Goal: Task Accomplishment & Management: Use online tool/utility

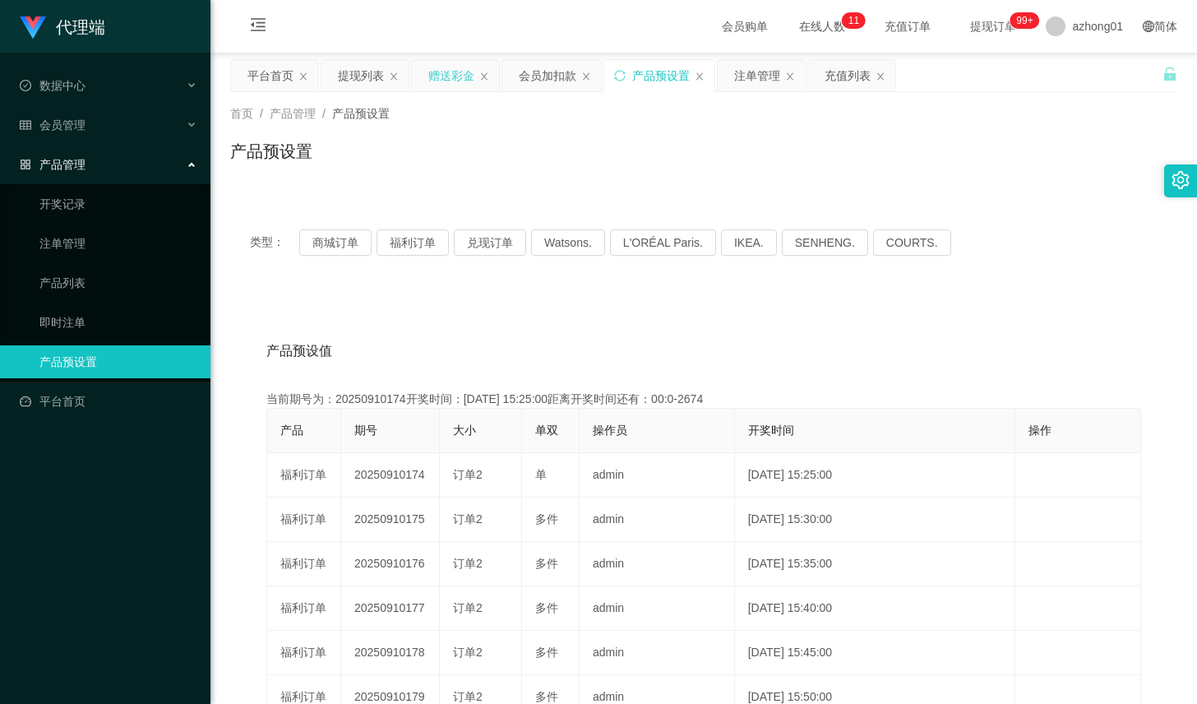
click at [442, 75] on div "赠送彩金" at bounding box center [451, 75] width 46 height 31
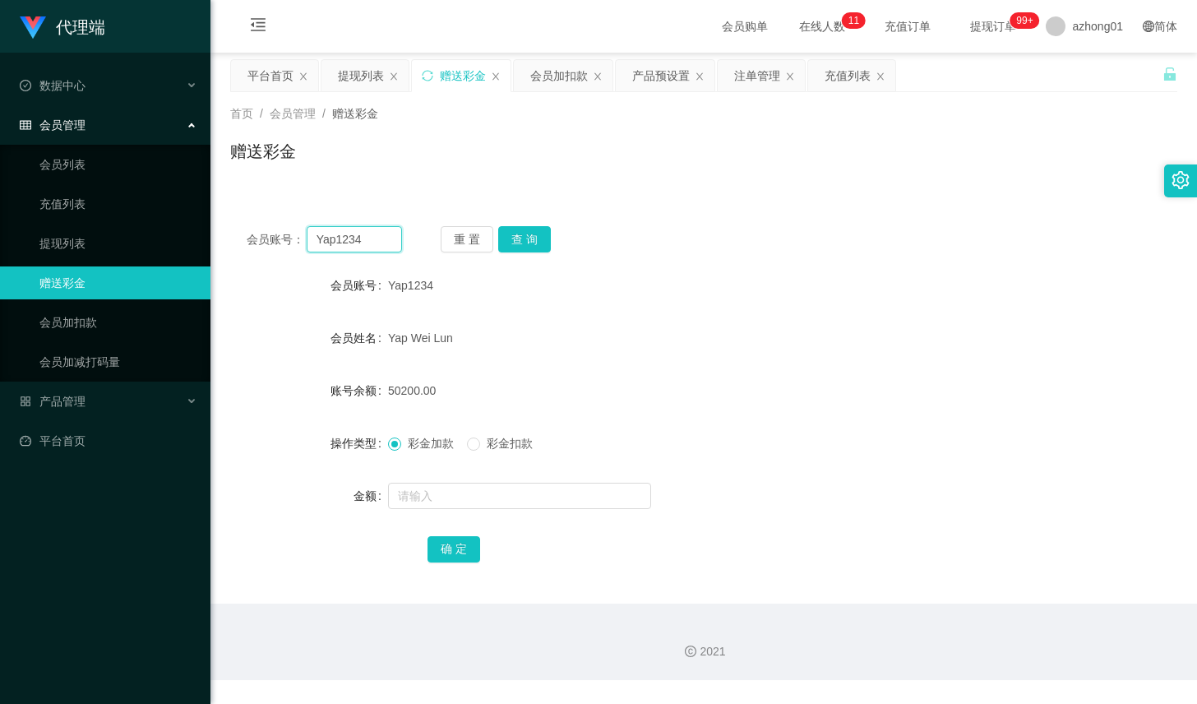
click at [379, 230] on input "Yap1234" at bounding box center [354, 239] width 95 height 26
click at [516, 234] on button "查 询" at bounding box center [524, 239] width 53 height 26
click at [486, 491] on input "text" at bounding box center [519, 496] width 263 height 26
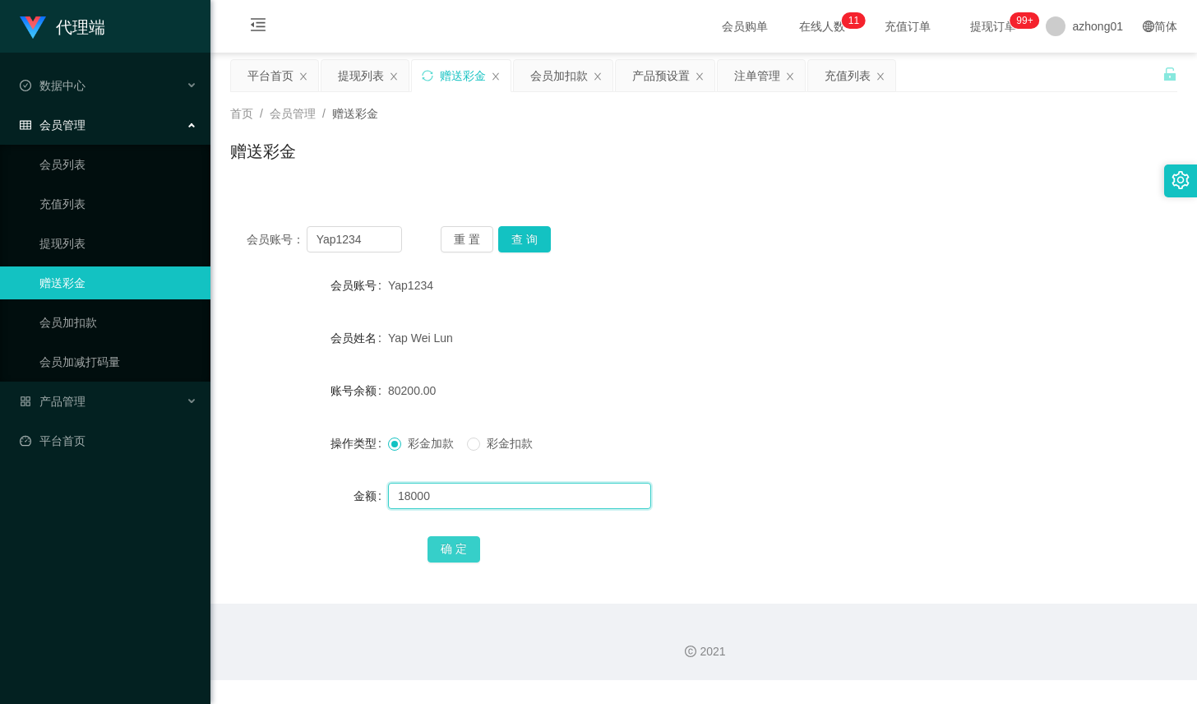
type input "18000"
click at [468, 544] on button "确 定" at bounding box center [454, 549] width 53 height 26
click at [784, 243] on div "会员账号： Yap1234 重 置 查 询" at bounding box center [703, 239] width 947 height 26
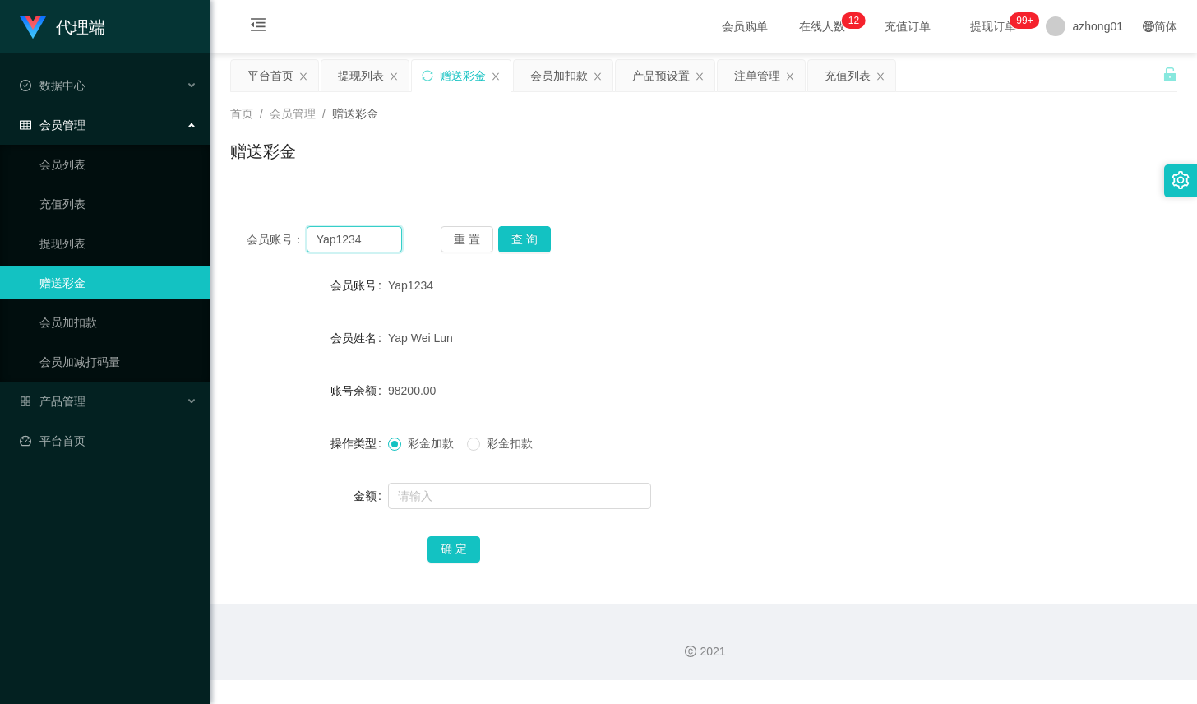
click at [364, 243] on input "Yap1234" at bounding box center [354, 239] width 95 height 26
drag, startPoint x: 823, startPoint y: 278, endPoint x: 813, endPoint y: 238, distance: 40.7
click at [823, 278] on div "Yap1234" at bounding box center [664, 285] width 553 height 33
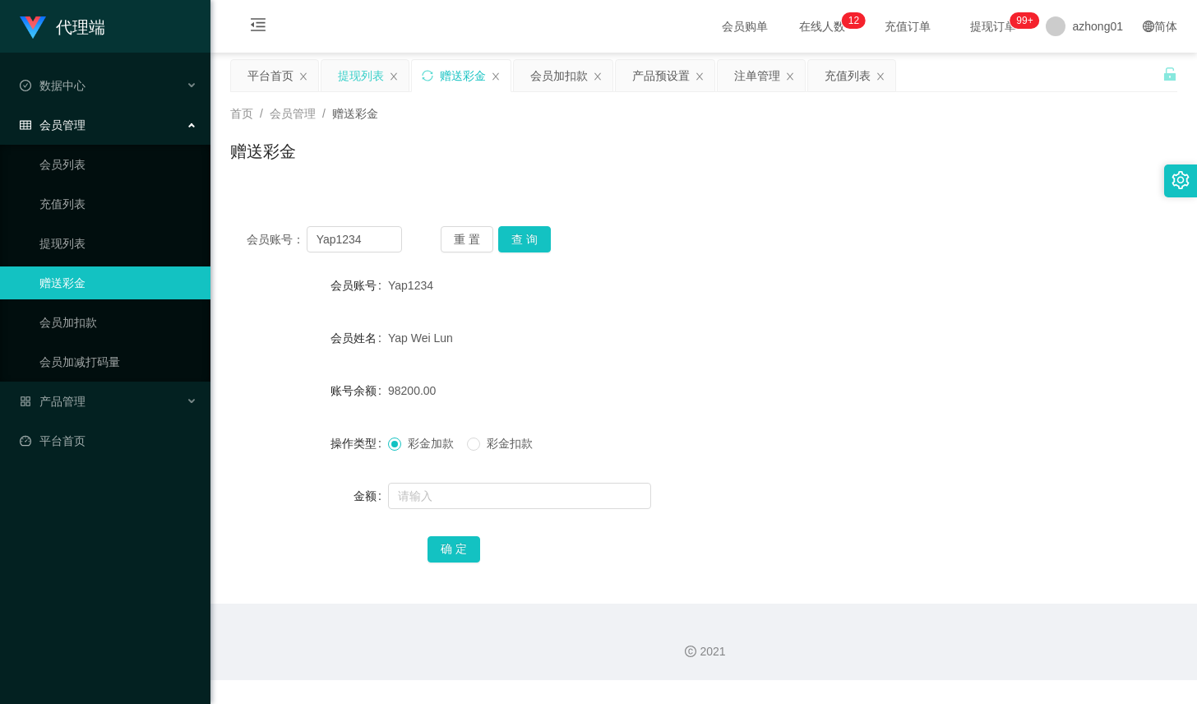
click at [359, 69] on div "提现列表" at bounding box center [361, 75] width 46 height 31
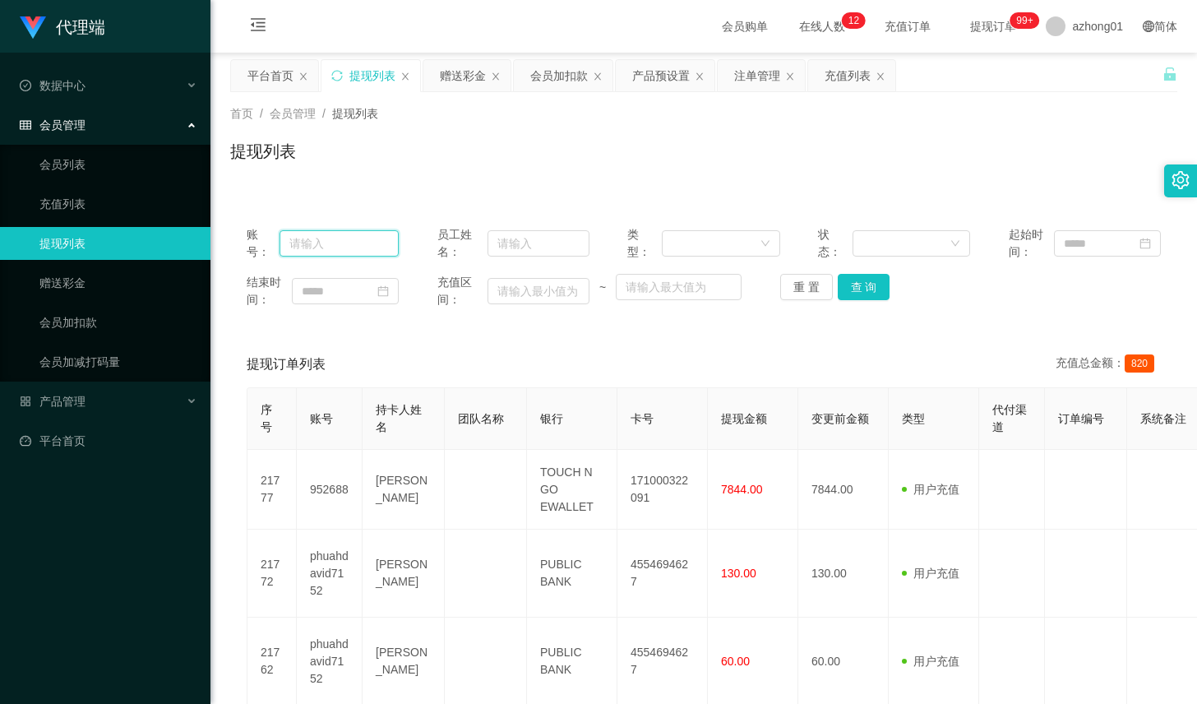
click at [343, 252] on input "text" at bounding box center [339, 243] width 119 height 26
paste input "Yap1234"
type input "Yap1234"
click at [853, 296] on button "查 询" at bounding box center [864, 287] width 53 height 26
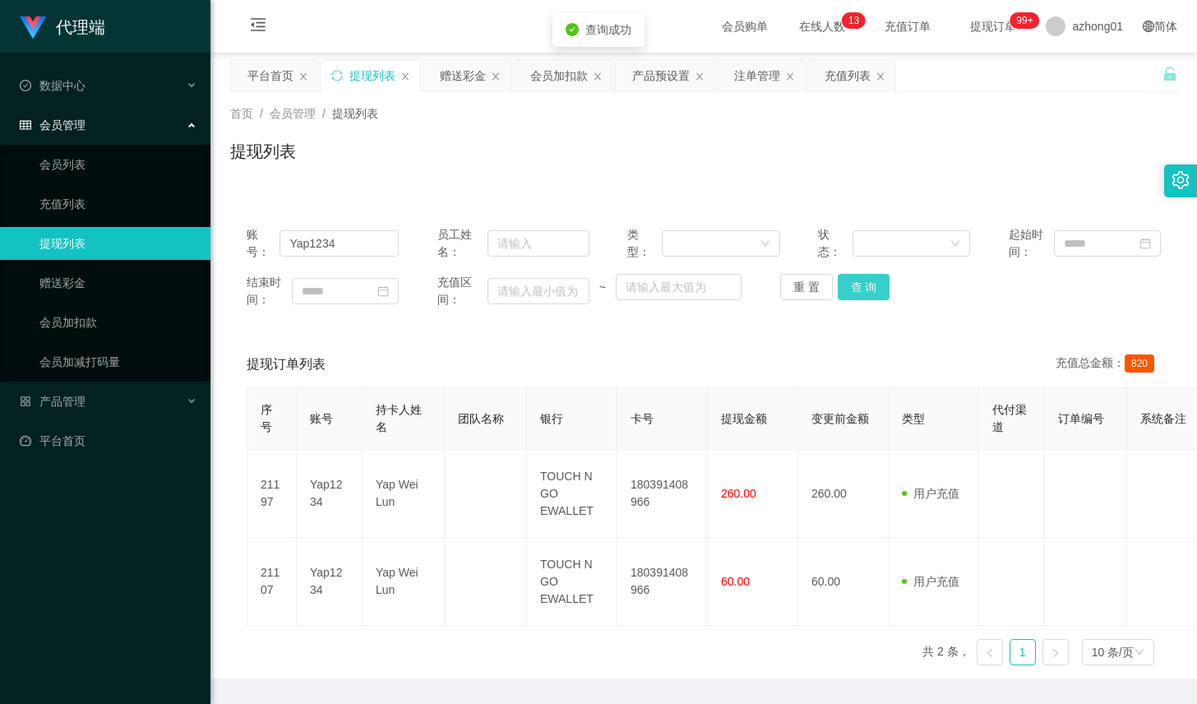
click at [853, 296] on button "查 询" at bounding box center [864, 287] width 53 height 26
click at [853, 290] on button "查 询" at bounding box center [864, 287] width 53 height 26
click at [854, 289] on button "查 询" at bounding box center [864, 287] width 53 height 26
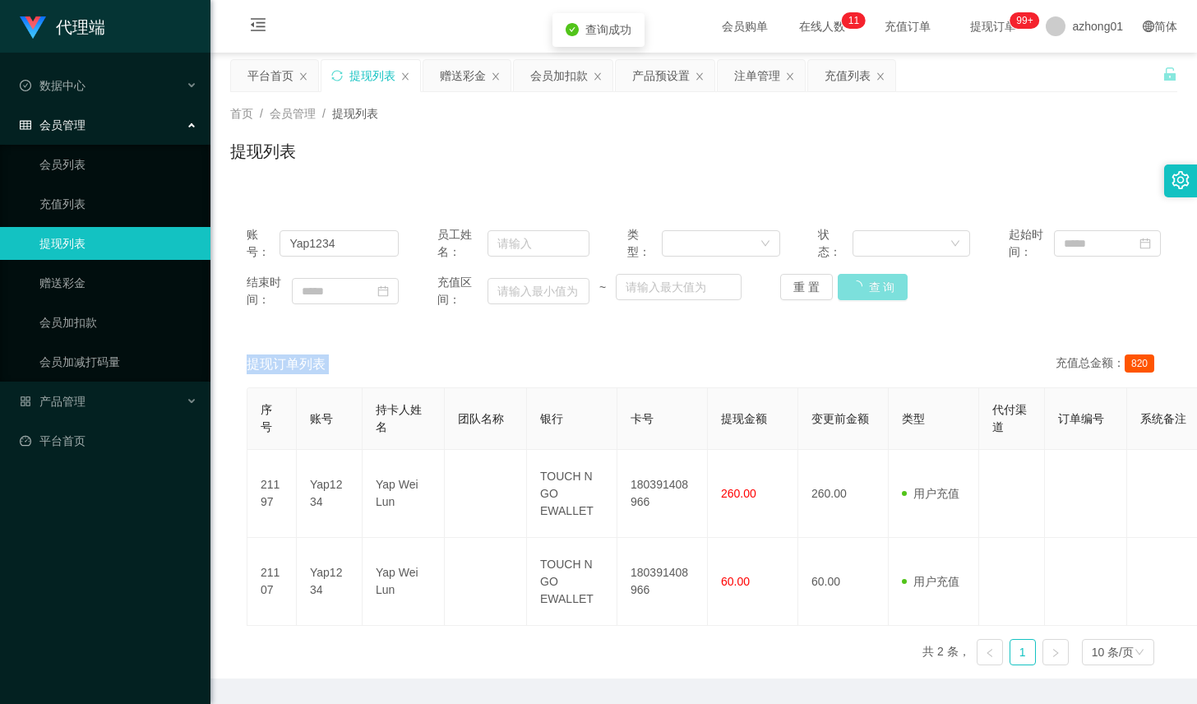
click at [854, 289] on div "重 置 查 询" at bounding box center [856, 287] width 152 height 26
click at [854, 289] on button "查 询" at bounding box center [873, 287] width 71 height 26
click at [854, 289] on button "查 询" at bounding box center [864, 287] width 53 height 26
click at [854, 289] on div "重 置 查 询" at bounding box center [856, 287] width 152 height 26
click at [854, 289] on button "查 询" at bounding box center [864, 287] width 53 height 26
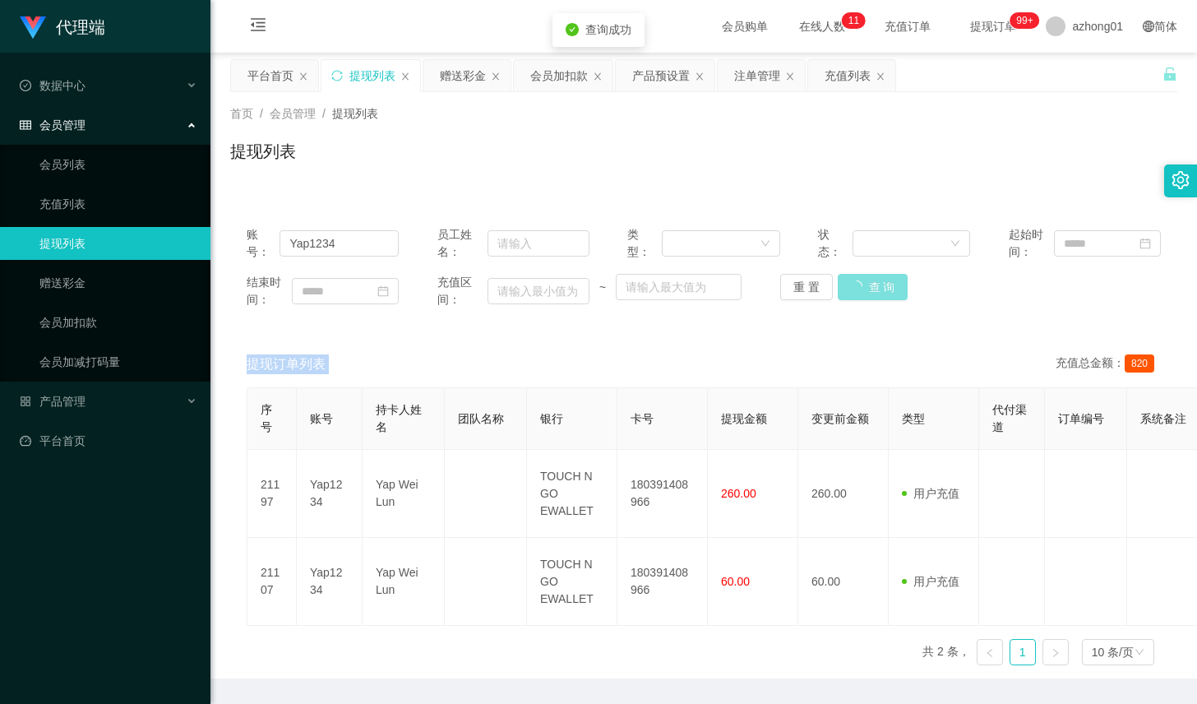
click at [854, 289] on div "重 置 查 询" at bounding box center [856, 287] width 152 height 26
click at [854, 289] on button "查 询" at bounding box center [873, 287] width 71 height 26
click at [854, 289] on div "重 置 查 询" at bounding box center [856, 287] width 152 height 26
click at [854, 289] on button "查 询" at bounding box center [873, 287] width 71 height 26
click at [854, 289] on div "重 置 查 询" at bounding box center [856, 287] width 152 height 26
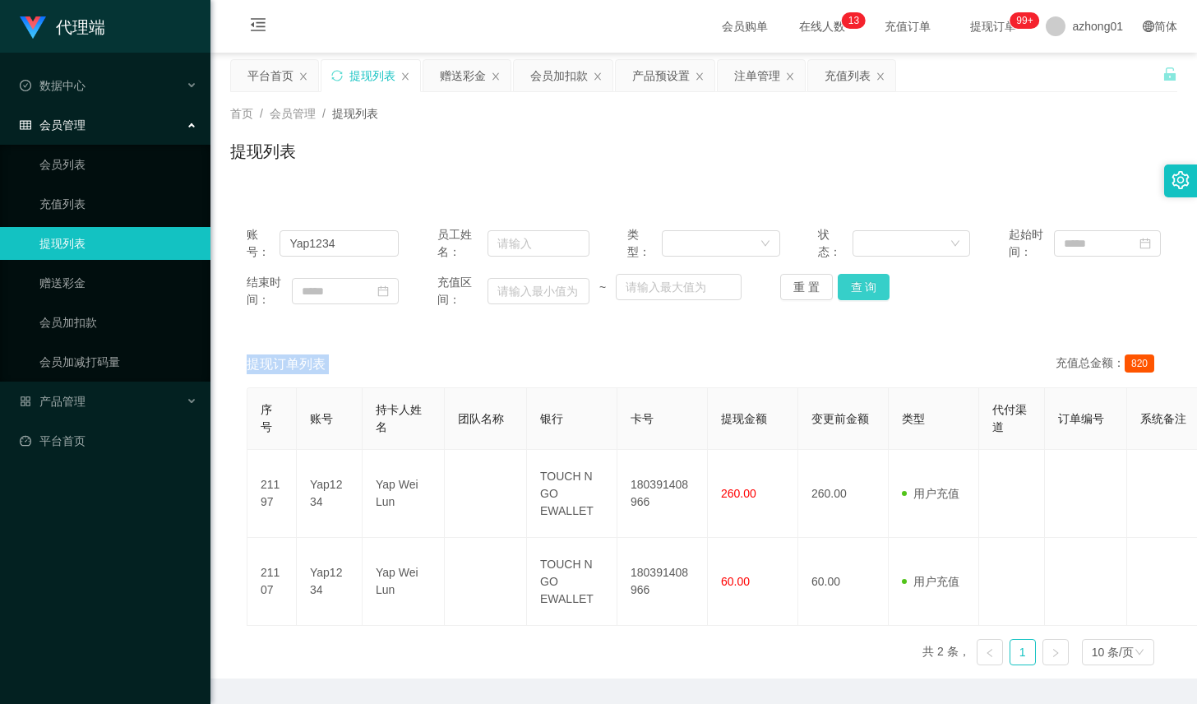
click at [852, 291] on button "查 询" at bounding box center [864, 287] width 53 height 26
click at [842, 290] on button "查 询" at bounding box center [864, 287] width 53 height 26
click at [855, 297] on button "查 询" at bounding box center [864, 287] width 53 height 26
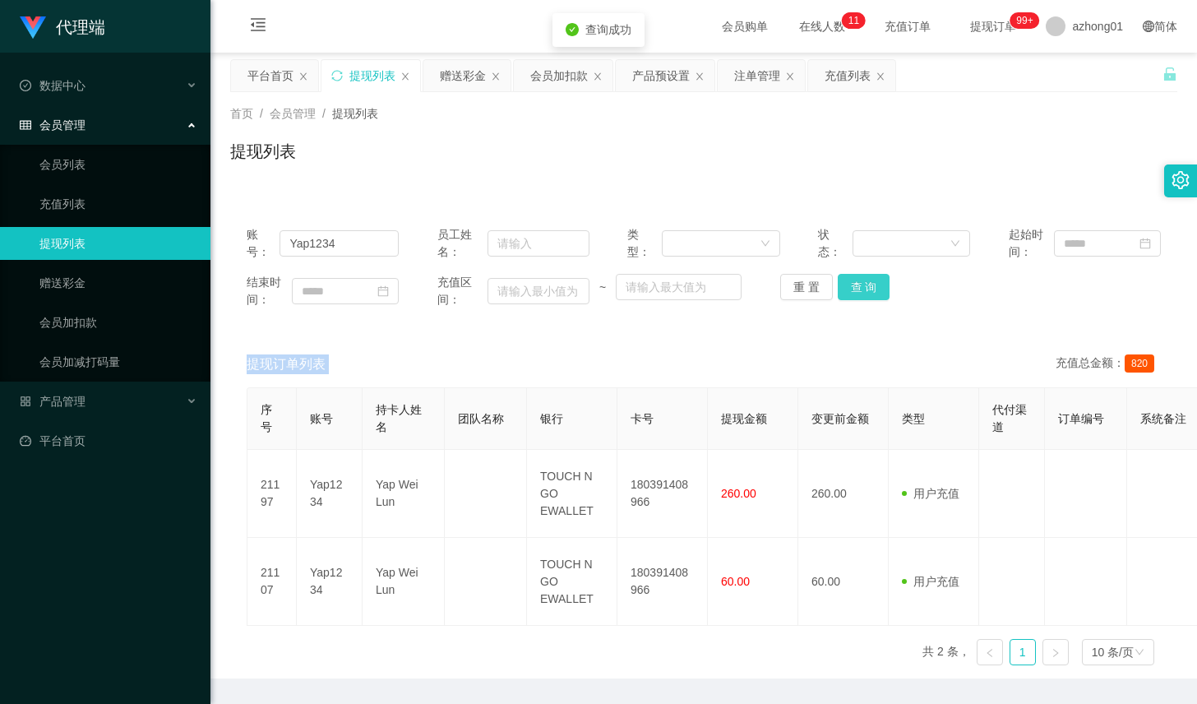
click at [855, 297] on button "查 询" at bounding box center [864, 287] width 53 height 26
click at [864, 301] on div "结束时间： 充值区间： ~ 重 置 查 询" at bounding box center [704, 291] width 914 height 35
click at [864, 297] on button "查 询" at bounding box center [864, 287] width 53 height 26
click at [856, 302] on div "结束时间： 充值区间： ~ 重 置 查 询" at bounding box center [704, 291] width 914 height 35
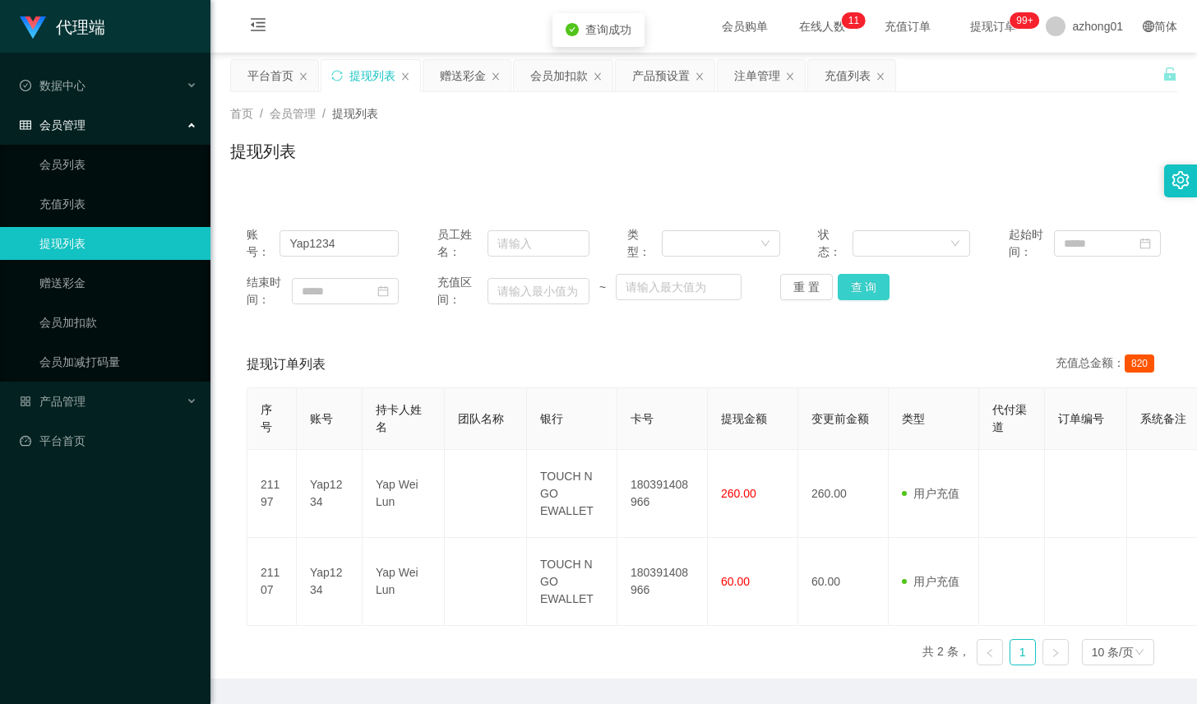
click at [851, 298] on button "查 询" at bounding box center [864, 287] width 53 height 26
click at [839, 289] on button "查 询" at bounding box center [864, 287] width 53 height 26
click at [859, 290] on button "查 询" at bounding box center [864, 287] width 53 height 26
click at [860, 291] on button "查 询" at bounding box center [864, 287] width 53 height 26
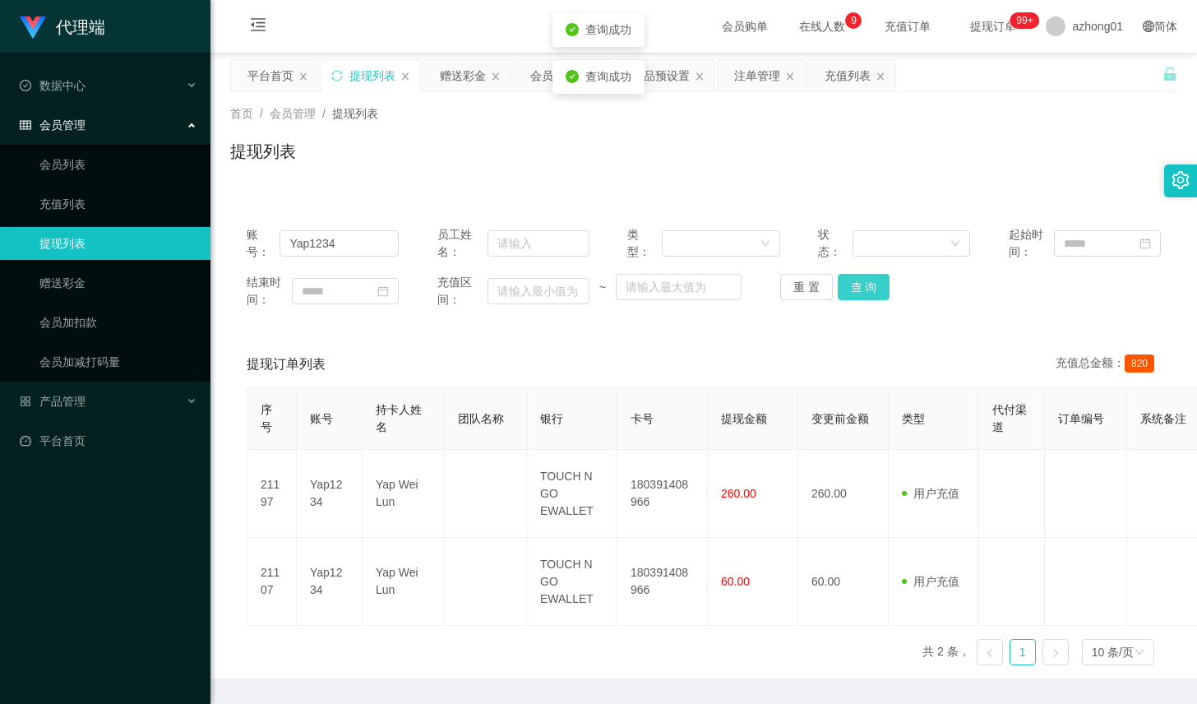
click at [860, 291] on button "查 询" at bounding box center [864, 287] width 53 height 26
click at [860, 291] on button "查 询" at bounding box center [873, 287] width 71 height 26
click at [860, 291] on div "重 置 查 询" at bounding box center [856, 287] width 152 height 26
click at [416, 443] on th "持卡人姓名" at bounding box center [404, 419] width 82 height 62
click at [858, 294] on button "查 询" at bounding box center [864, 287] width 53 height 26
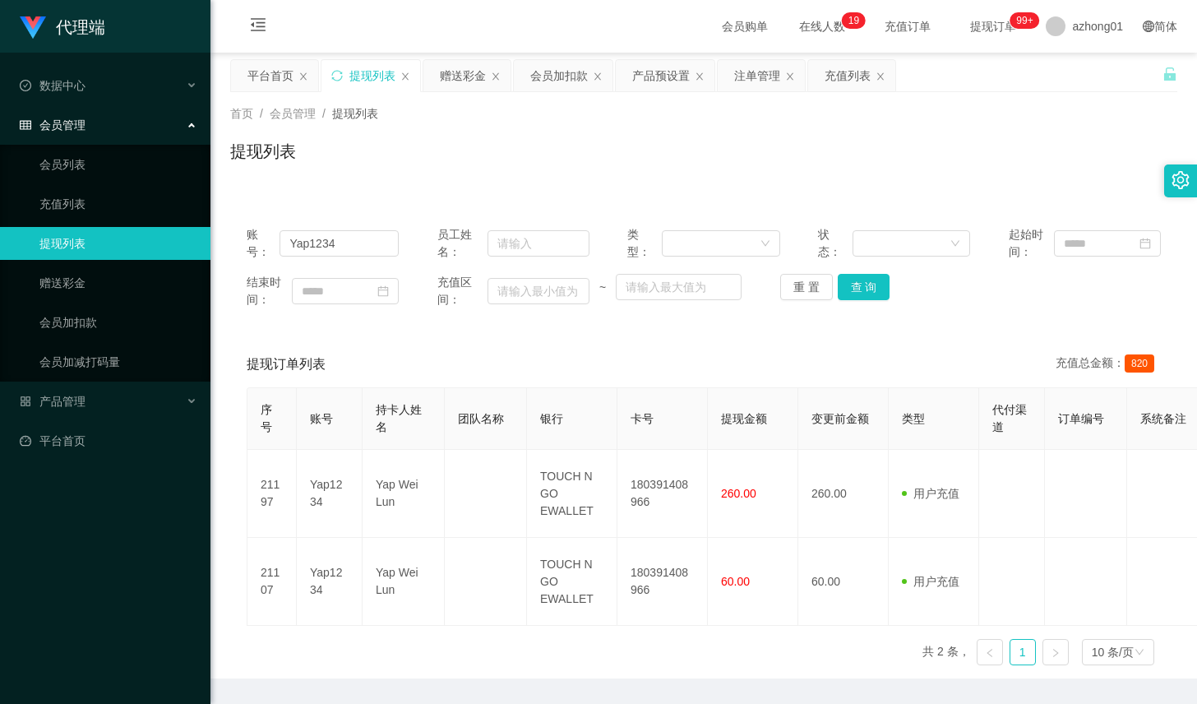
click at [328, 430] on th "账号" at bounding box center [330, 419] width 66 height 62
click at [770, 361] on div "提现订单列表 充值总金额： 820" at bounding box center [704, 364] width 914 height 46
click at [1131, 363] on span "820" at bounding box center [1140, 363] width 30 height 18
click at [855, 275] on button "查 询" at bounding box center [864, 287] width 53 height 26
click at [856, 287] on button "查 询" at bounding box center [864, 287] width 53 height 26
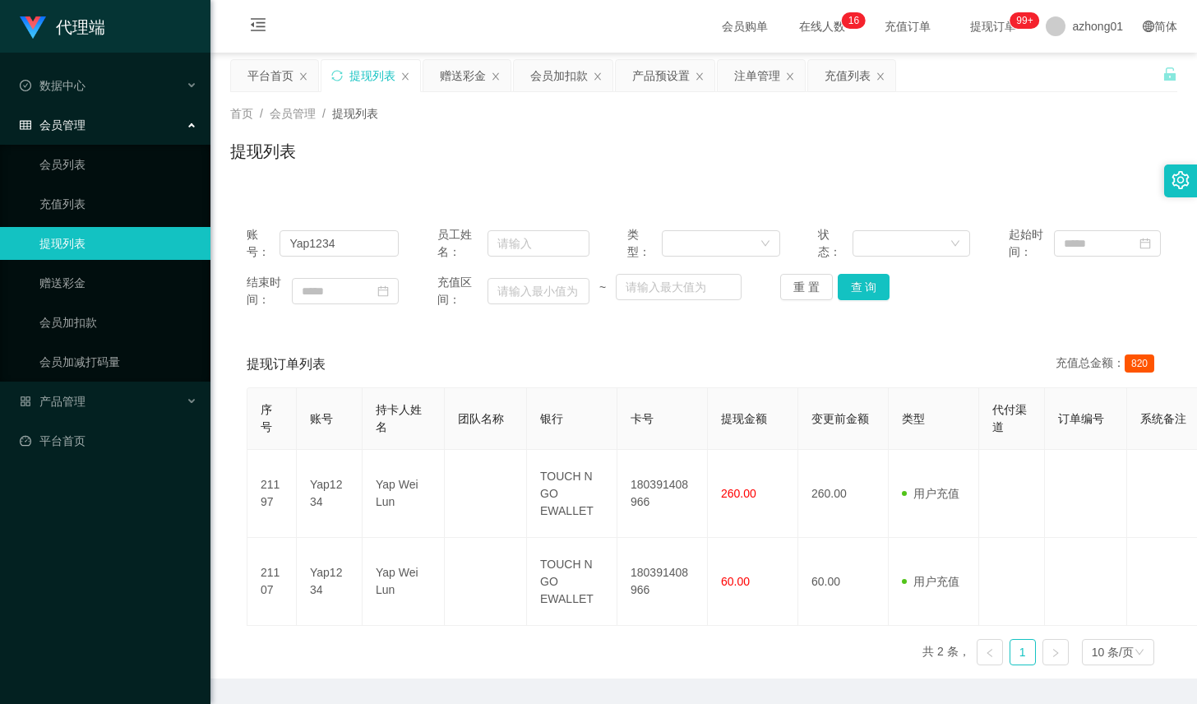
click at [802, 386] on div "提现订单列表 充值总金额： 820" at bounding box center [704, 364] width 914 height 46
click at [876, 291] on button "查 询" at bounding box center [864, 287] width 53 height 26
click at [853, 294] on button "查 询" at bounding box center [864, 287] width 53 height 26
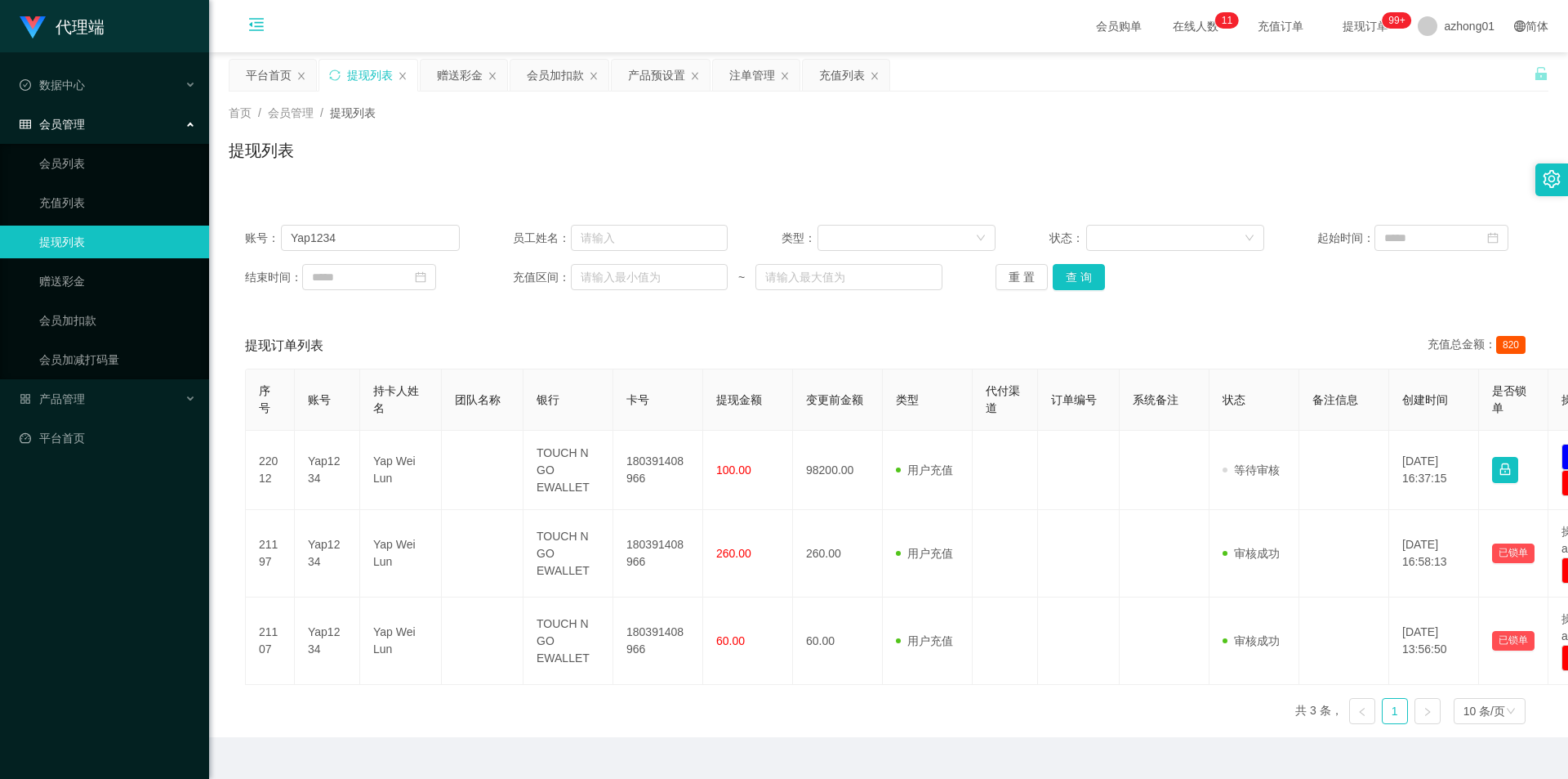
click at [246, 35] on icon "图标: menu-fold" at bounding box center [256, 27] width 56 height 53
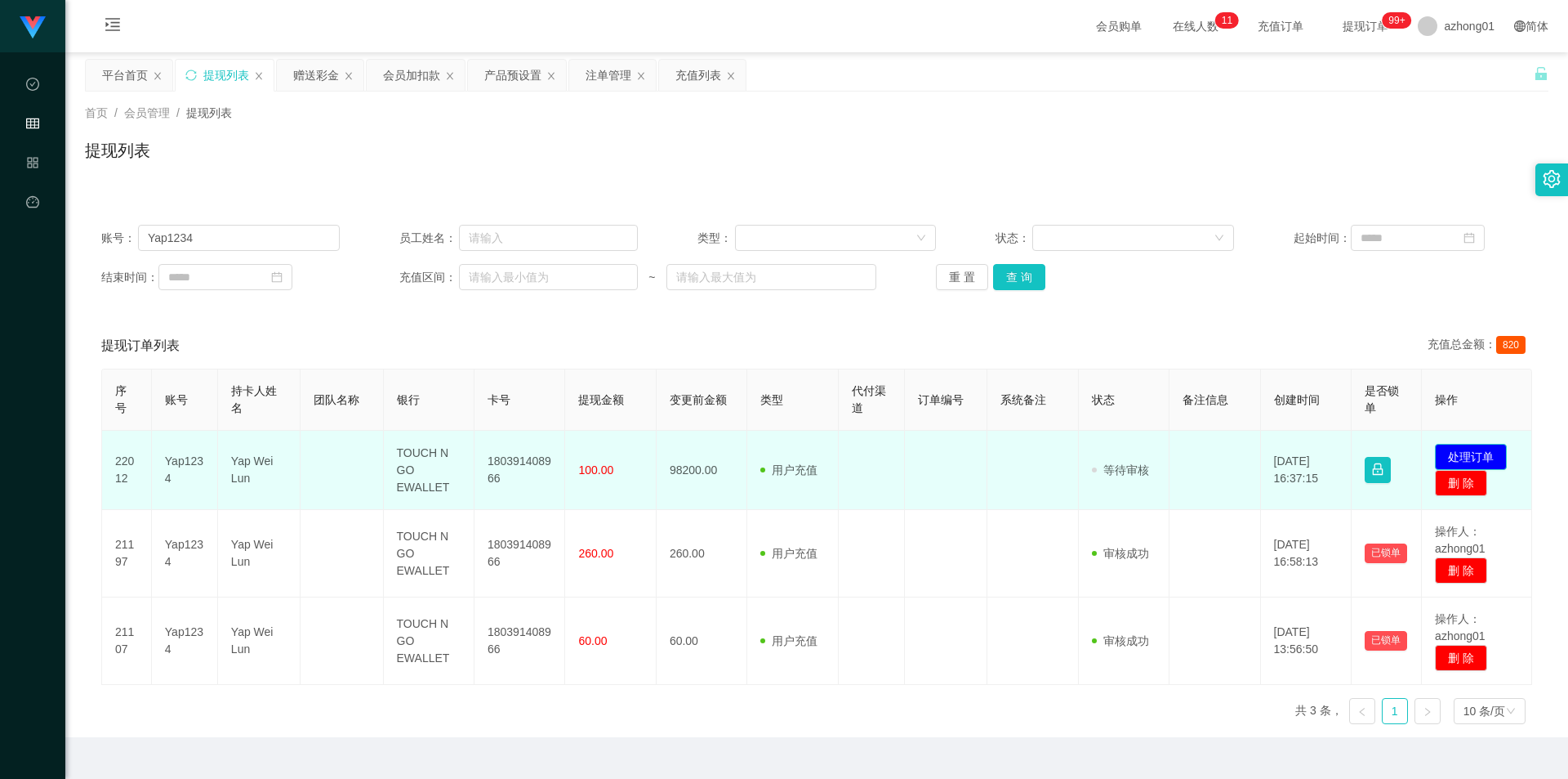
click at [1188, 450] on button "处理订单" at bounding box center [1471, 456] width 71 height 26
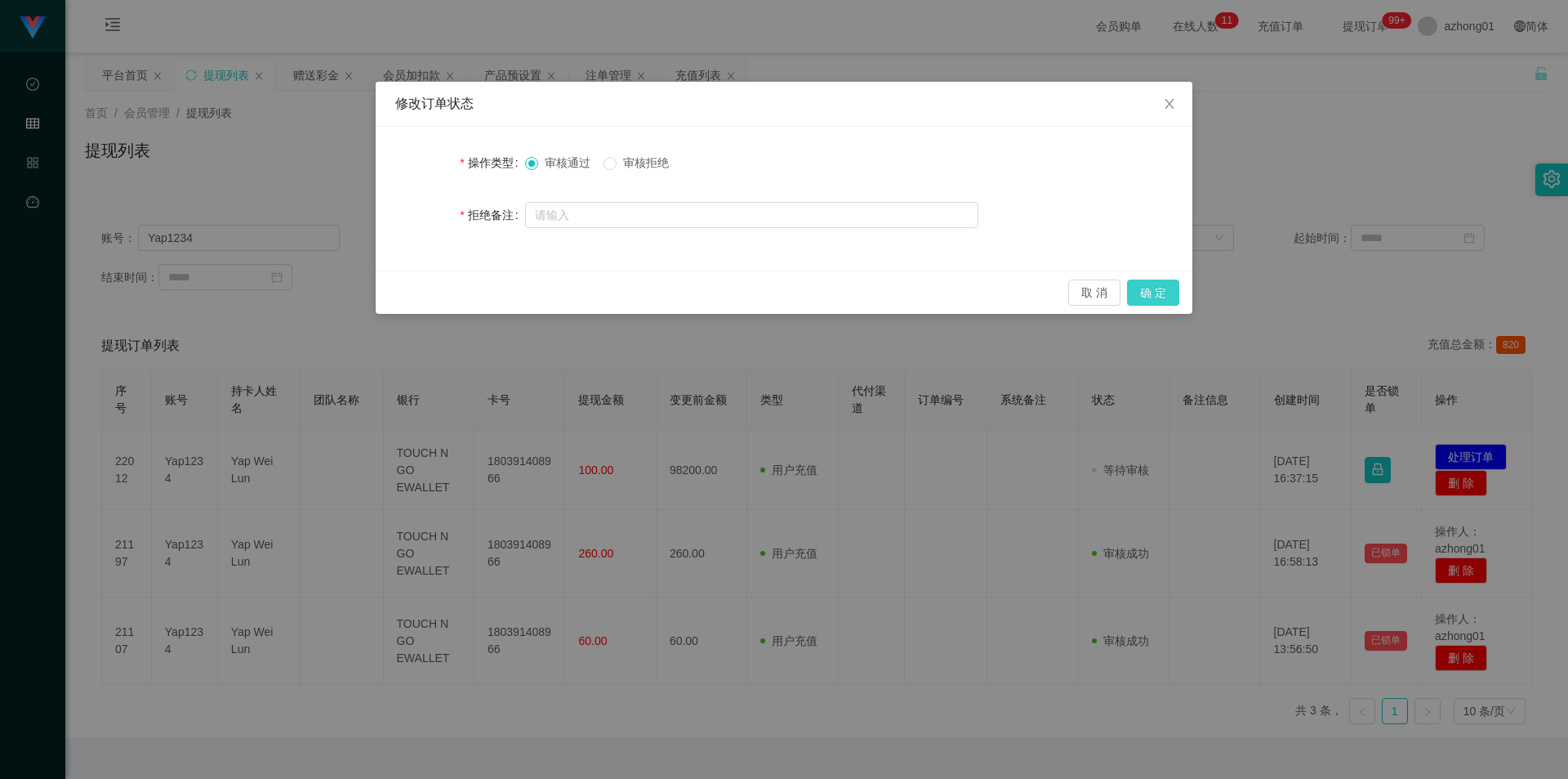
click at [1149, 297] on button "确 定" at bounding box center [1153, 292] width 53 height 26
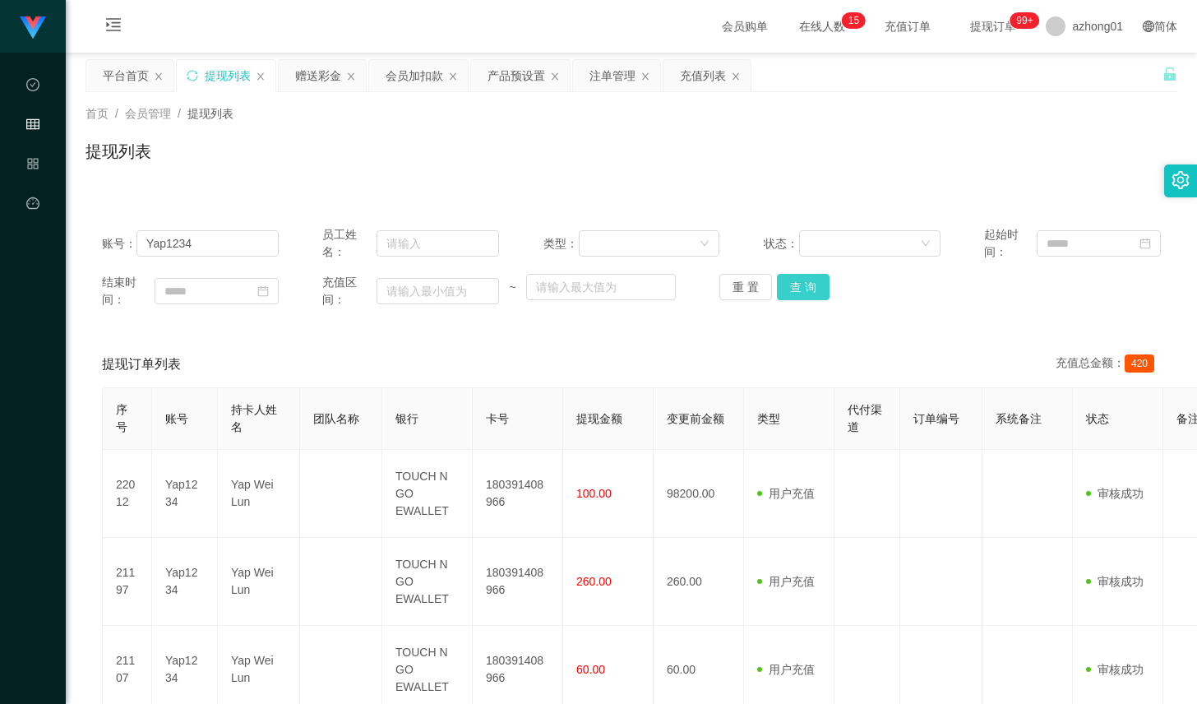
click at [817, 285] on button "查 询" at bounding box center [803, 287] width 53 height 26
click at [789, 284] on button "查 询" at bounding box center [803, 287] width 53 height 26
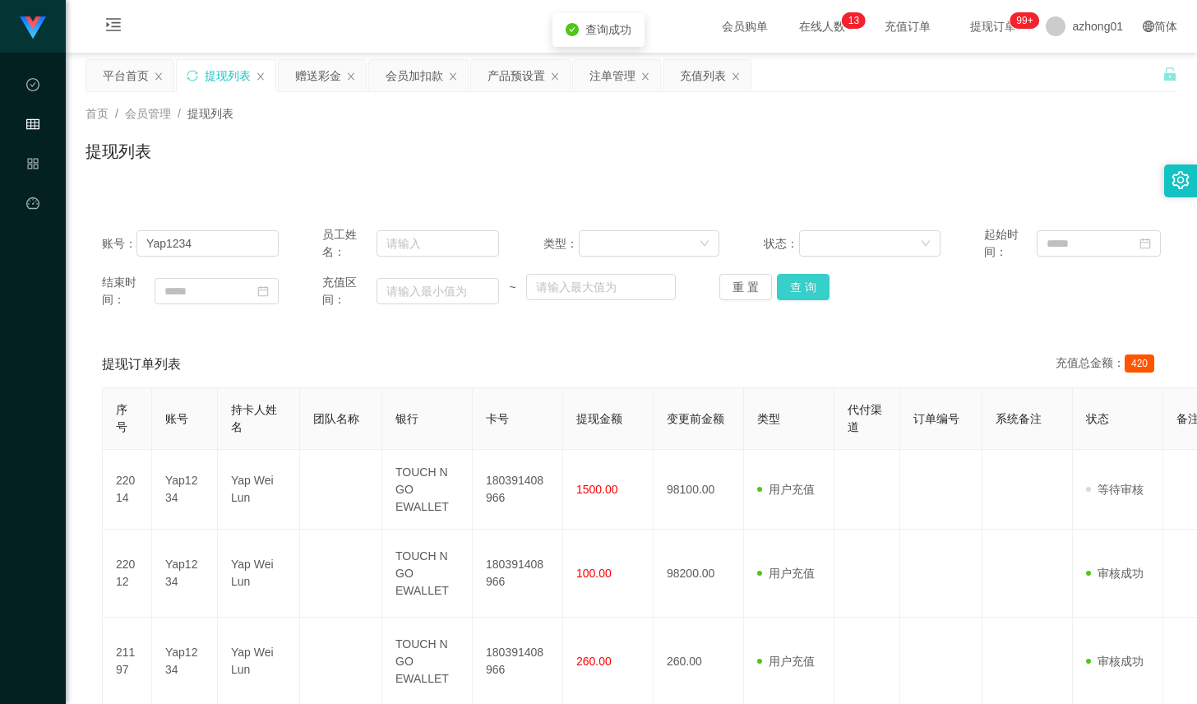
click at [789, 284] on button "查 询" at bounding box center [803, 287] width 53 height 26
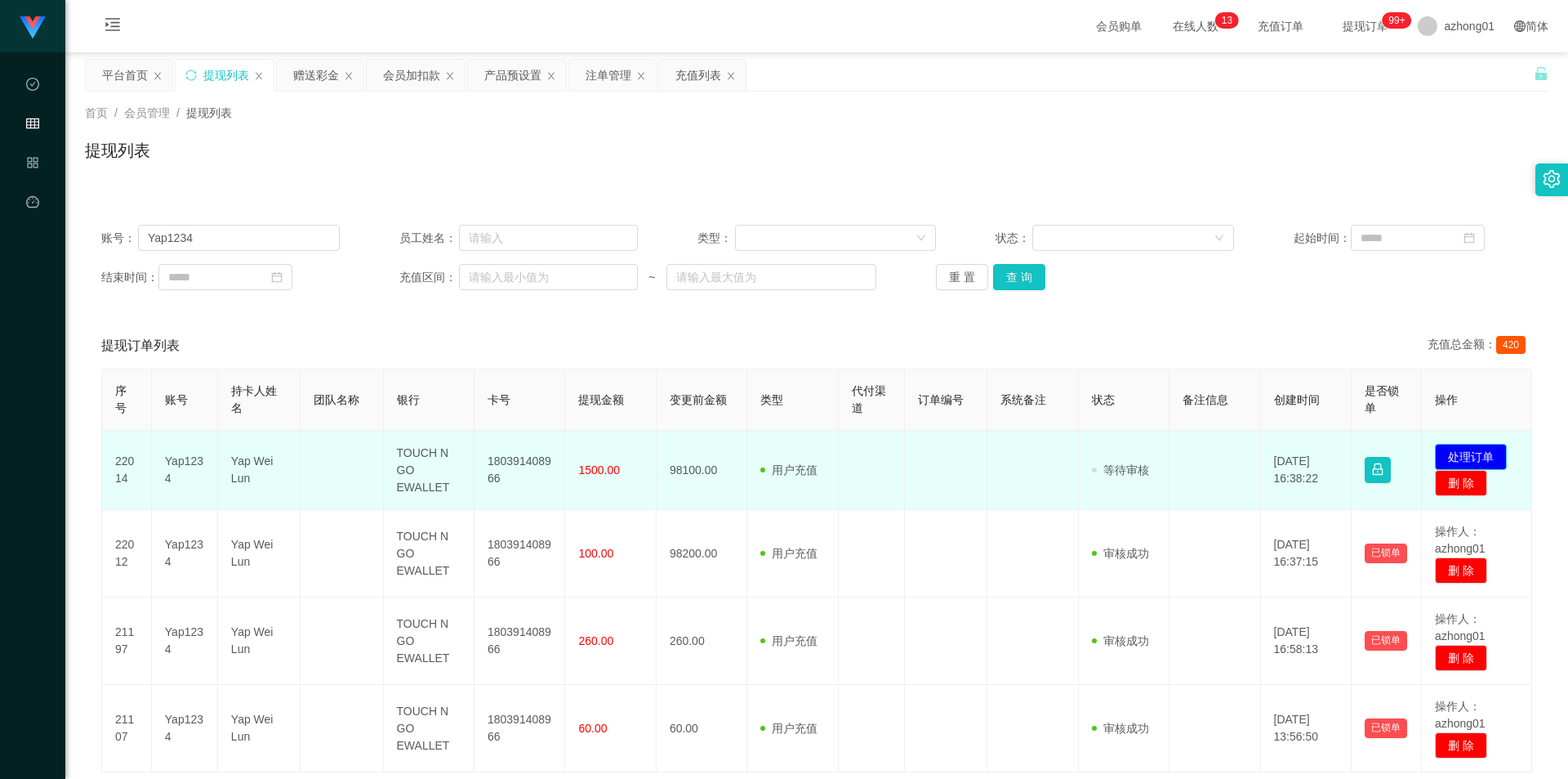
click at [1188, 451] on button "处理订单" at bounding box center [1471, 456] width 71 height 26
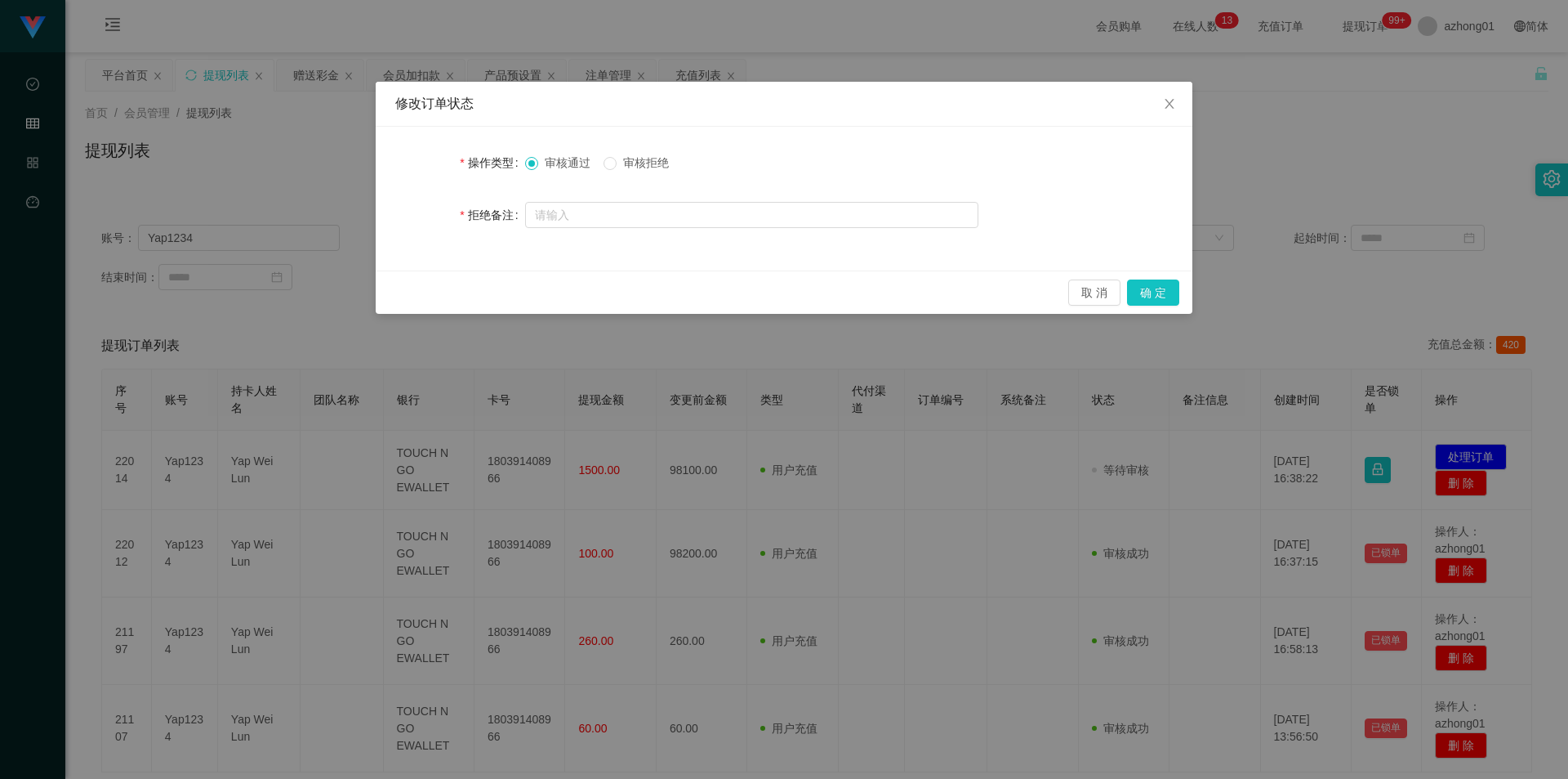
click at [624, 161] on span "审核拒绝" at bounding box center [645, 162] width 59 height 13
click at [649, 222] on input "text" at bounding box center [752, 215] width 453 height 26
paste input "您的提款未按规定顺序提交。根据监管要求，必须立即对冲。请在收到此通知后的24小时内完成指定的对冲操作，以免账户被冻结。对冲金额为您账户余额的40%（RM392…"
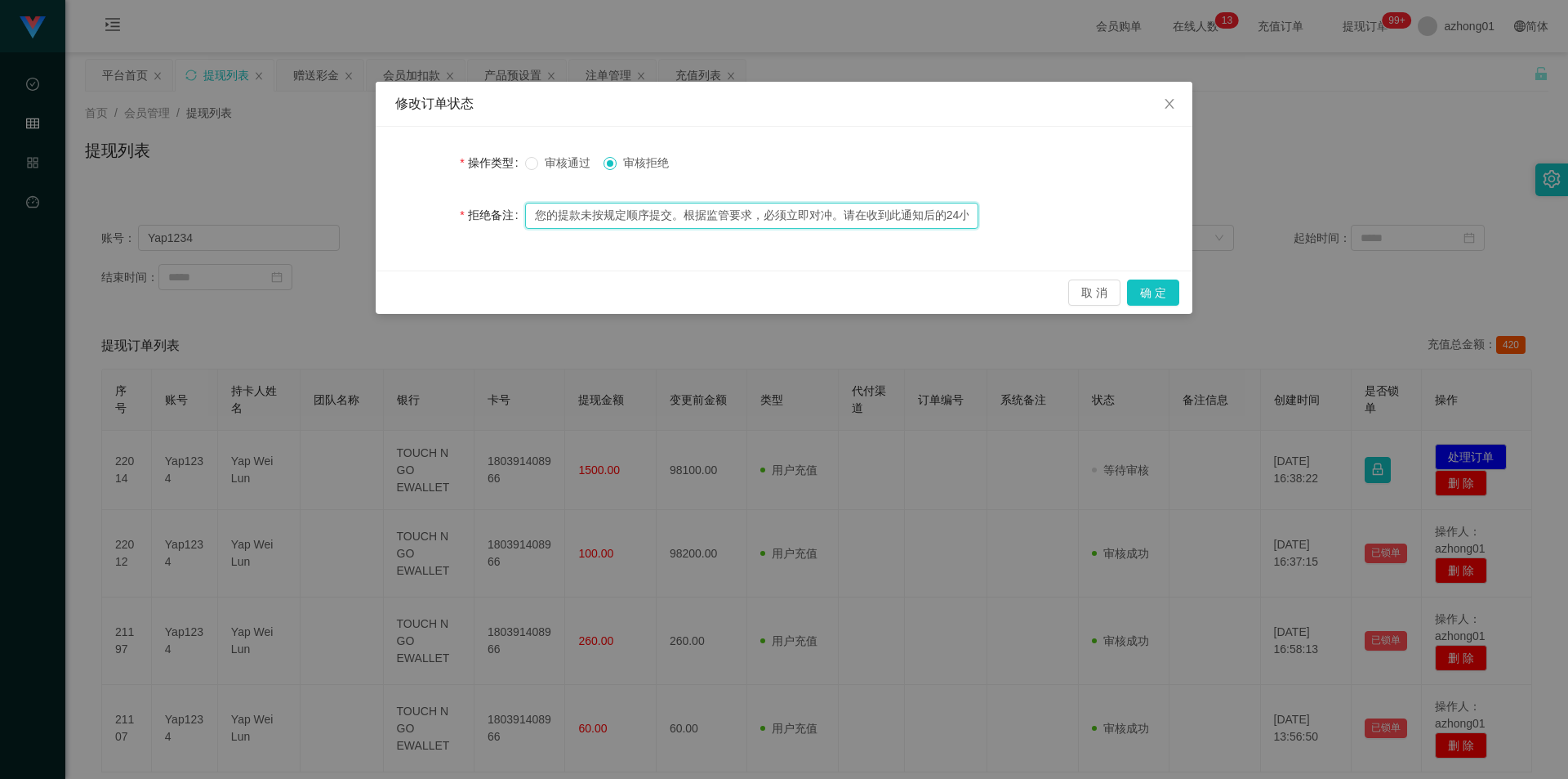
scroll to position [0, 677]
type input "您的提款未按规定顺序提交。根据监管要求，必须立即对冲。请在收到此通知后的24小时内完成指定的对冲操作，以免账户被冻结。对冲金额为您账户余额的40%（RM392…"
click at [1142, 294] on button "确 定" at bounding box center [1153, 292] width 53 height 26
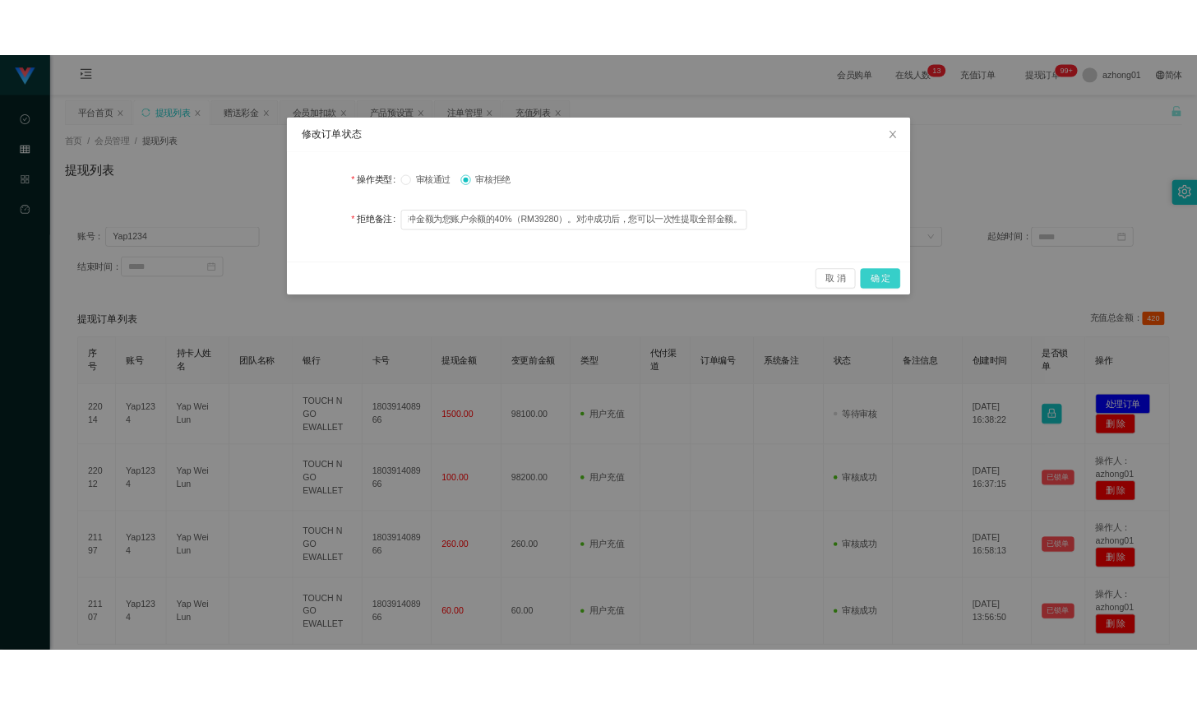
scroll to position [0, 0]
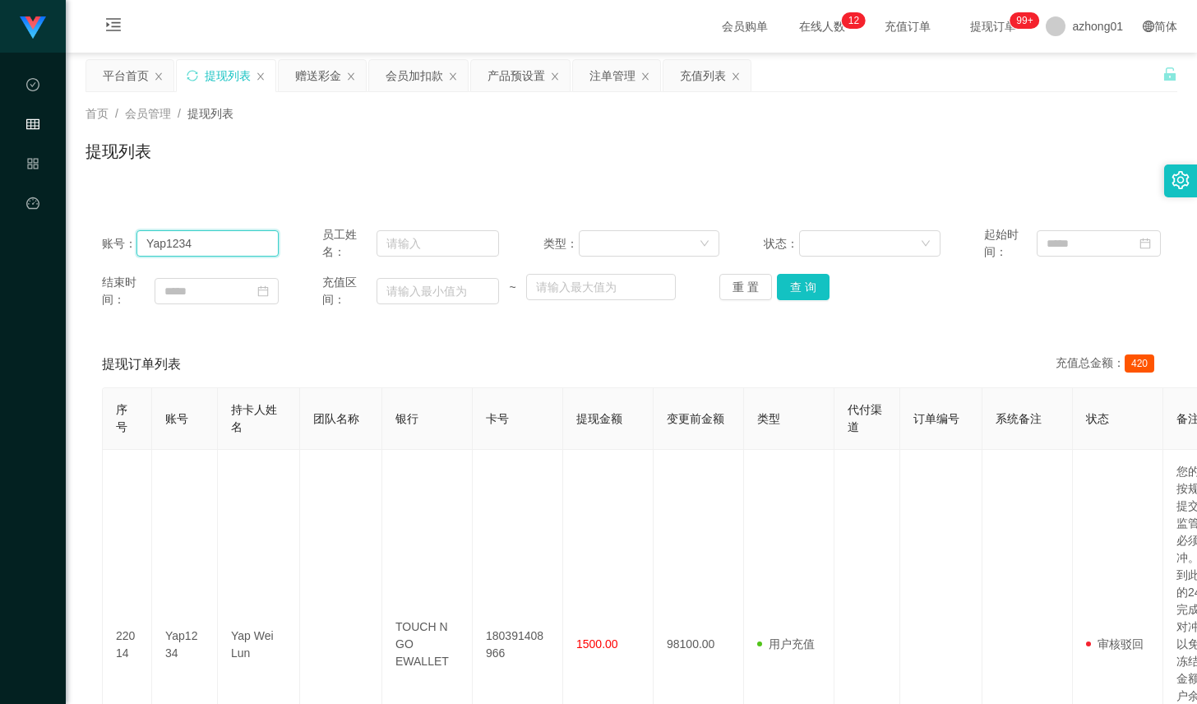
click at [247, 248] on input "Yap1234" at bounding box center [207, 243] width 142 height 26
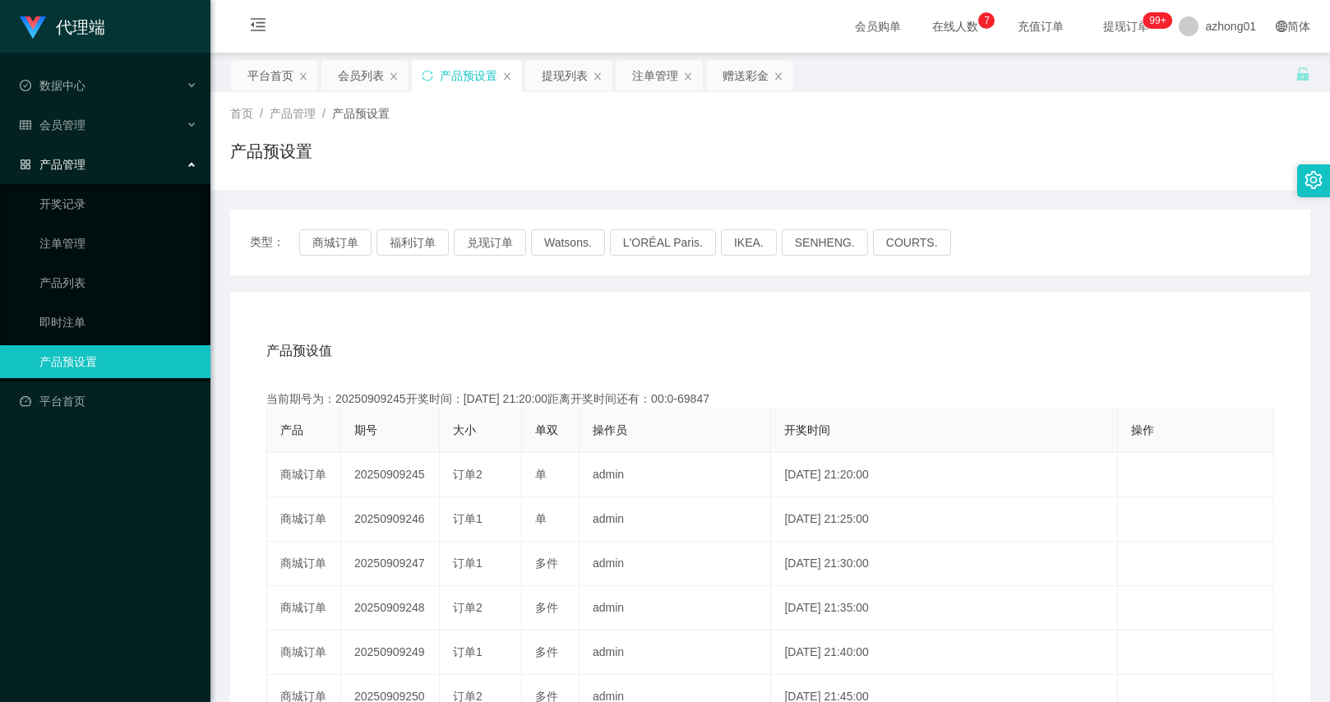
click at [871, 397] on div "当前期号为：20250909245开奖时间：[DATE] 21:20:00距离开奖时间还有：00:0-69847" at bounding box center [770, 399] width 1008 height 17
click at [331, 243] on button "商城订单" at bounding box center [335, 242] width 72 height 26
click at [308, 242] on button "商城订单" at bounding box center [335, 242] width 72 height 26
click at [348, 234] on button "商城订单" at bounding box center [335, 242] width 72 height 26
click at [719, 71] on div "赠送彩金" at bounding box center [749, 75] width 87 height 31
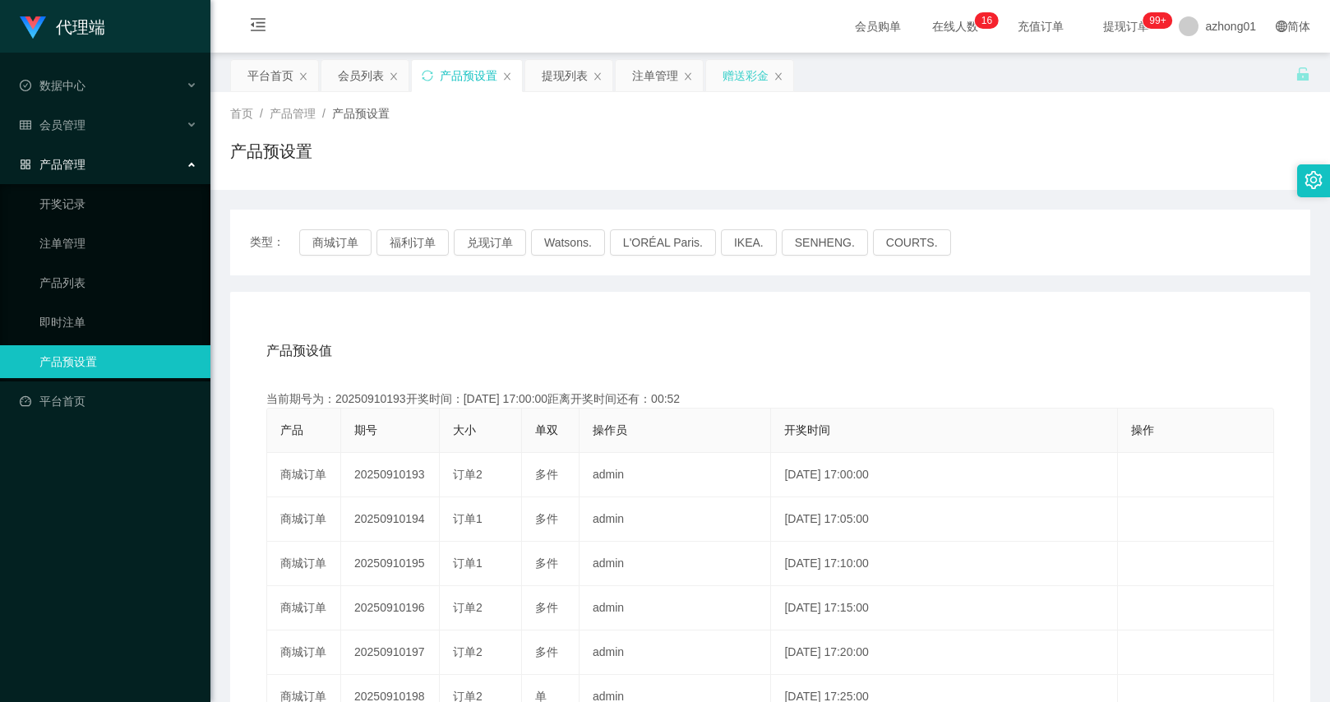
click at [745, 87] on div "赠送彩金" at bounding box center [746, 75] width 46 height 31
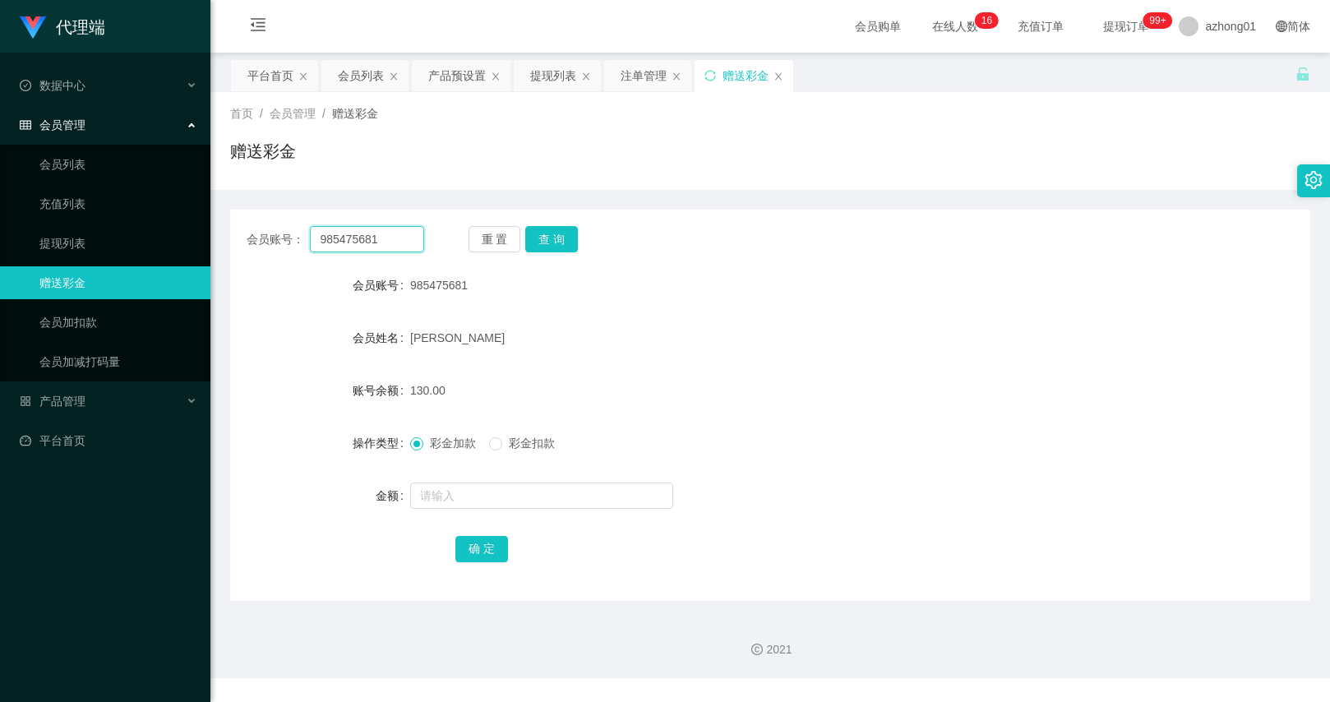
click at [395, 235] on input "985475681" at bounding box center [366, 239] width 113 height 26
paste input "0000"
click at [563, 241] on button "查 询" at bounding box center [551, 239] width 53 height 26
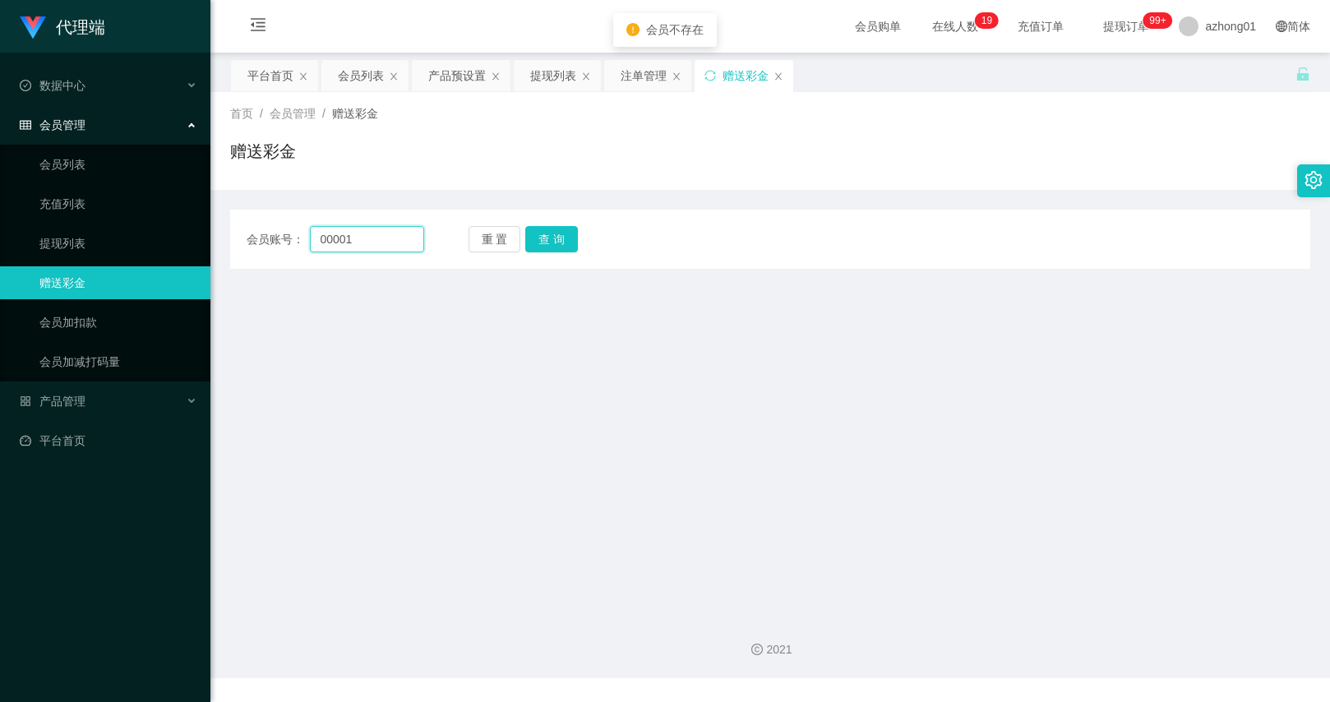
click at [378, 231] on input "00001" at bounding box center [366, 239] width 113 height 26
click at [401, 236] on input "00001" at bounding box center [366, 239] width 113 height 26
click at [413, 235] on input "oooo" at bounding box center [366, 239] width 113 height 26
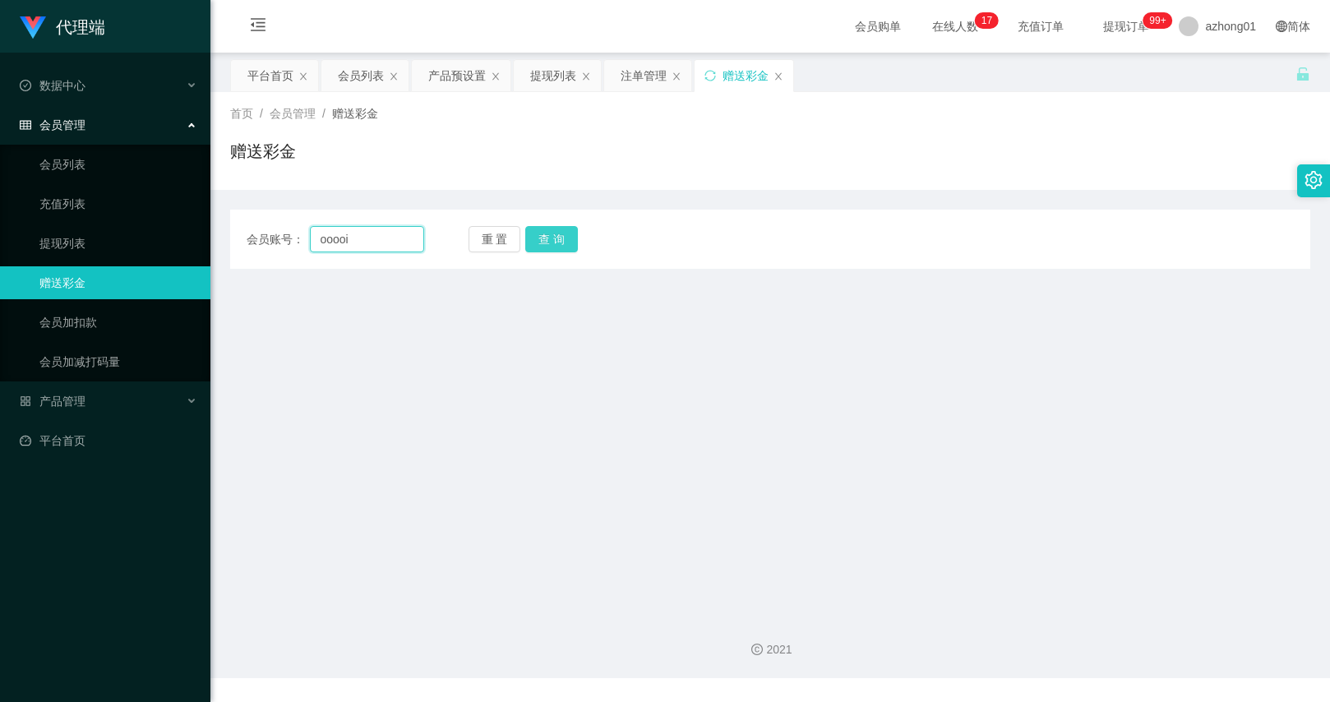
type input "ooooi"
click at [550, 234] on button "查 询" at bounding box center [551, 239] width 53 height 26
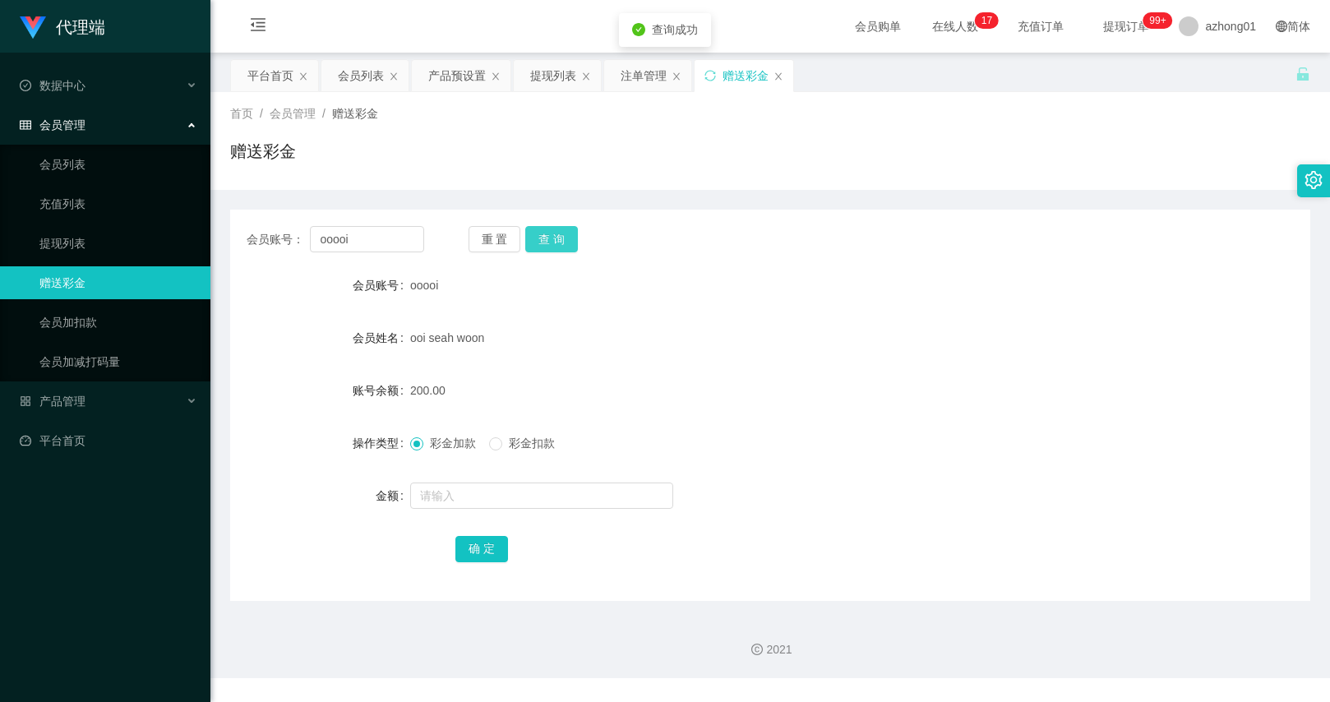
click at [535, 241] on button "查 询" at bounding box center [551, 239] width 53 height 26
click at [535, 241] on div "重 置 查 询" at bounding box center [558, 239] width 178 height 26
click at [535, 241] on button "查 询" at bounding box center [560, 239] width 71 height 26
drag, startPoint x: 540, startPoint y: 255, endPoint x: 545, endPoint y: 238, distance: 18.0
click at [540, 255] on div "会员账号： ooooi 重 置 查 询 会员账号 ooooi 会员姓名 ooi seah woon 账号余额 200.00 操作类型 彩金加款 彩金扣款 金额…" at bounding box center [770, 405] width 1080 height 391
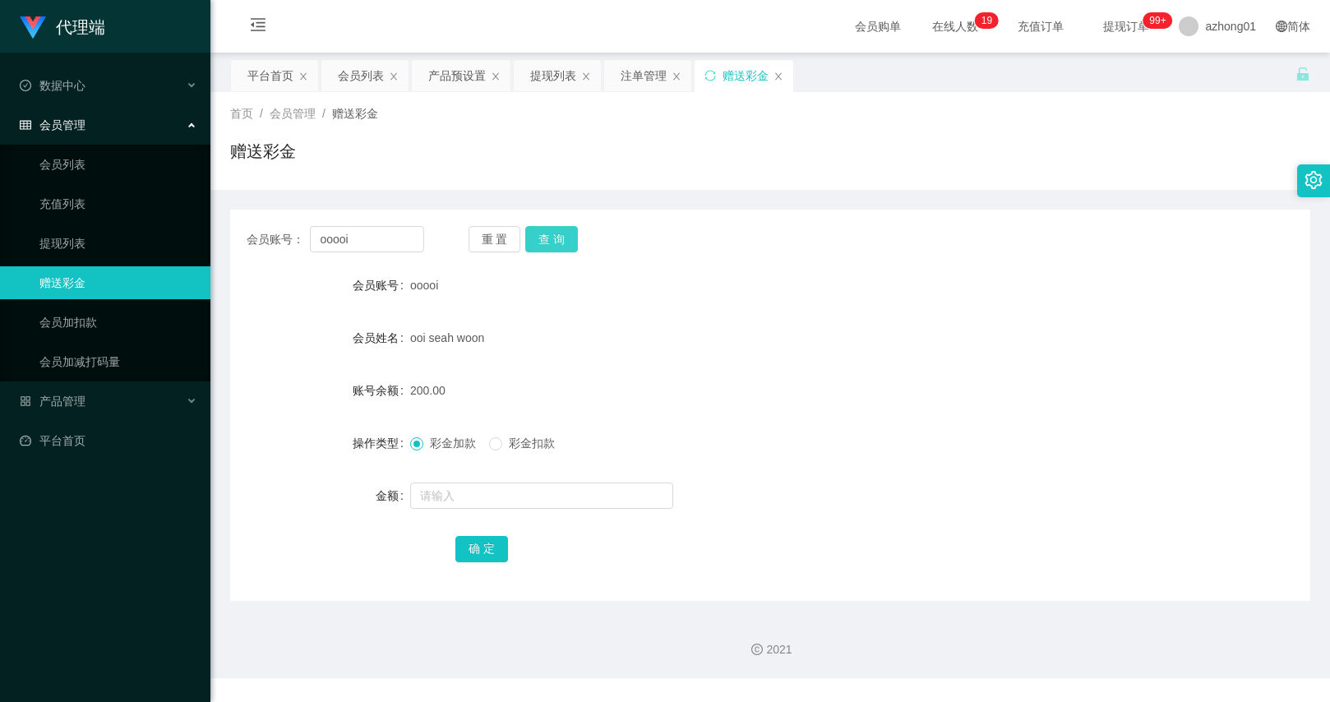
click at [546, 234] on button "查 询" at bounding box center [551, 239] width 53 height 26
click at [546, 234] on div "重 置 查 询" at bounding box center [558, 239] width 178 height 26
click at [546, 234] on button "查 询" at bounding box center [551, 239] width 53 height 26
click at [546, 234] on div "重 置 查 询" at bounding box center [558, 239] width 178 height 26
click at [546, 234] on button "查 询" at bounding box center [551, 239] width 53 height 26
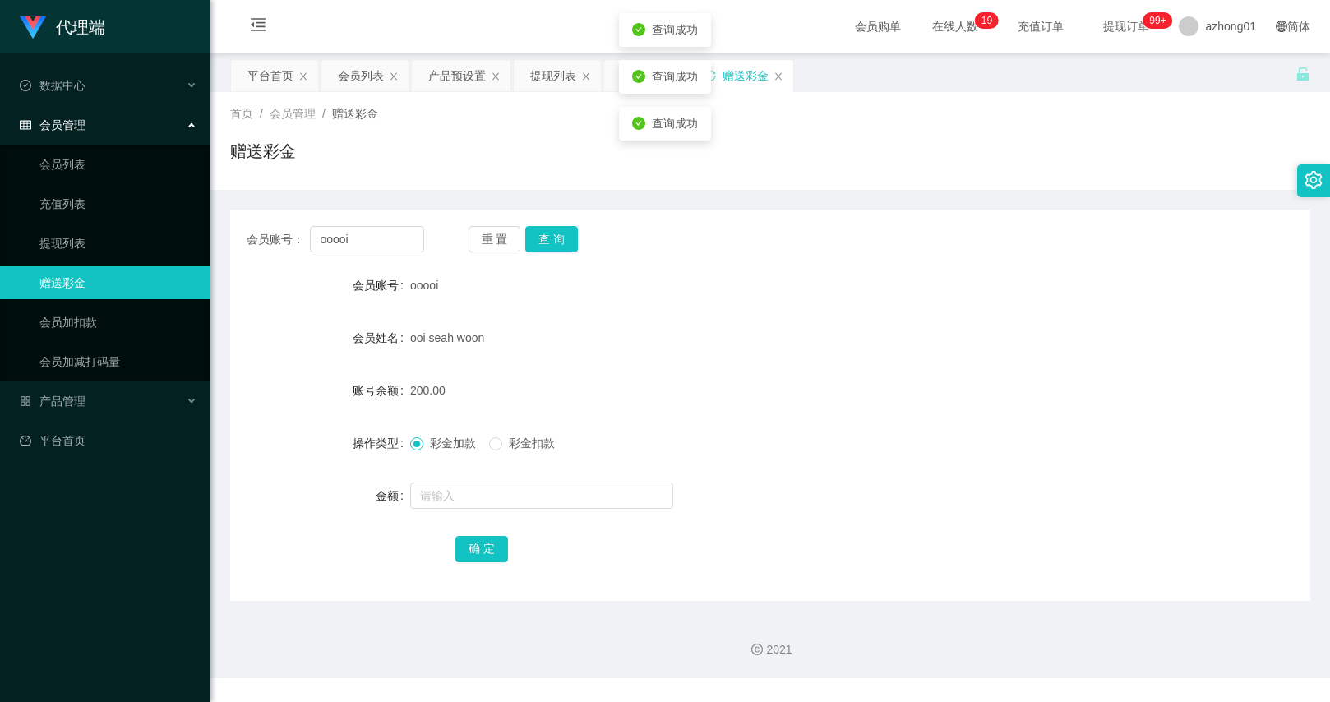
click at [582, 317] on form "会员账号 ooooi 会员姓名 ooi seah woon 账号余额 200.00 操作类型 彩金加款 彩金扣款 金额 确 定" at bounding box center [770, 417] width 1080 height 296
click at [470, 501] on input "text" at bounding box center [541, 496] width 263 height 26
type input "60"
click at [464, 548] on button "确 定" at bounding box center [482, 549] width 53 height 26
click at [547, 230] on button "查 询" at bounding box center [551, 239] width 53 height 26
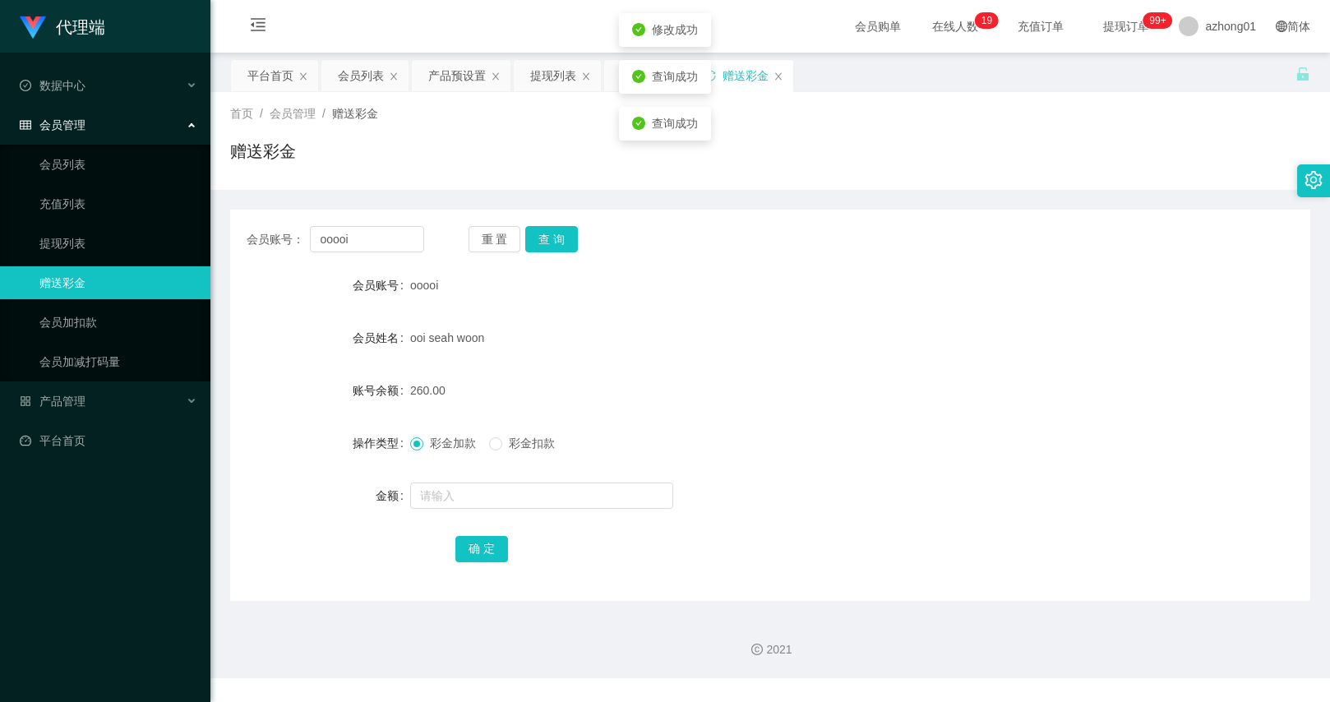
click at [586, 301] on div "ooooi" at bounding box center [725, 285] width 631 height 33
click at [405, 248] on input "ooooi" at bounding box center [366, 239] width 113 height 26
paste input "Pp12345678"
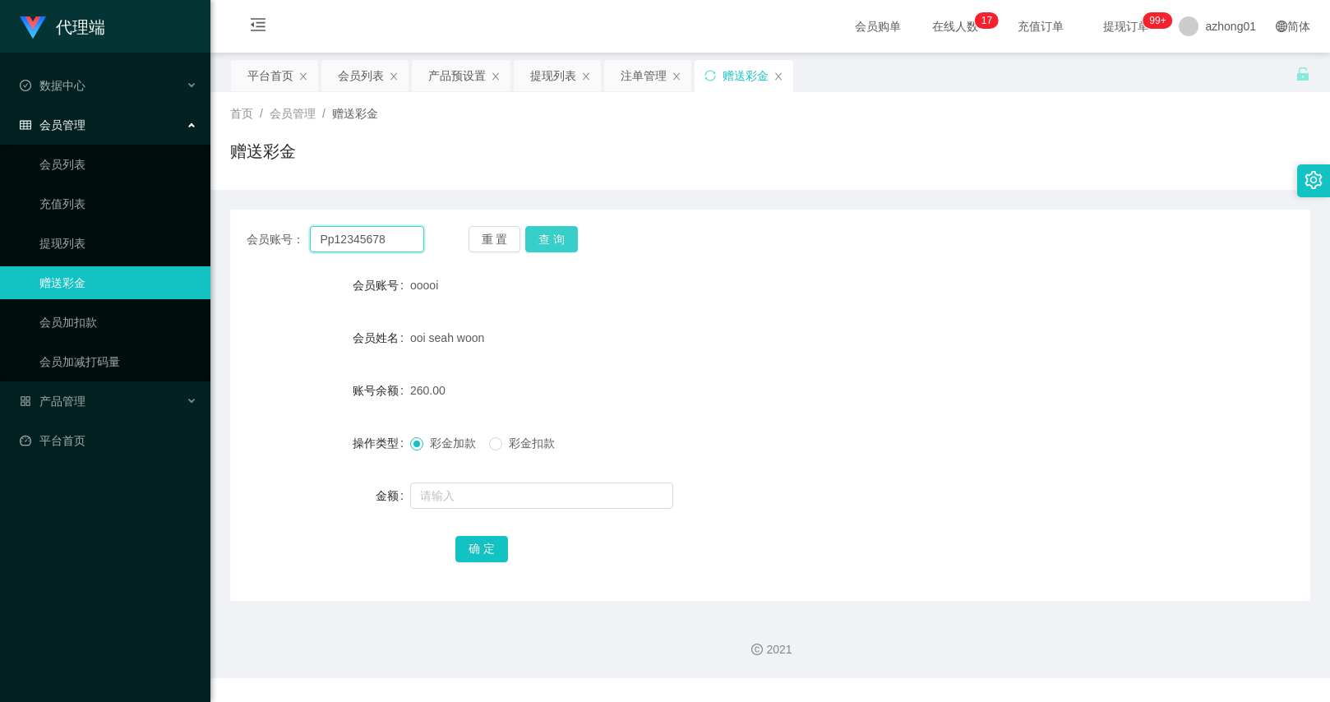
type input "Pp12345678"
click at [534, 243] on button "查 询" at bounding box center [551, 239] width 53 height 26
click at [465, 481] on div at bounding box center [725, 495] width 631 height 33
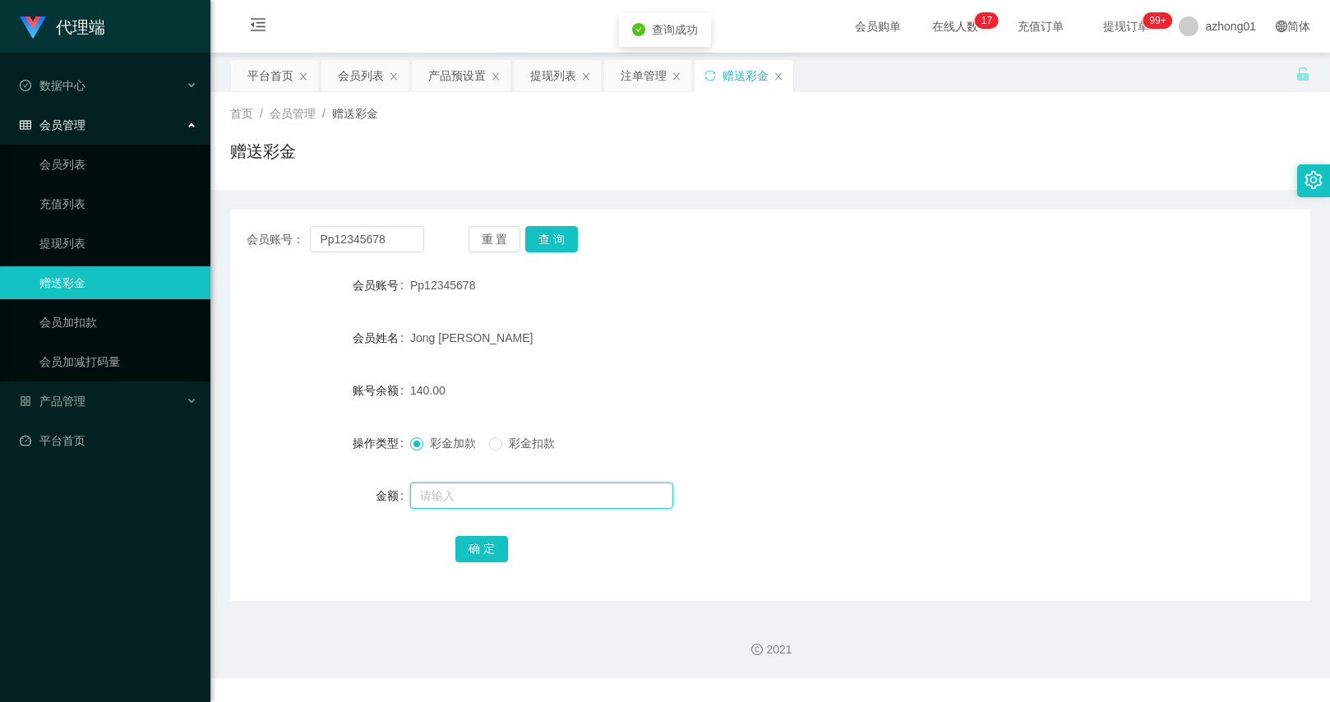
click at [449, 497] on input "text" at bounding box center [541, 496] width 263 height 26
type input "120"
click at [463, 534] on div "确 定" at bounding box center [771, 548] width 631 height 33
click at [468, 541] on button "确 定" at bounding box center [482, 549] width 53 height 26
click at [408, 245] on input "Pp12345678" at bounding box center [366, 239] width 113 height 26
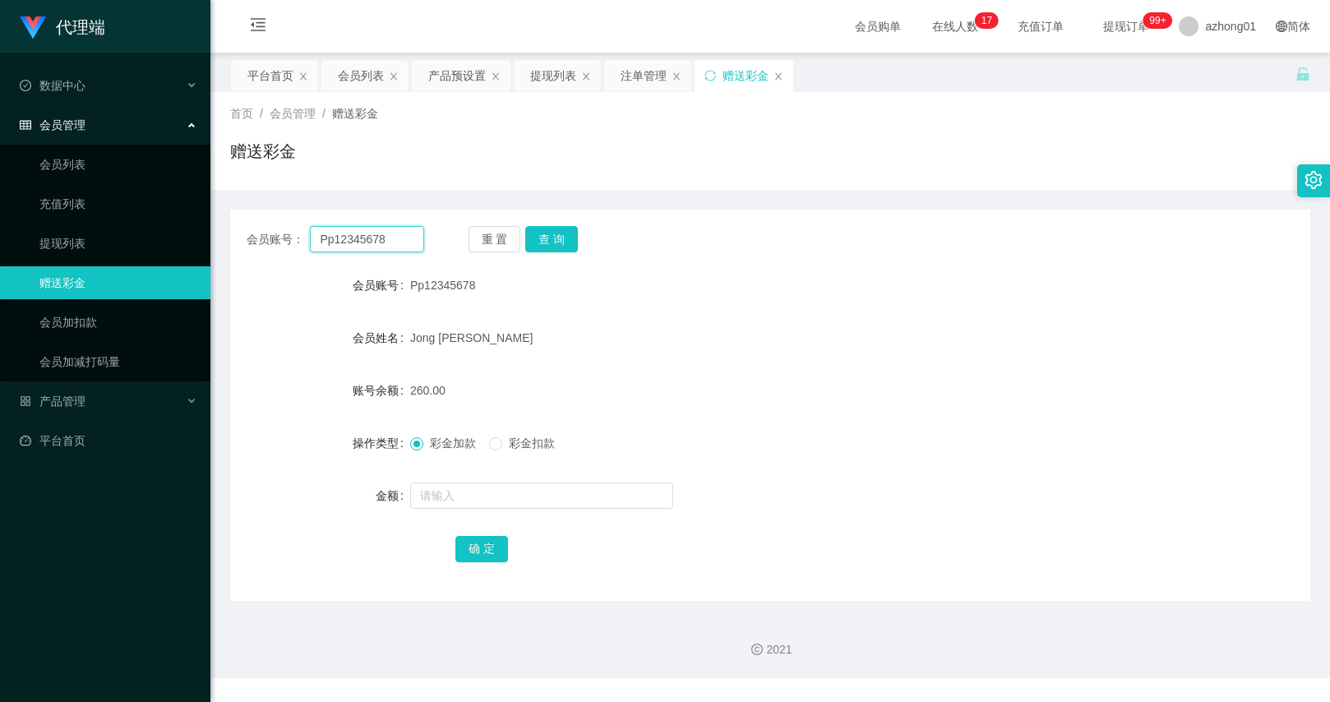
click at [408, 245] on input "Pp12345678" at bounding box center [366, 239] width 113 height 26
paste input "[PERSON_NAME]"
type input "[PERSON_NAME]"
click at [547, 244] on button "查 询" at bounding box center [551, 239] width 53 height 26
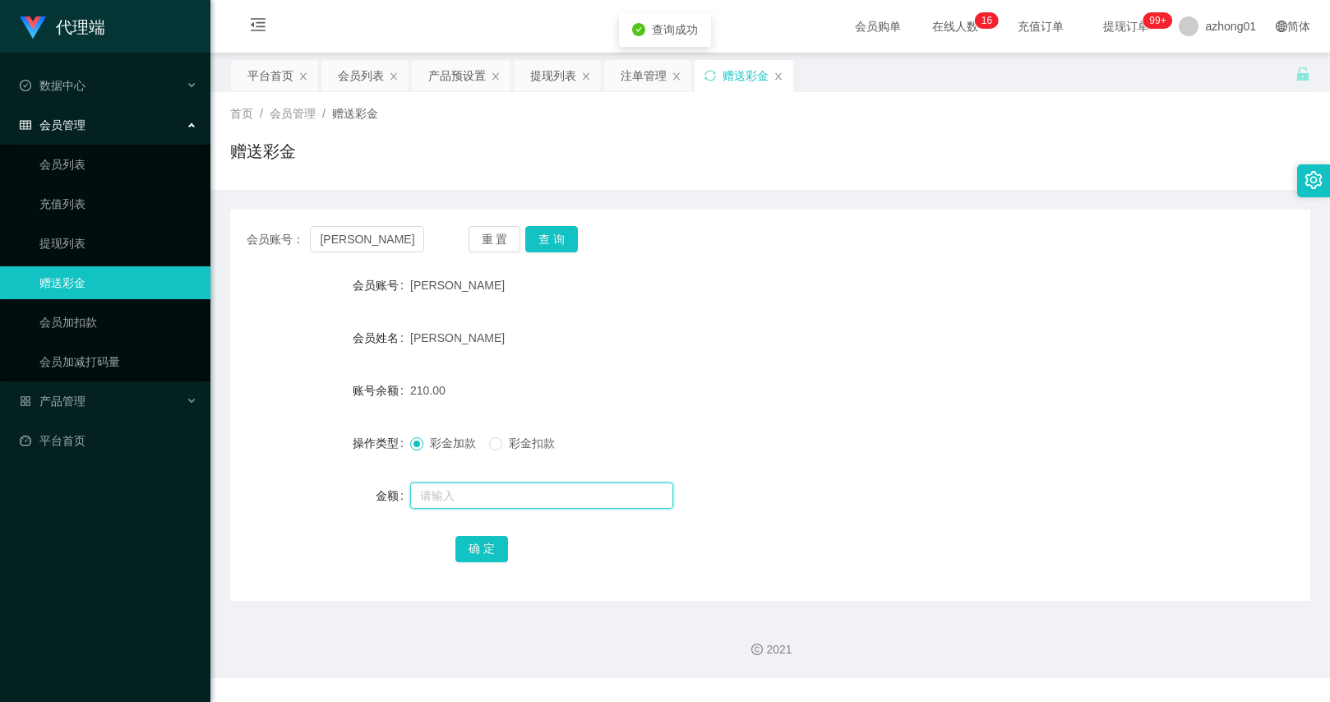
click at [474, 491] on input "text" at bounding box center [541, 496] width 263 height 26
type input "180"
click at [487, 540] on button "确 定" at bounding box center [482, 549] width 53 height 26
click at [382, 238] on input "[PERSON_NAME]" at bounding box center [366, 239] width 113 height 26
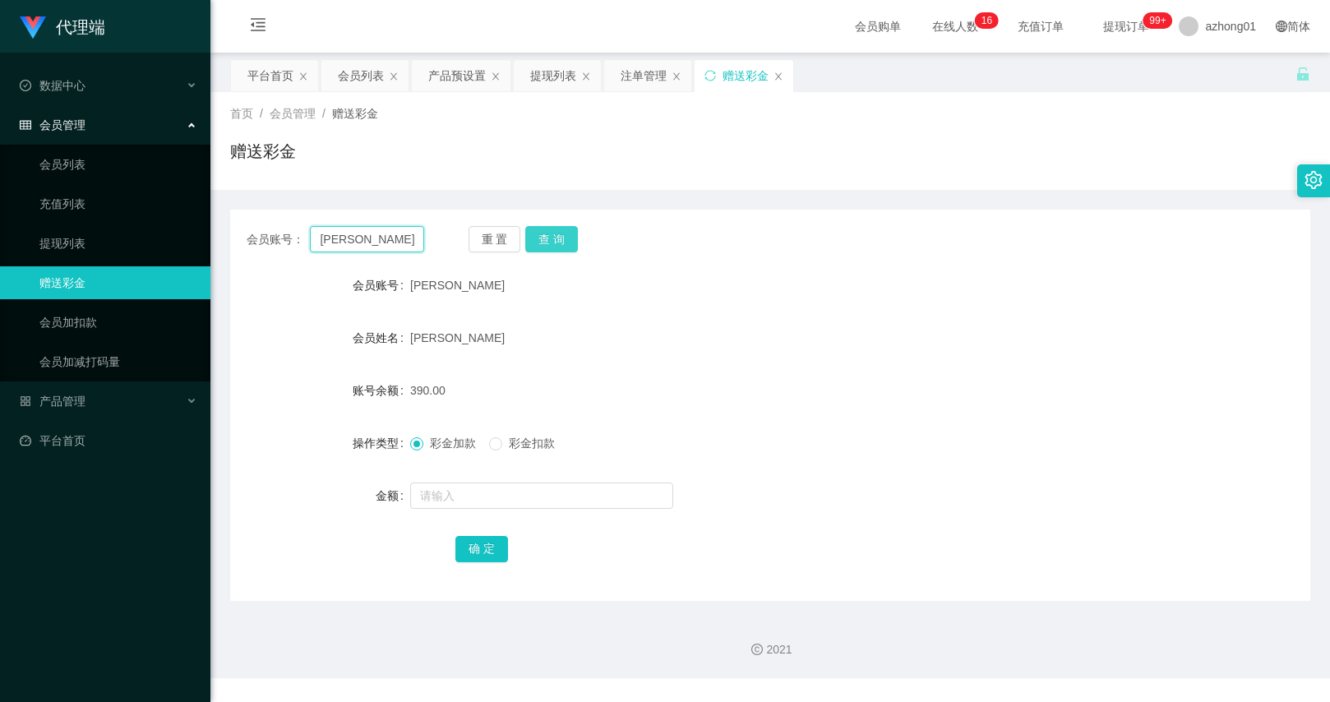
paste input "Weewee1989"
type input "Weewee1989"
click at [539, 232] on button "查 询" at bounding box center [551, 239] width 53 height 26
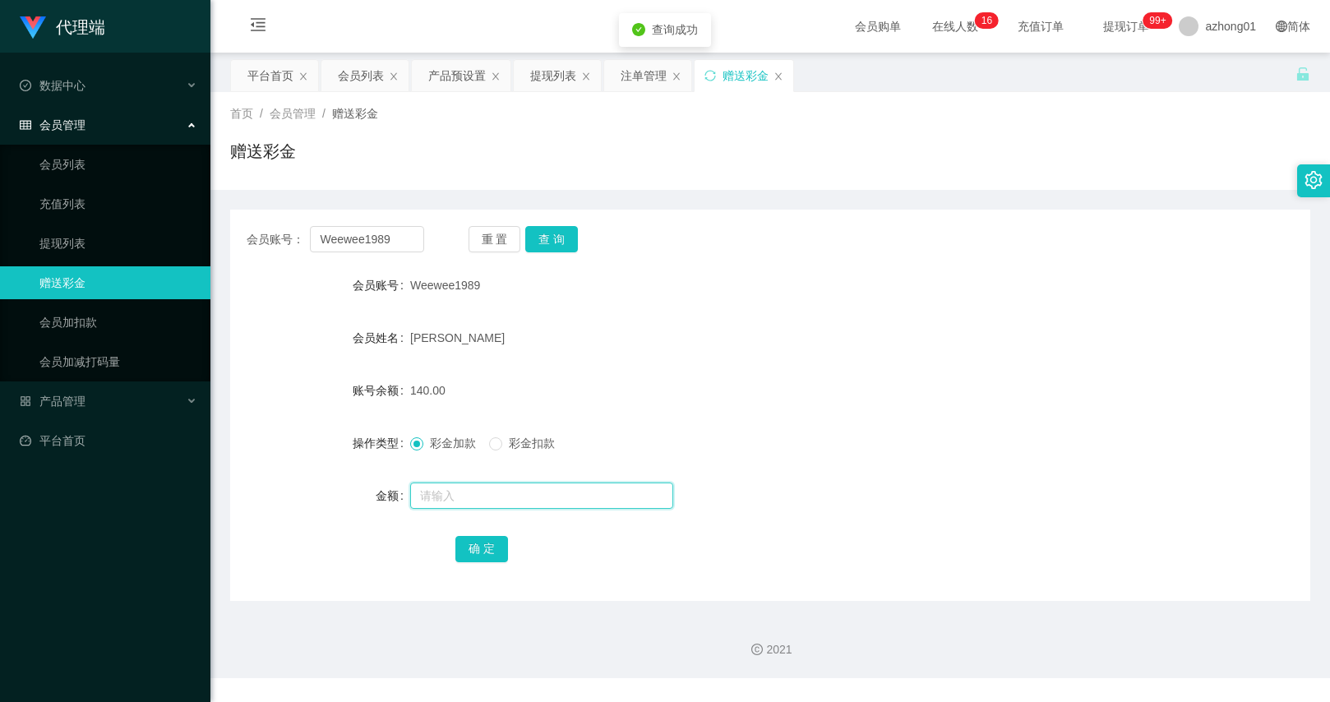
click at [457, 492] on input "text" at bounding box center [541, 496] width 263 height 26
type input "120"
click at [477, 544] on button "确 定" at bounding box center [482, 549] width 53 height 26
click at [660, 369] on form "会员账号 Weewee1989 会员姓名 [PERSON_NAME] 账号余额 260.00 操作类型 彩金加款 彩金扣款 金额 确 定" at bounding box center [770, 417] width 1080 height 296
click at [396, 242] on input "Weewee1989" at bounding box center [366, 239] width 113 height 26
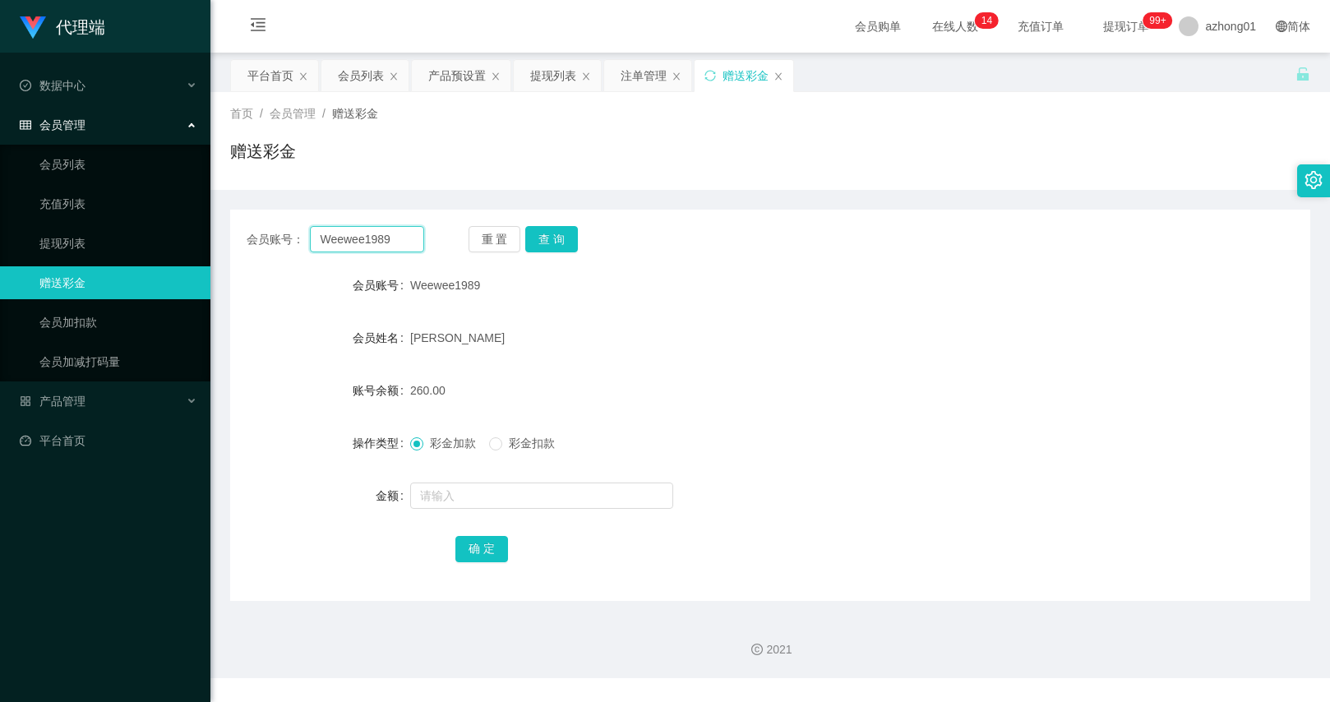
click at [396, 242] on input "Weewee1989" at bounding box center [366, 239] width 113 height 26
paste input "FIXKONG"
type input "FIXKONG"
click at [550, 234] on button "查 询" at bounding box center [551, 239] width 53 height 26
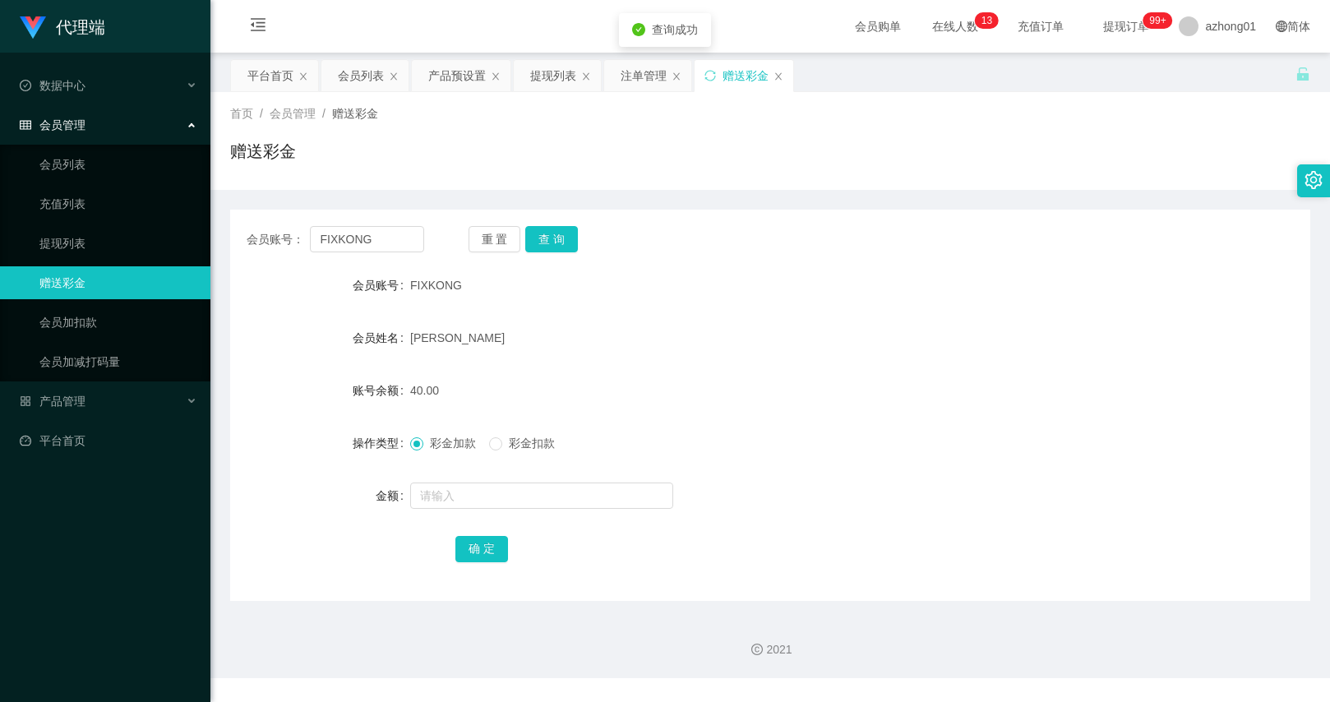
click at [747, 211] on div "会员账号： FIXKONG 重 置 查 询 会员账号 FIXKONG 会员姓名 [PERSON_NAME] 账号余额 40.00 操作类型 彩金加款 彩金扣款…" at bounding box center [770, 405] width 1080 height 391
click at [654, 77] on div "注单管理" at bounding box center [644, 75] width 46 height 31
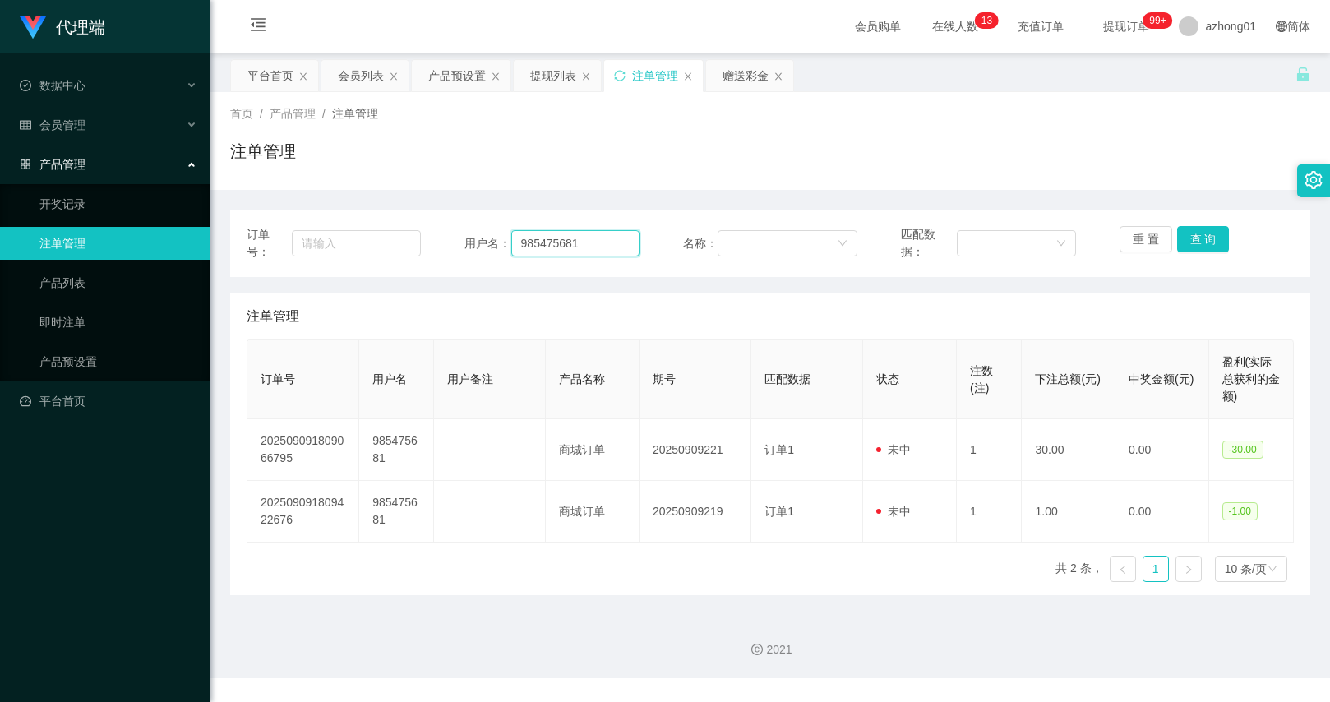
click at [559, 252] on input "985475681" at bounding box center [575, 243] width 128 height 26
paste input "FIXKONG"
type input "FIXKONG"
click at [1187, 238] on button "查 询" at bounding box center [1203, 239] width 53 height 26
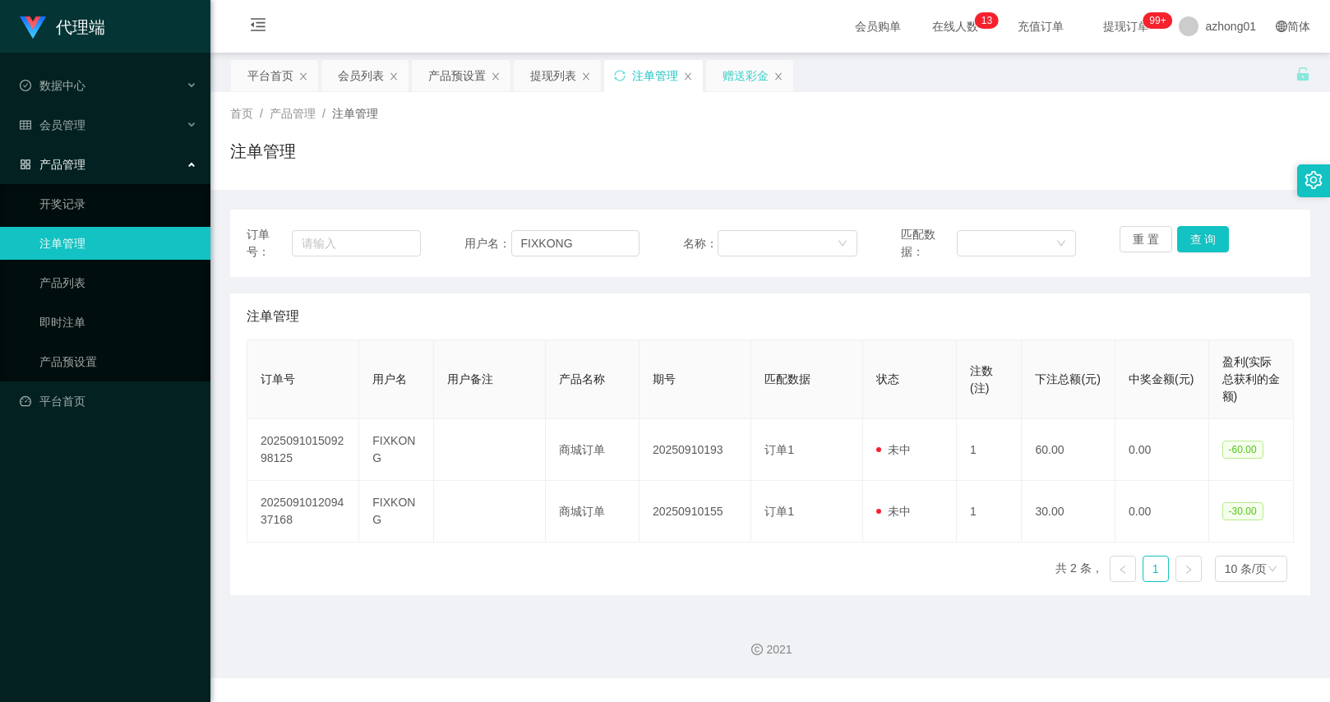
click at [744, 81] on div "赠送彩金" at bounding box center [746, 75] width 46 height 31
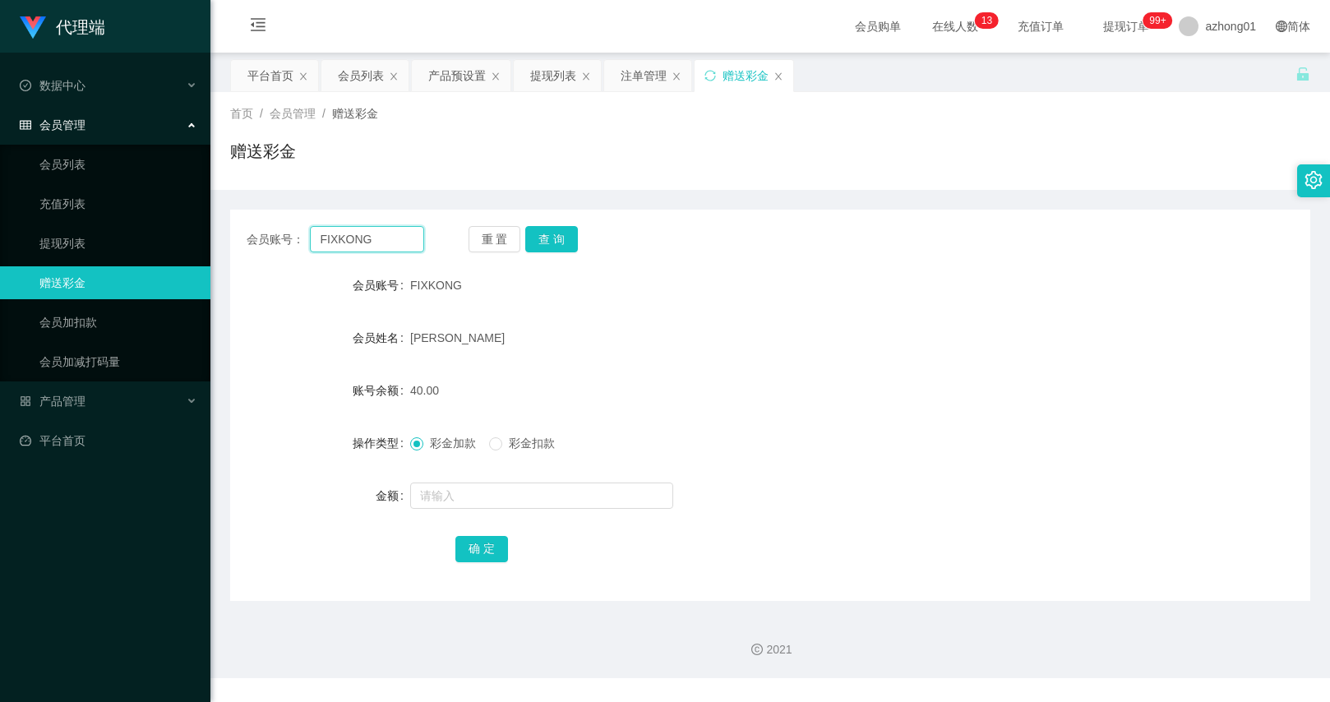
click at [397, 238] on input "FIXKONG" at bounding box center [366, 239] width 113 height 26
click at [545, 243] on button "查 询" at bounding box center [551, 239] width 53 height 26
click at [466, 495] on input "text" at bounding box center [541, 496] width 263 height 26
type input "130"
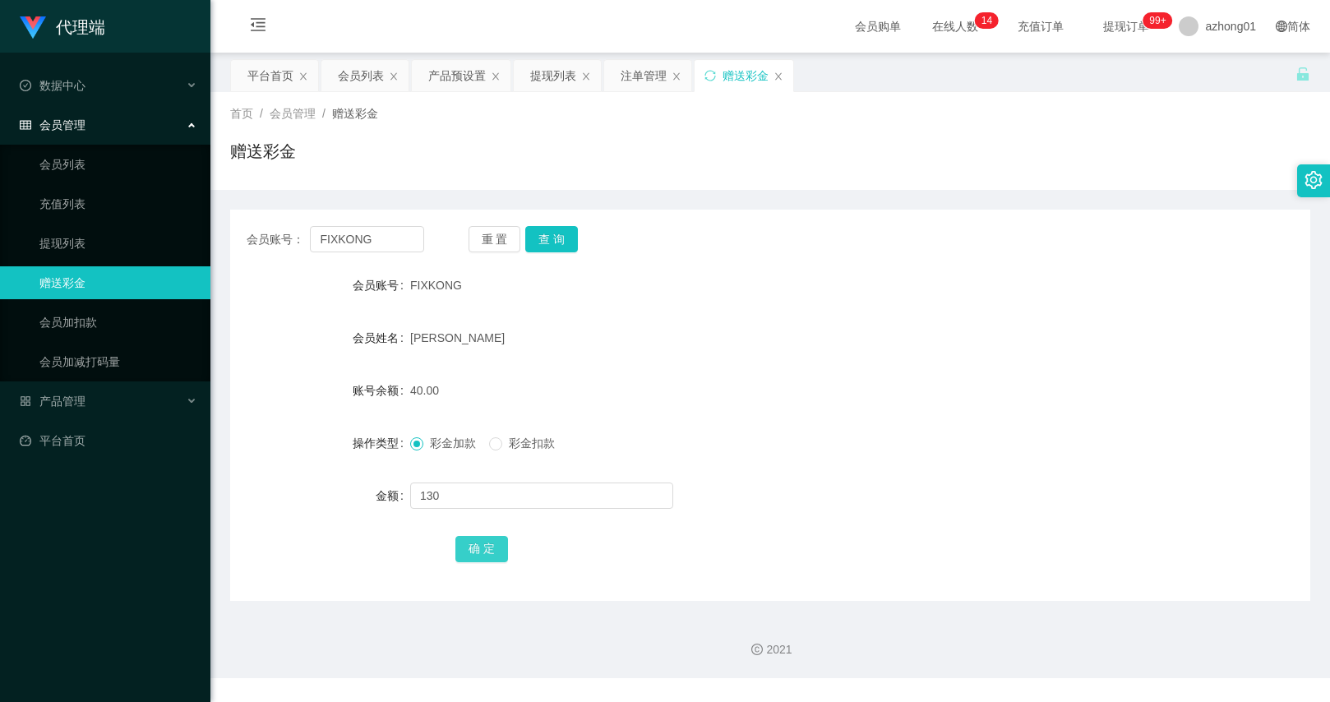
click at [460, 550] on button "确 定" at bounding box center [482, 549] width 53 height 26
click at [460, 489] on input "text" at bounding box center [541, 496] width 263 height 26
type input "v"
type input "40"
click at [483, 551] on button "确 定" at bounding box center [482, 549] width 53 height 26
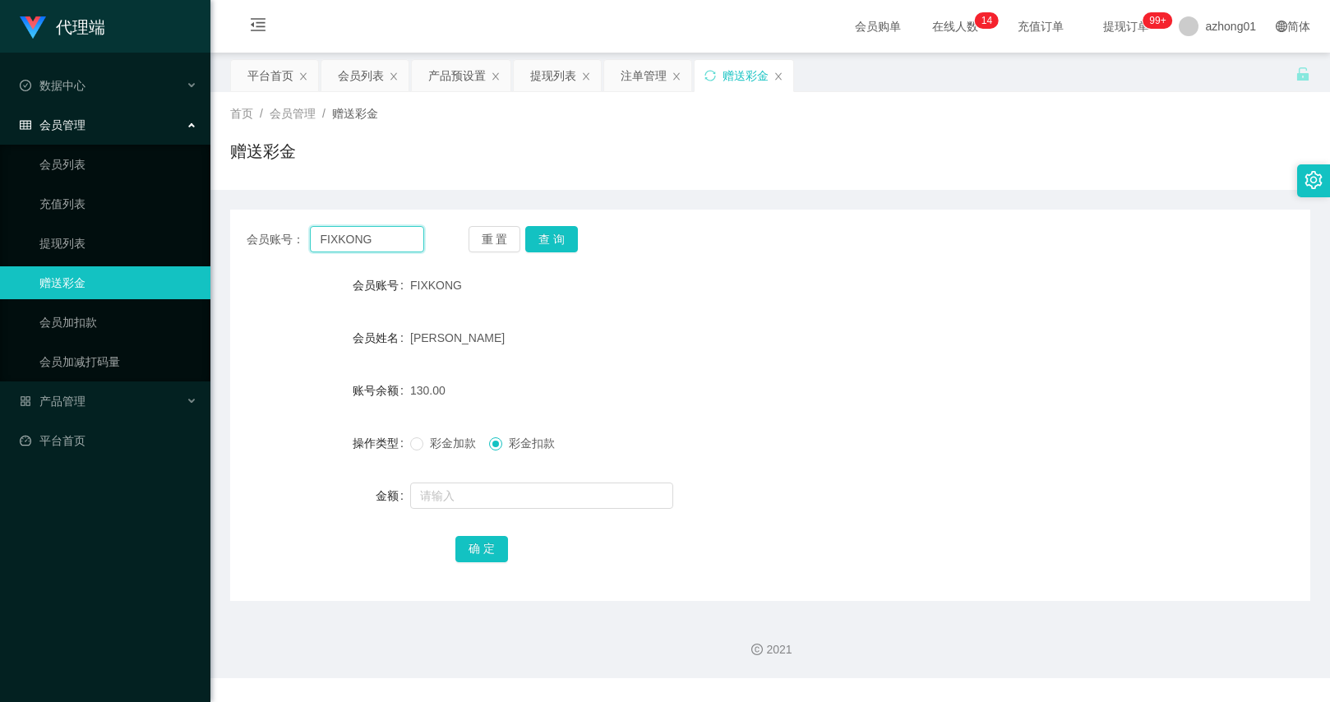
click at [398, 235] on input "FIXKONG" at bounding box center [366, 239] width 113 height 26
click at [461, 495] on input "text" at bounding box center [541, 496] width 263 height 26
type input "120"
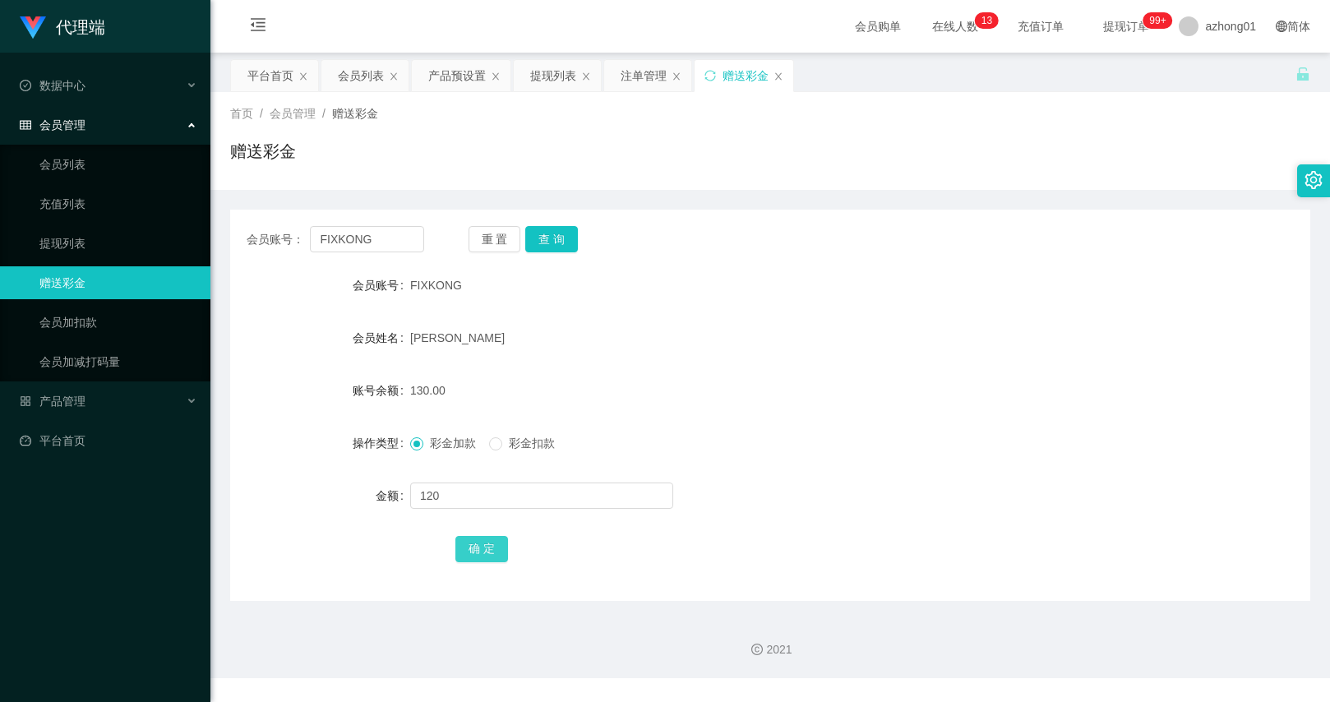
click at [476, 545] on button "确 定" at bounding box center [482, 549] width 53 height 26
click at [465, 490] on input "text" at bounding box center [541, 496] width 263 height 26
type input "10"
click at [477, 557] on button "确 定" at bounding box center [482, 549] width 53 height 26
click at [456, 74] on div "产品预设置" at bounding box center [457, 75] width 58 height 31
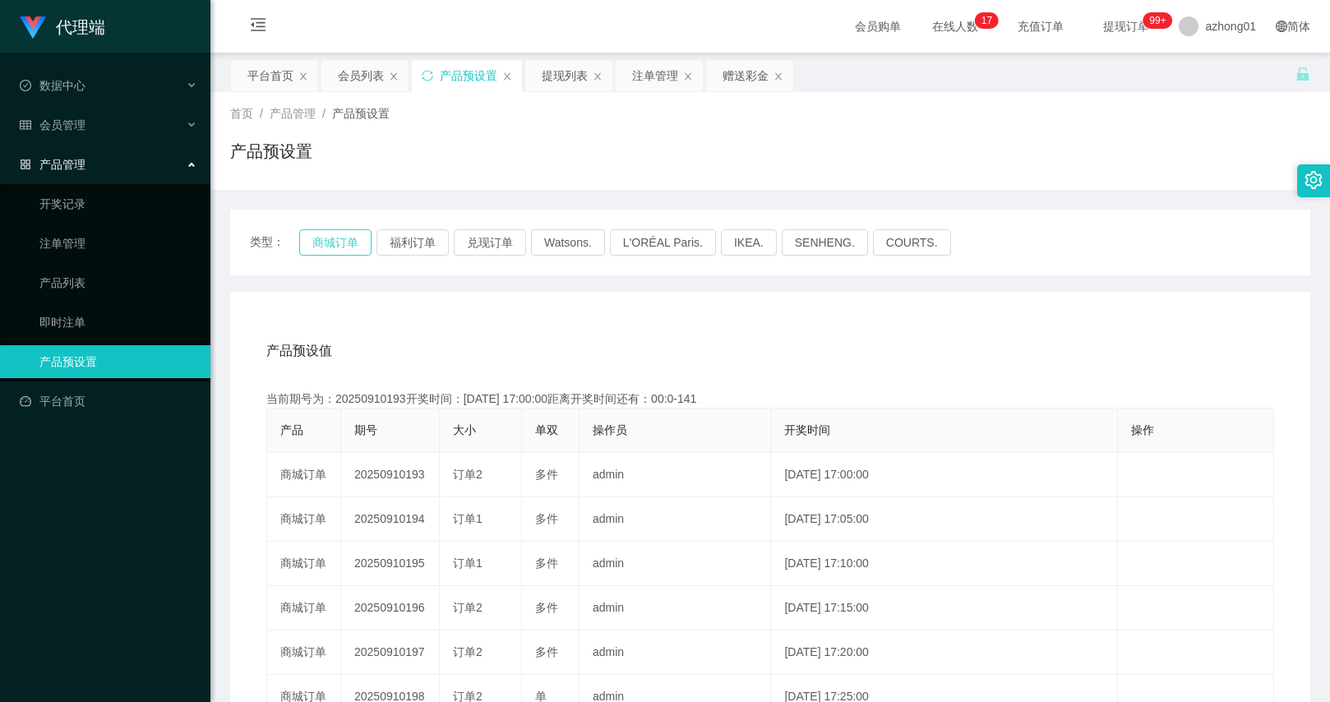
click at [303, 241] on button "商城订单" at bounding box center [335, 242] width 72 height 26
click at [325, 244] on button "商城订单" at bounding box center [335, 242] width 72 height 26
drag, startPoint x: 659, startPoint y: 81, endPoint x: 659, endPoint y: 107, distance: 25.5
click at [659, 81] on div "注单管理" at bounding box center [655, 75] width 46 height 31
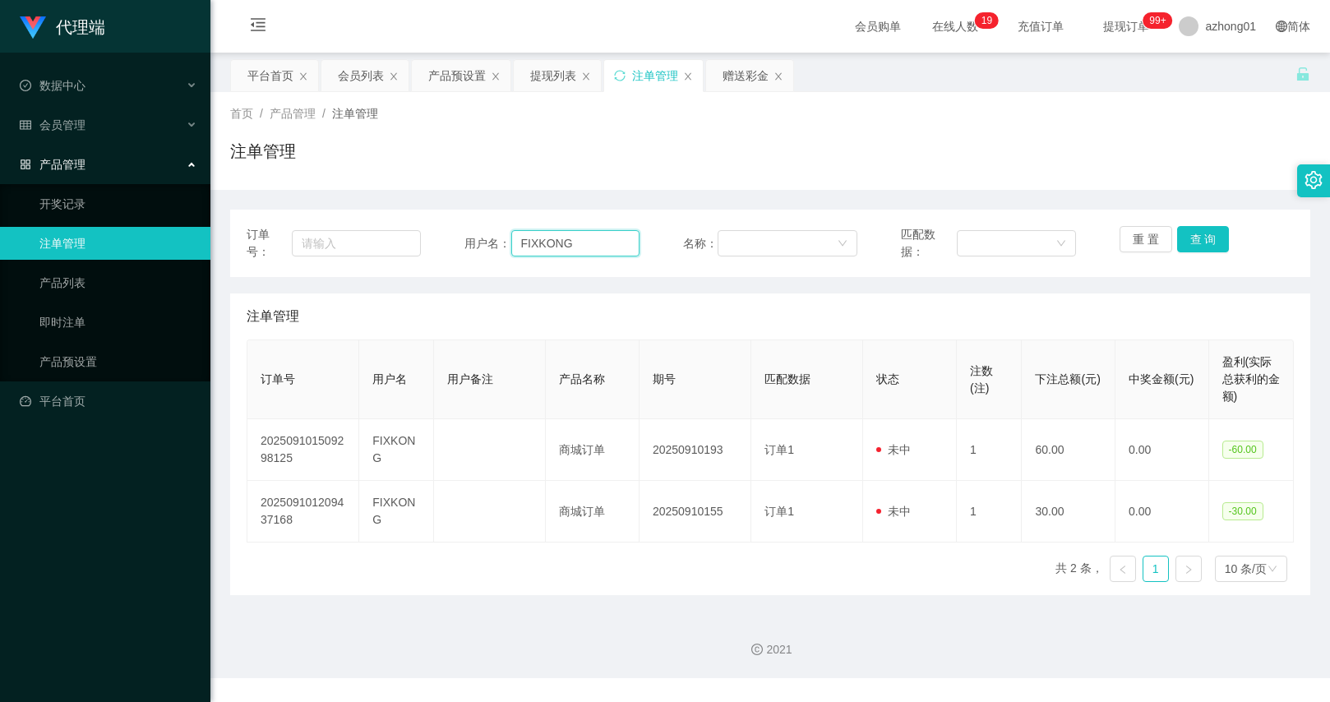
click at [542, 234] on input "FIXKONG" at bounding box center [575, 243] width 128 height 26
type input "ooooi"
click at [1199, 243] on button "查 询" at bounding box center [1203, 239] width 53 height 26
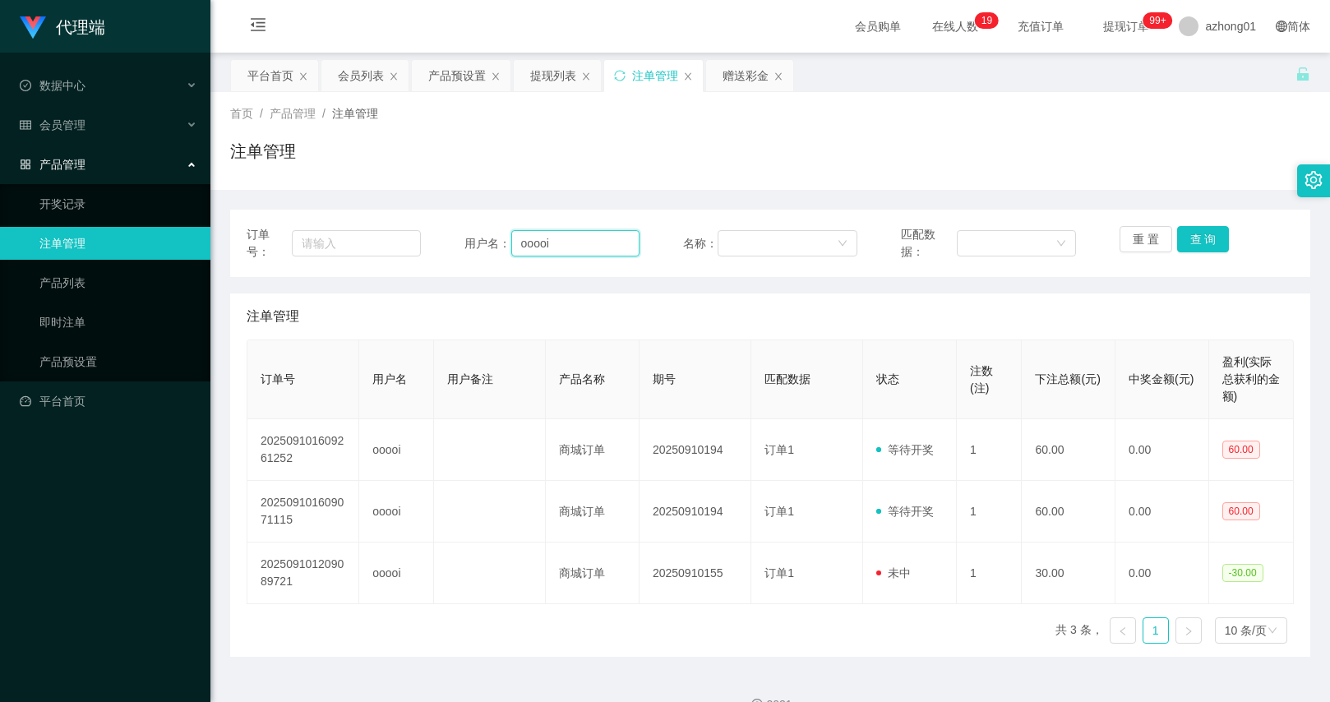
click at [544, 243] on input "ooooi" at bounding box center [575, 243] width 128 height 26
click at [742, 80] on div "赠送彩金" at bounding box center [746, 75] width 46 height 31
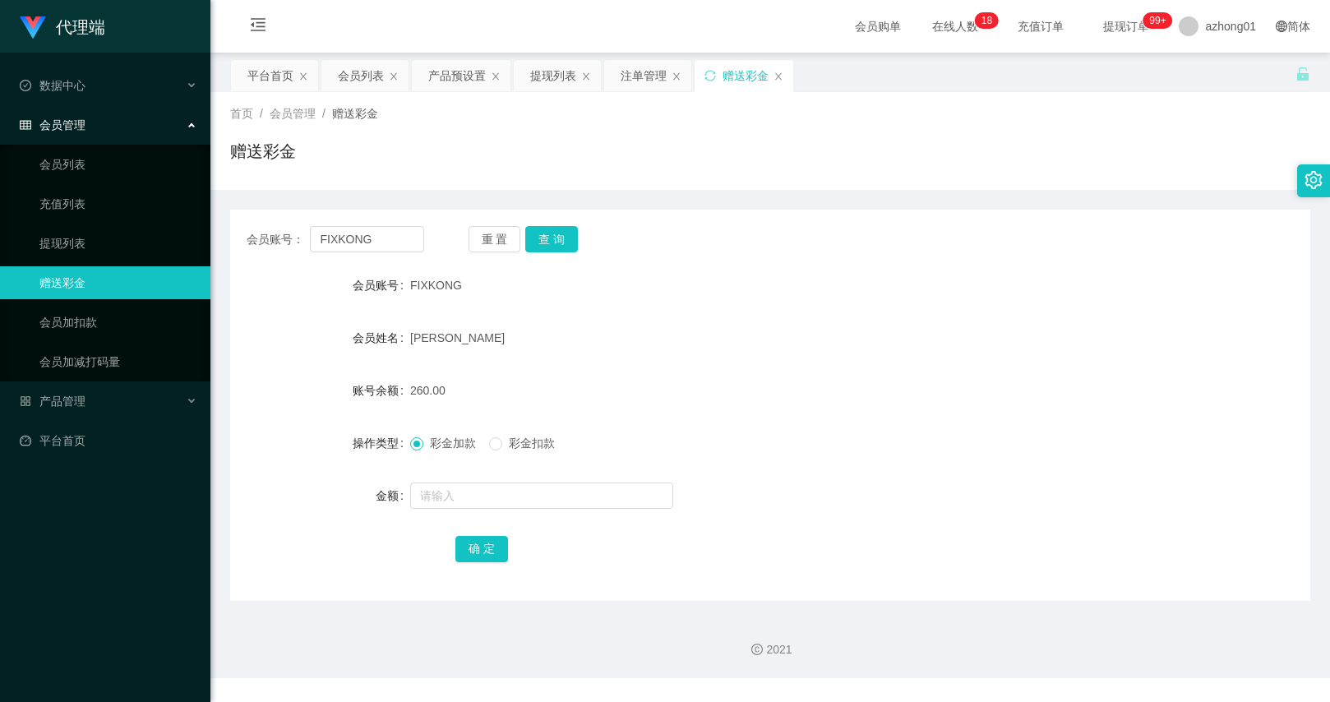
click at [554, 217] on div "会员账号： FIXKONG 重 置 查 询 会员账号 FIXKONG 会员姓名 [PERSON_NAME] 账号余额 260.00 操作类型 彩金加款 彩金扣…" at bounding box center [770, 405] width 1080 height 391
click at [560, 229] on button "查 询" at bounding box center [551, 239] width 53 height 26
click at [560, 235] on div "重 置 查 询" at bounding box center [558, 239] width 178 height 26
click at [411, 250] on input "FIXKONG" at bounding box center [366, 239] width 113 height 26
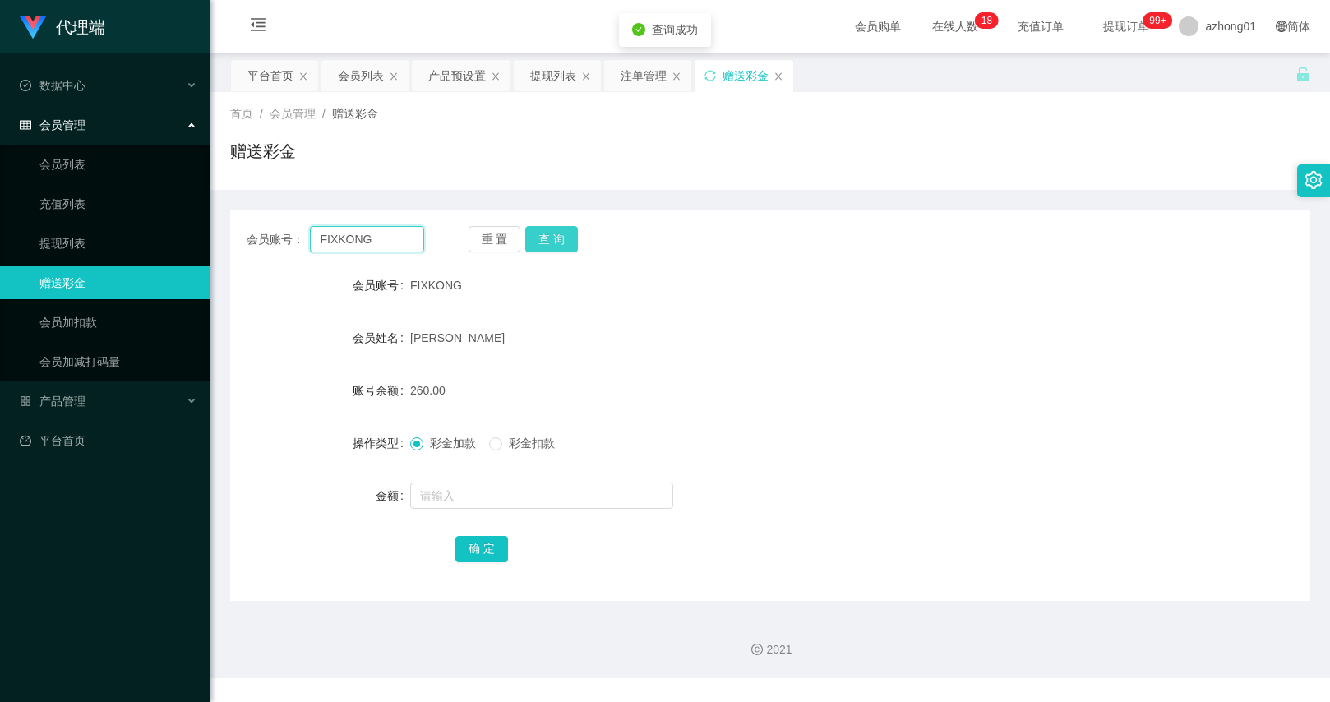
paste input "ooooi"
type input "ooooi"
click at [544, 243] on button "查 询" at bounding box center [551, 239] width 53 height 26
click at [498, 501] on input "text" at bounding box center [541, 496] width 263 height 26
type input "2"
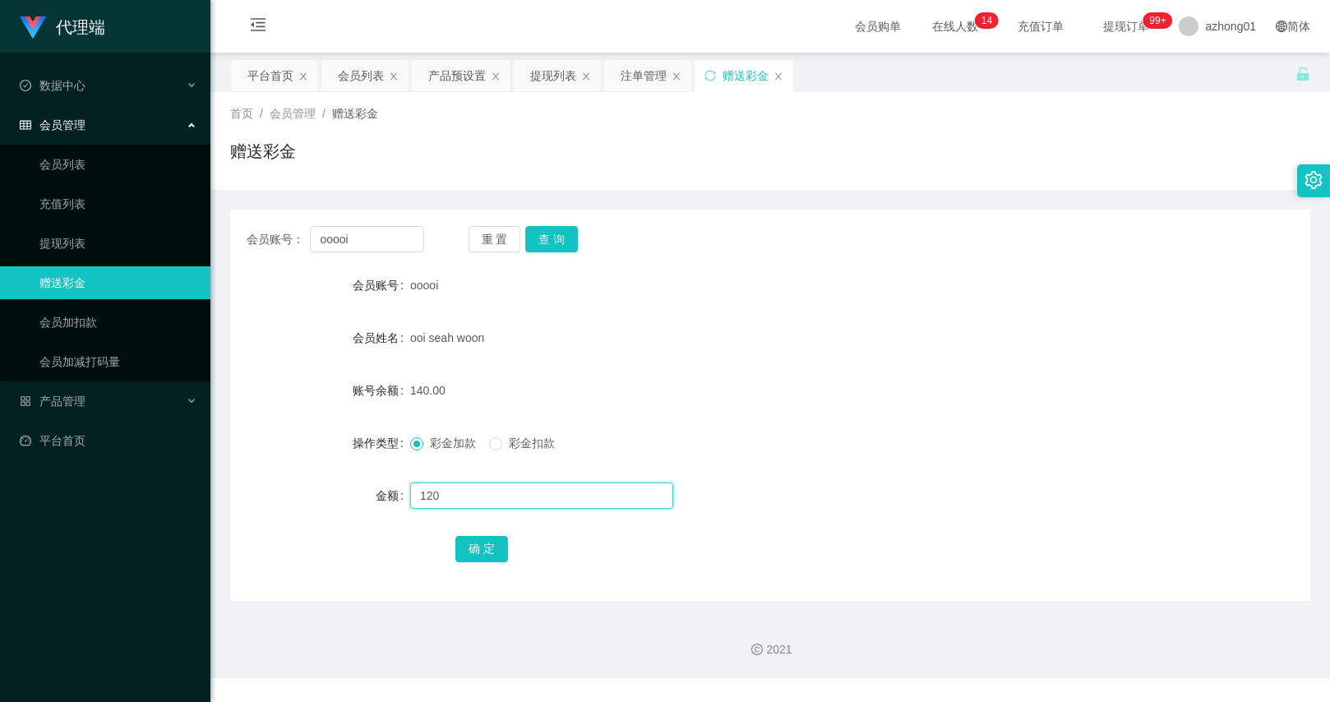
type input "120"
click at [510, 446] on span "彩金扣款" at bounding box center [531, 443] width 59 height 13
click at [486, 539] on button "确 定" at bounding box center [482, 549] width 53 height 26
click at [466, 83] on div "产品预设置" at bounding box center [457, 75] width 58 height 31
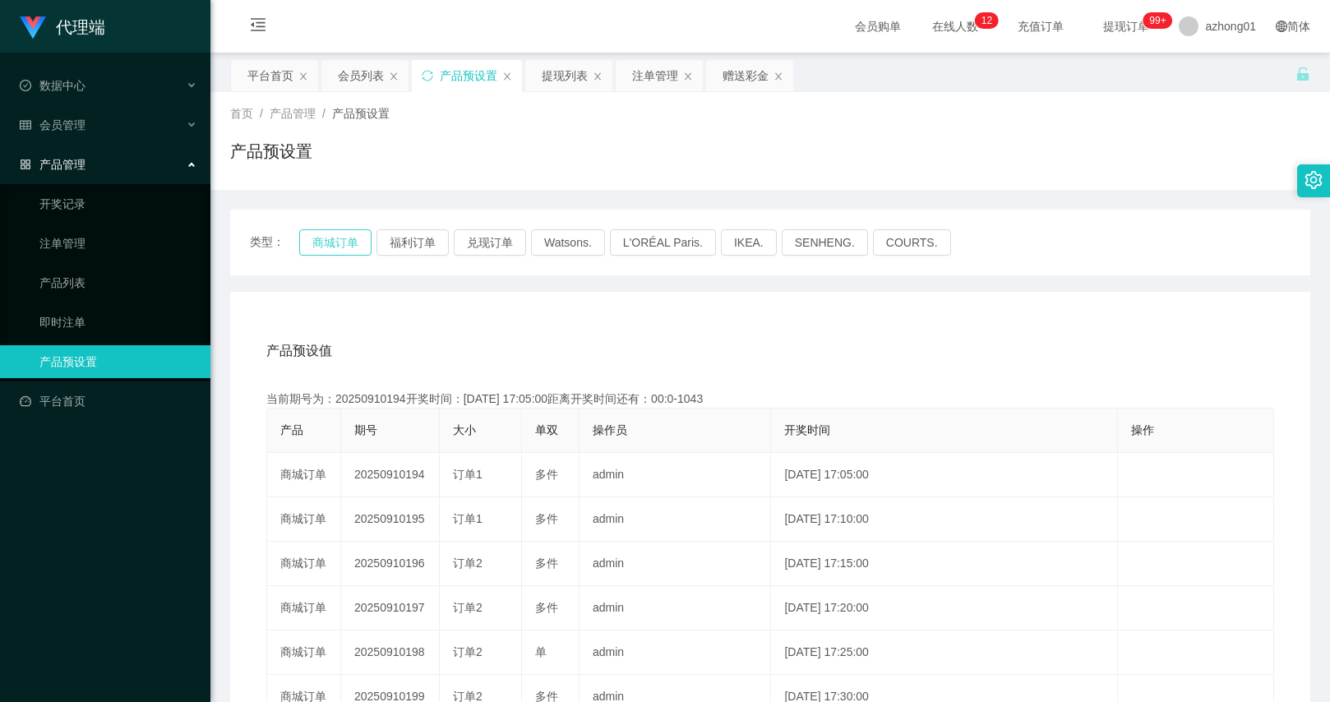
click at [353, 239] on button "商城订单" at bounding box center [335, 242] width 72 height 26
click at [730, 75] on div "赠送彩金" at bounding box center [746, 75] width 46 height 31
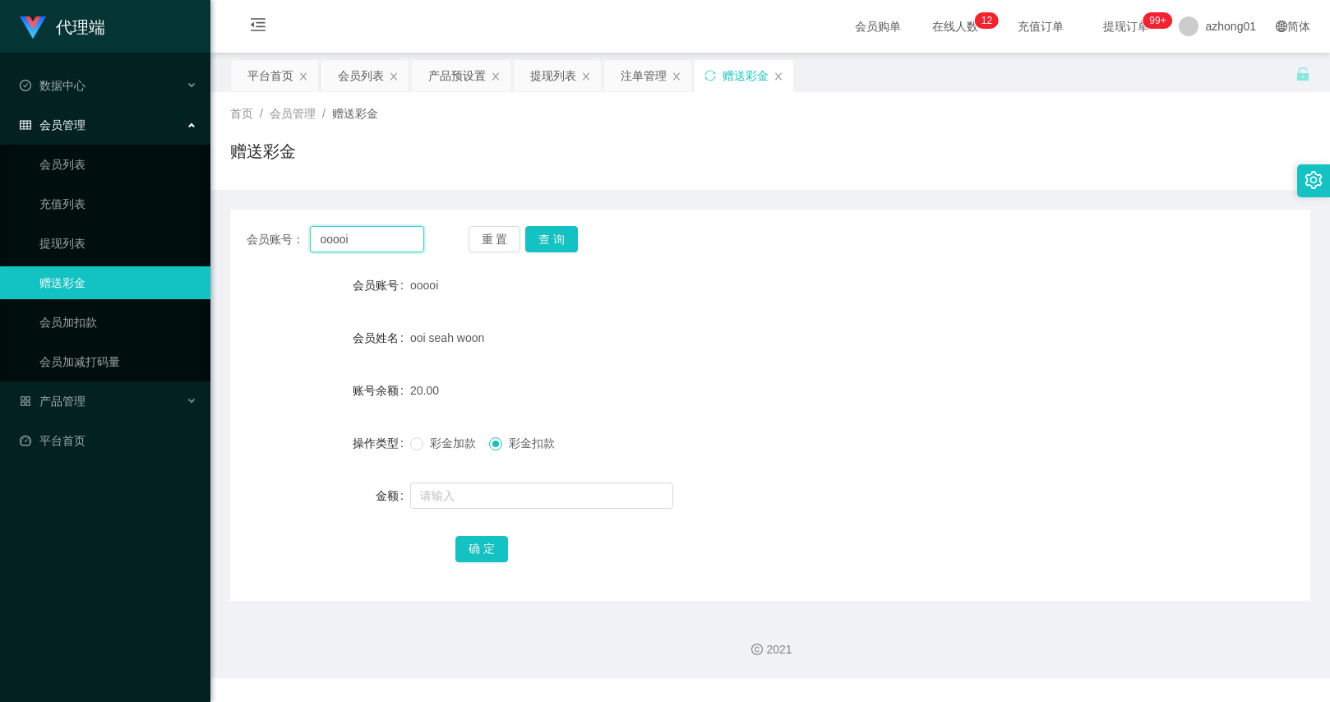
click at [404, 238] on input "ooooi" at bounding box center [366, 239] width 113 height 26
paste input "text"
drag, startPoint x: 590, startPoint y: 265, endPoint x: 537, endPoint y: 265, distance: 52.6
click at [590, 265] on div "会员账号： 重 置 查 询 会员账号 ooooi 会员姓名 ooi seah woon 账号余额 20.00 操作类型 彩金加款 彩金扣款 金额 确 定" at bounding box center [770, 405] width 1080 height 391
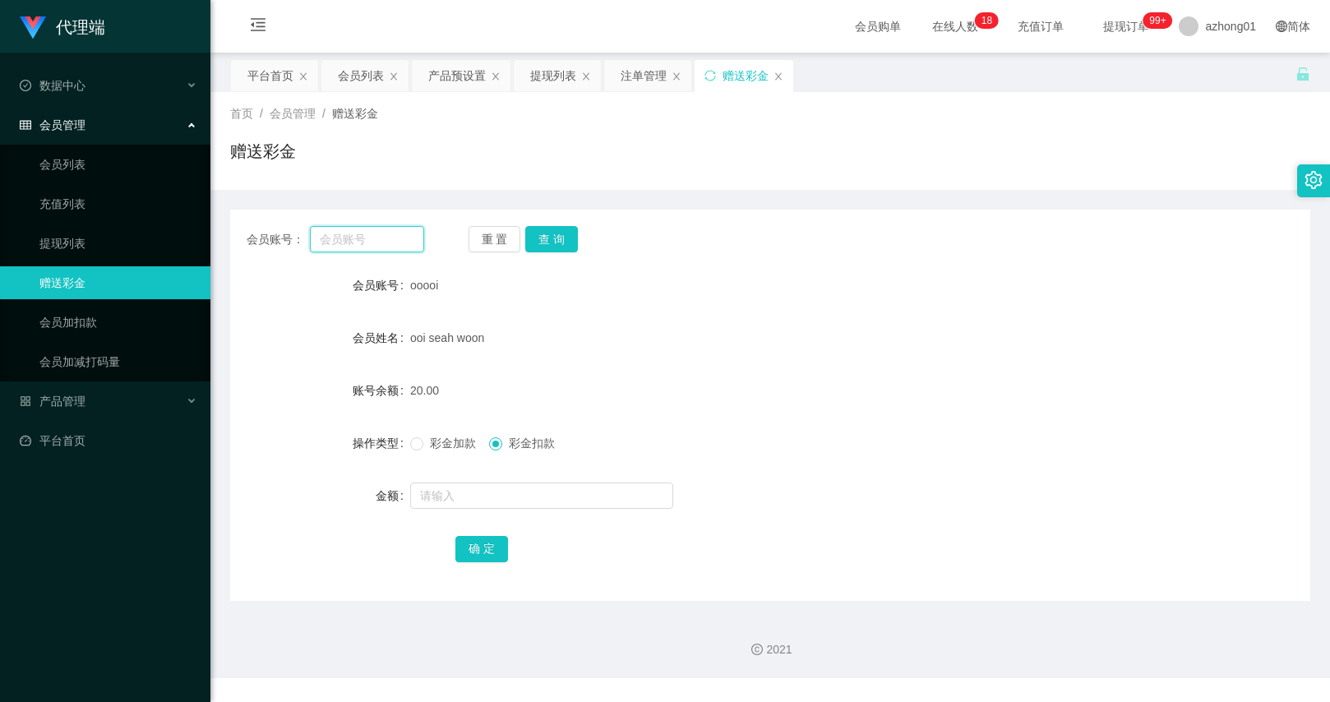
click at [395, 234] on input "text" at bounding box center [366, 239] width 113 height 26
paste input "Lewwxvincent"
type input "Lewwxvincent"
click at [571, 232] on button "查 询" at bounding box center [551, 239] width 53 height 26
click at [446, 450] on span "彩金加款" at bounding box center [452, 443] width 59 height 13
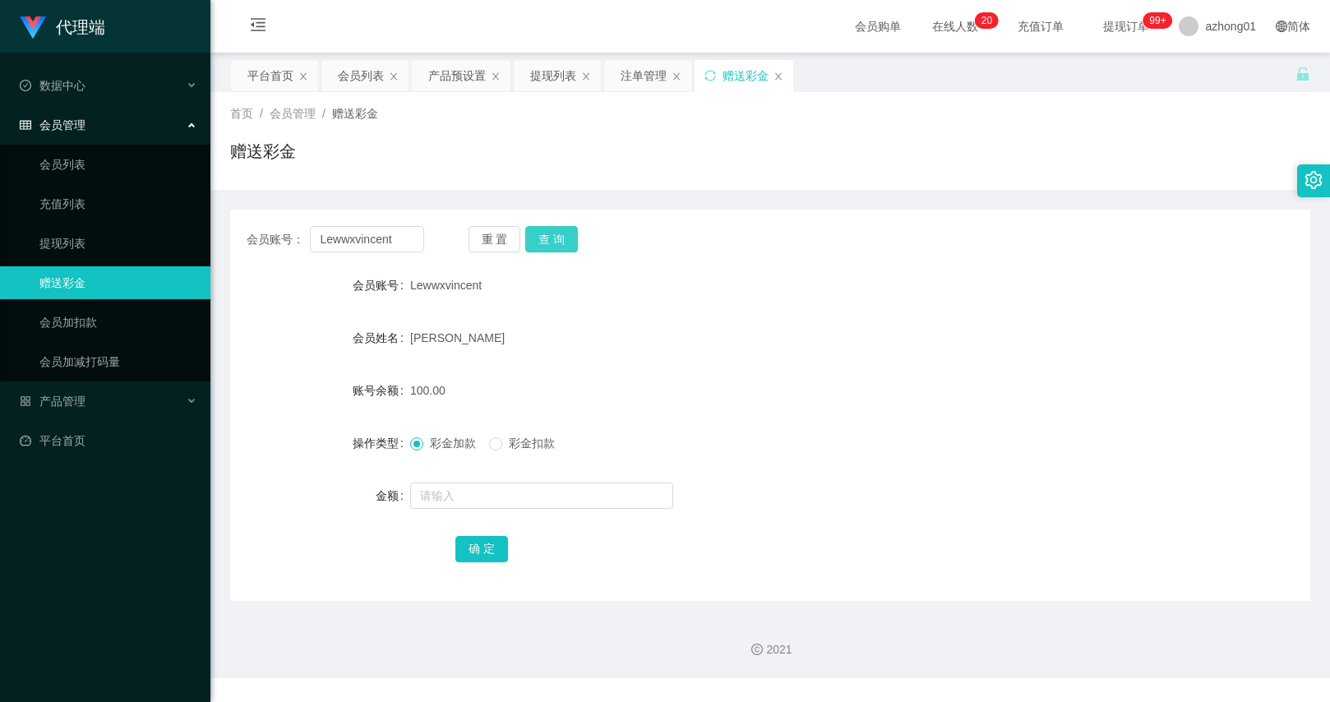
click at [540, 238] on button "查 询" at bounding box center [551, 239] width 53 height 26
click at [544, 244] on button "查 询" at bounding box center [551, 239] width 53 height 26
click at [511, 493] on input "text" at bounding box center [541, 496] width 263 height 26
type input "30"
click at [499, 551] on button "确 定" at bounding box center [482, 549] width 53 height 26
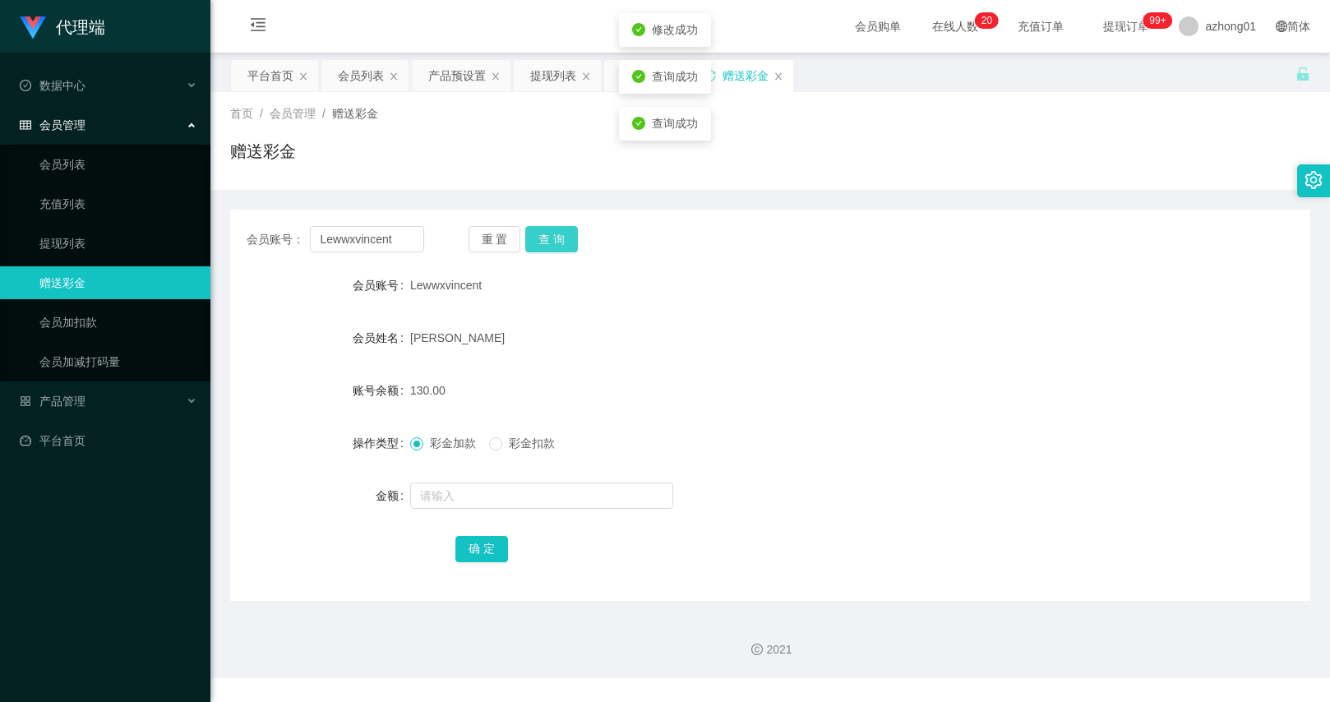
click at [566, 238] on button "查 询" at bounding box center [551, 239] width 53 height 26
click at [377, 246] on input "Lewwxvincent" at bounding box center [366, 239] width 113 height 26
paste input "text"
click at [399, 234] on input "text" at bounding box center [366, 239] width 113 height 26
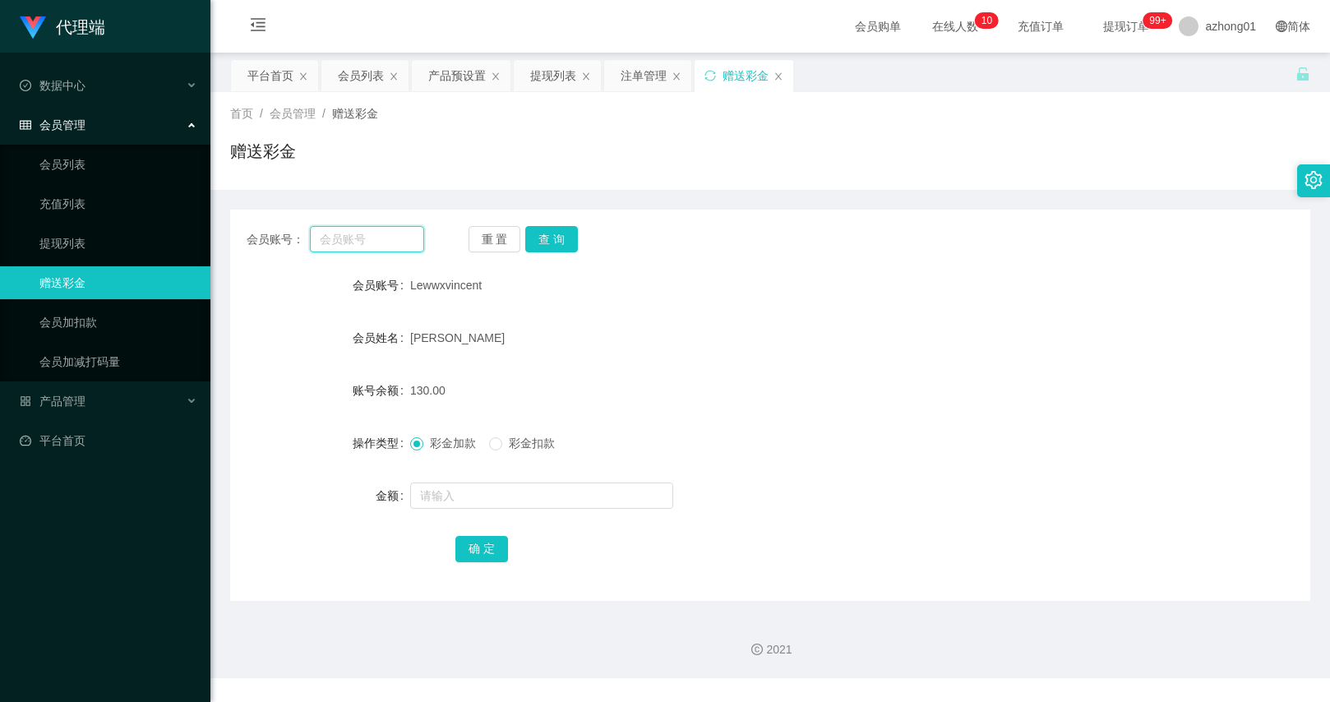
paste input "Haiying"
click at [567, 234] on button "查 询" at bounding box center [551, 239] width 53 height 26
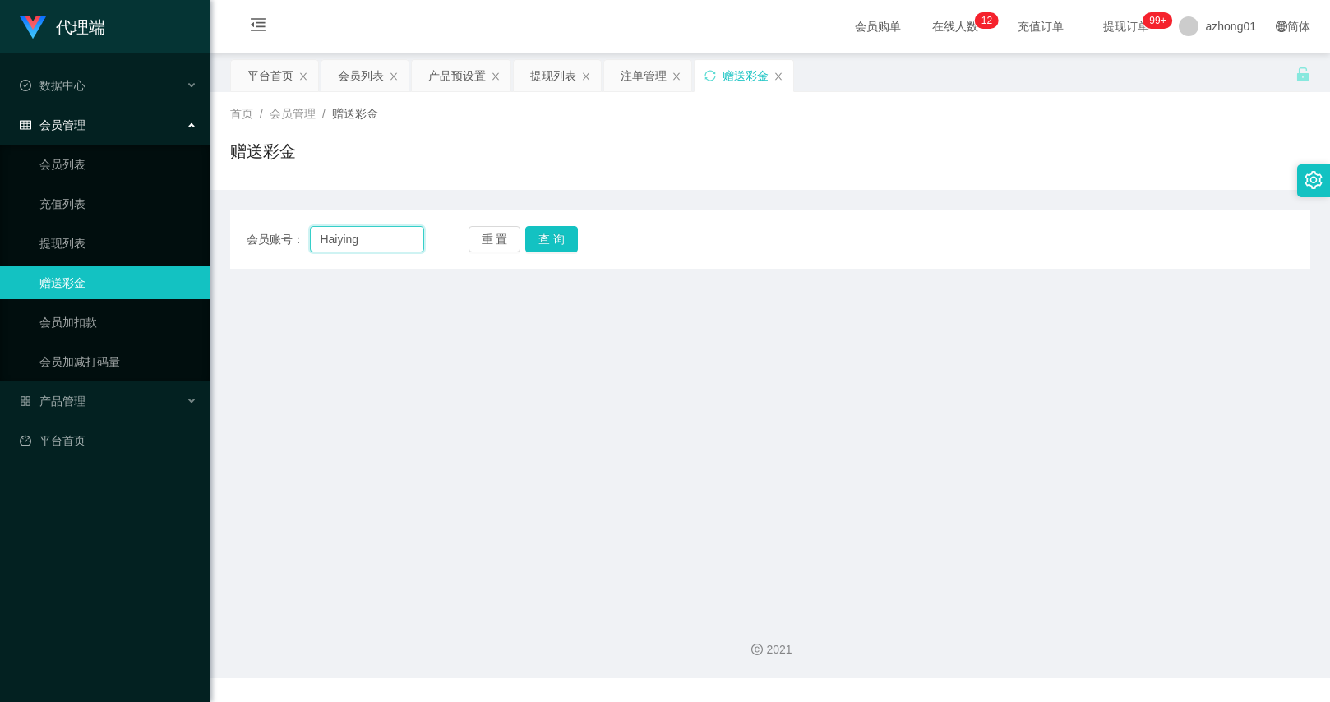
click at [397, 243] on input "Haiying" at bounding box center [366, 239] width 113 height 26
click at [414, 234] on input "Haiying9999" at bounding box center [366, 239] width 113 height 26
type input "Haiying999"
click at [539, 239] on button "查 询" at bounding box center [551, 239] width 53 height 26
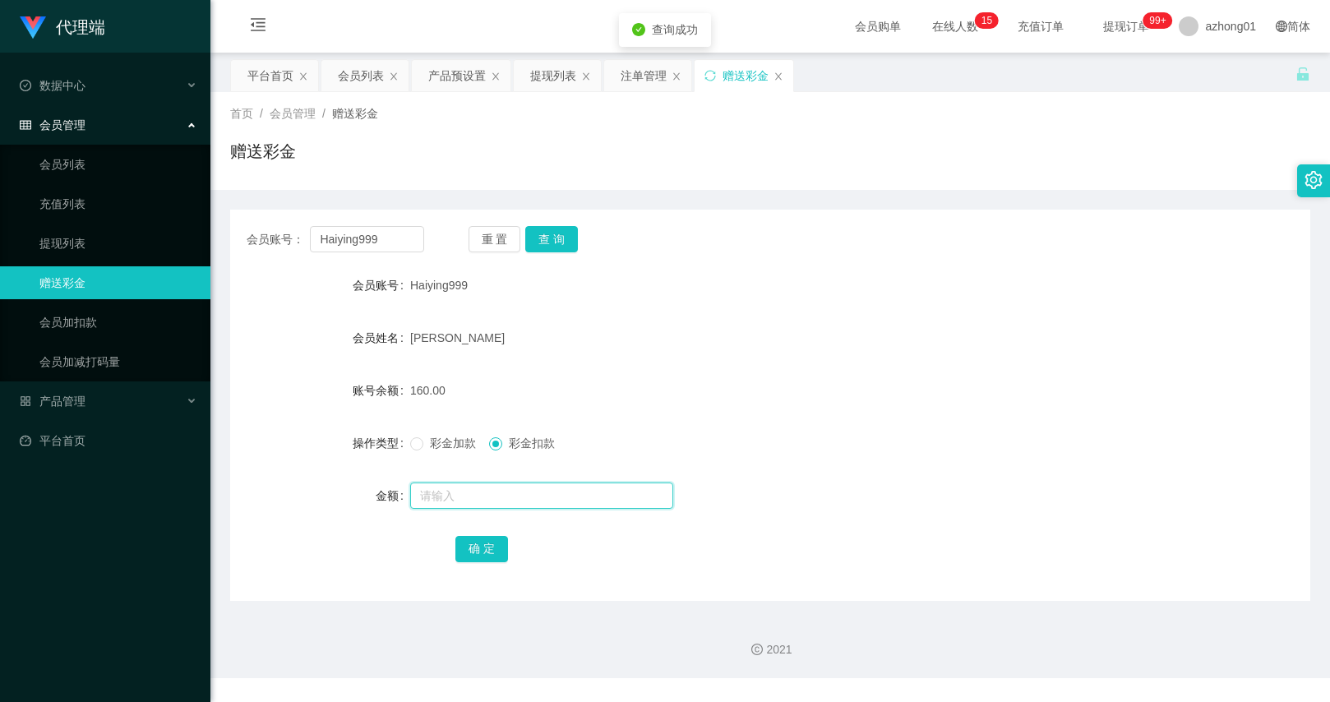
click at [484, 498] on input "text" at bounding box center [541, 496] width 263 height 26
type input "30"
click at [479, 554] on button "确 定" at bounding box center [482, 549] width 53 height 26
click at [394, 252] on input "Haiying999" at bounding box center [366, 239] width 113 height 26
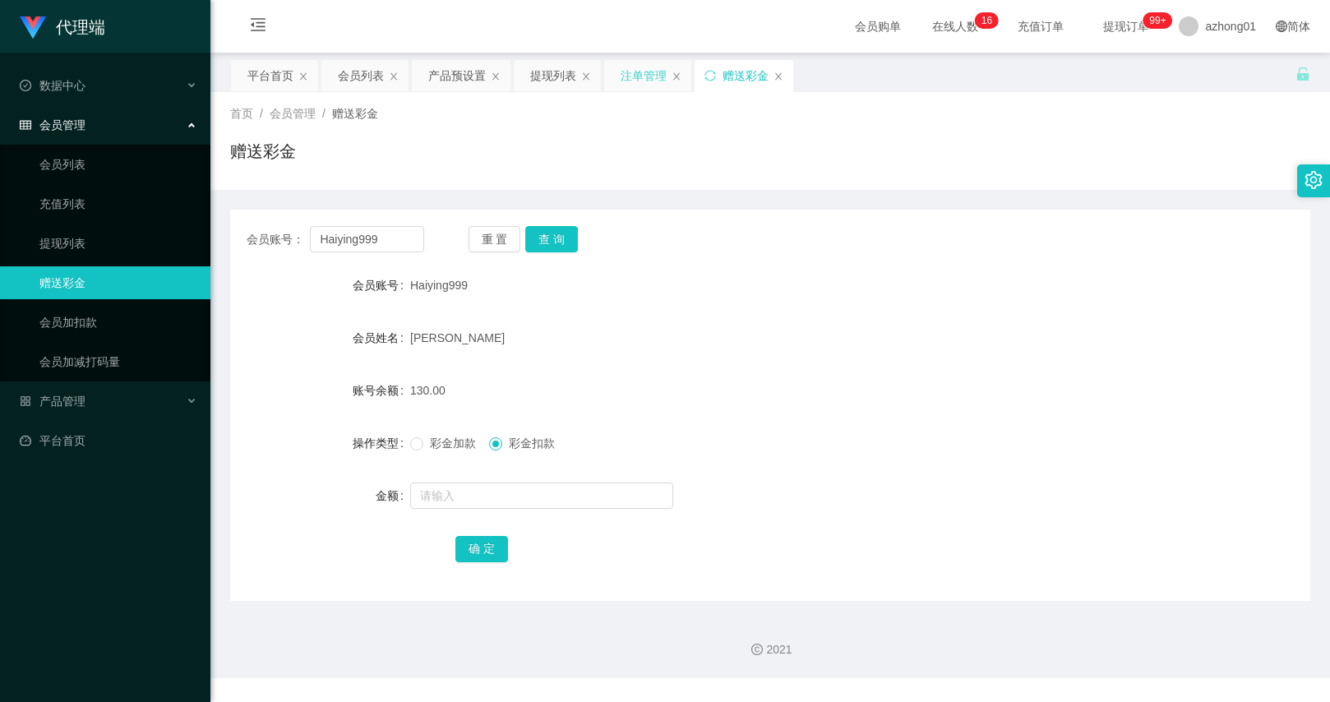
click at [659, 70] on div "注单管理" at bounding box center [644, 75] width 46 height 31
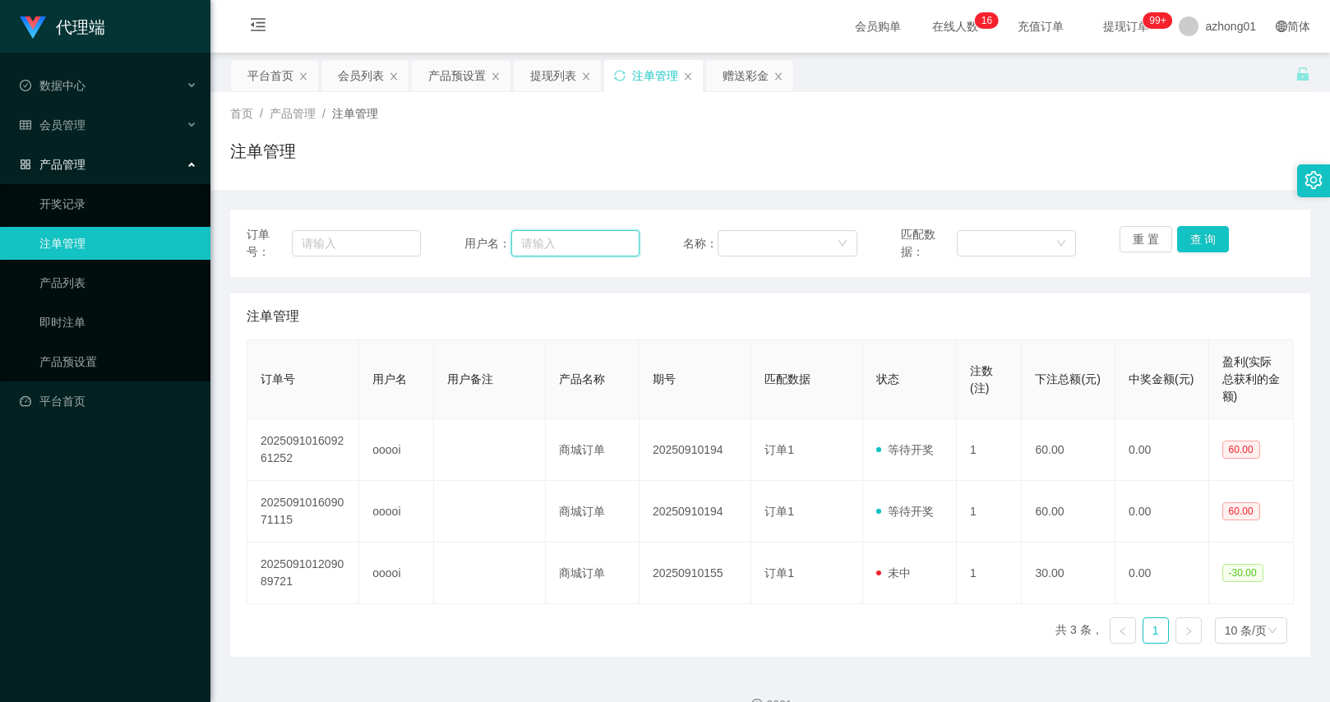
click at [532, 247] on input "text" at bounding box center [575, 243] width 128 height 26
paste input "0143982898"
type input "0143982898"
click at [1205, 245] on button "查 询" at bounding box center [1203, 239] width 53 height 26
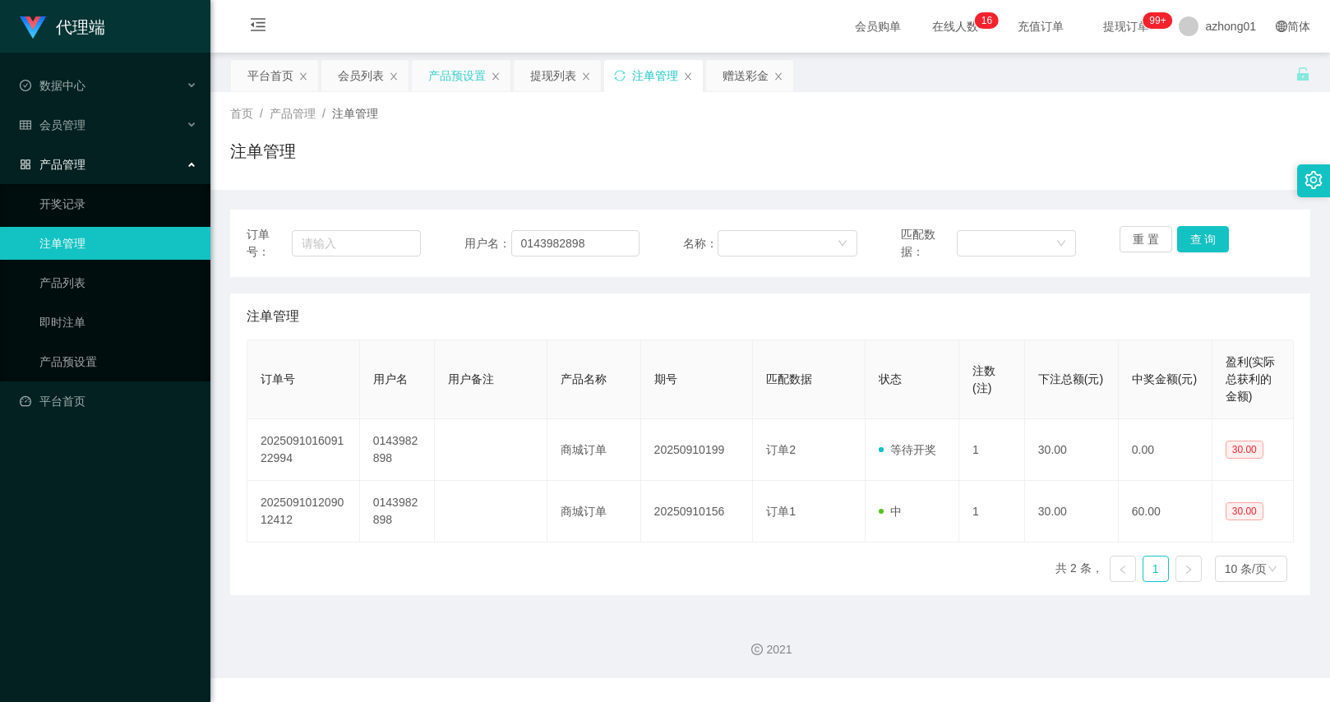
click at [437, 72] on div "产品预设置" at bounding box center [457, 75] width 58 height 31
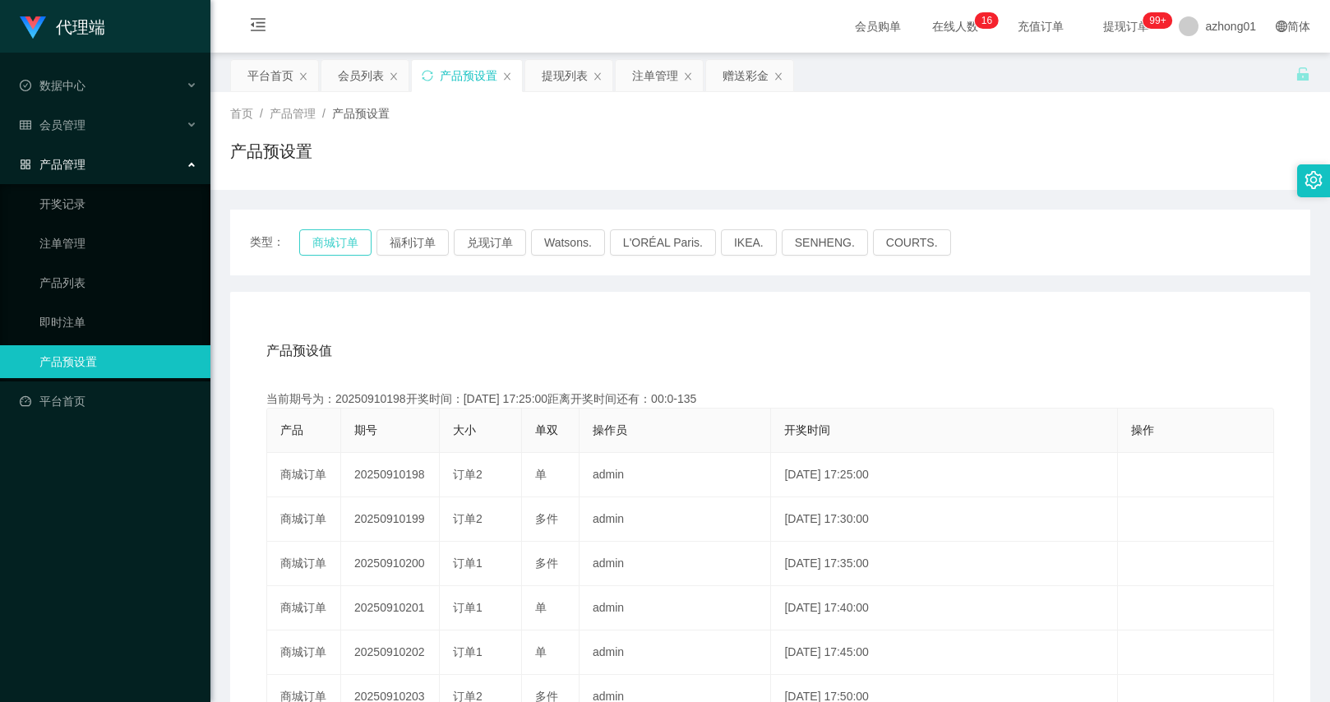
click at [331, 245] on button "商城订单" at bounding box center [335, 242] width 72 height 26
drag, startPoint x: 525, startPoint y: 278, endPoint x: 613, endPoint y: 173, distance: 137.2
click at [525, 278] on div "类型： 商城订单 福利订单 兑现订单 Watsons. L'ORÉAL Paris. IKEA. [GEOGRAPHIC_DATA]. COURTS. 产品预…" at bounding box center [770, 590] width 1080 height 760
click at [732, 75] on div "赠送彩金" at bounding box center [746, 75] width 46 height 31
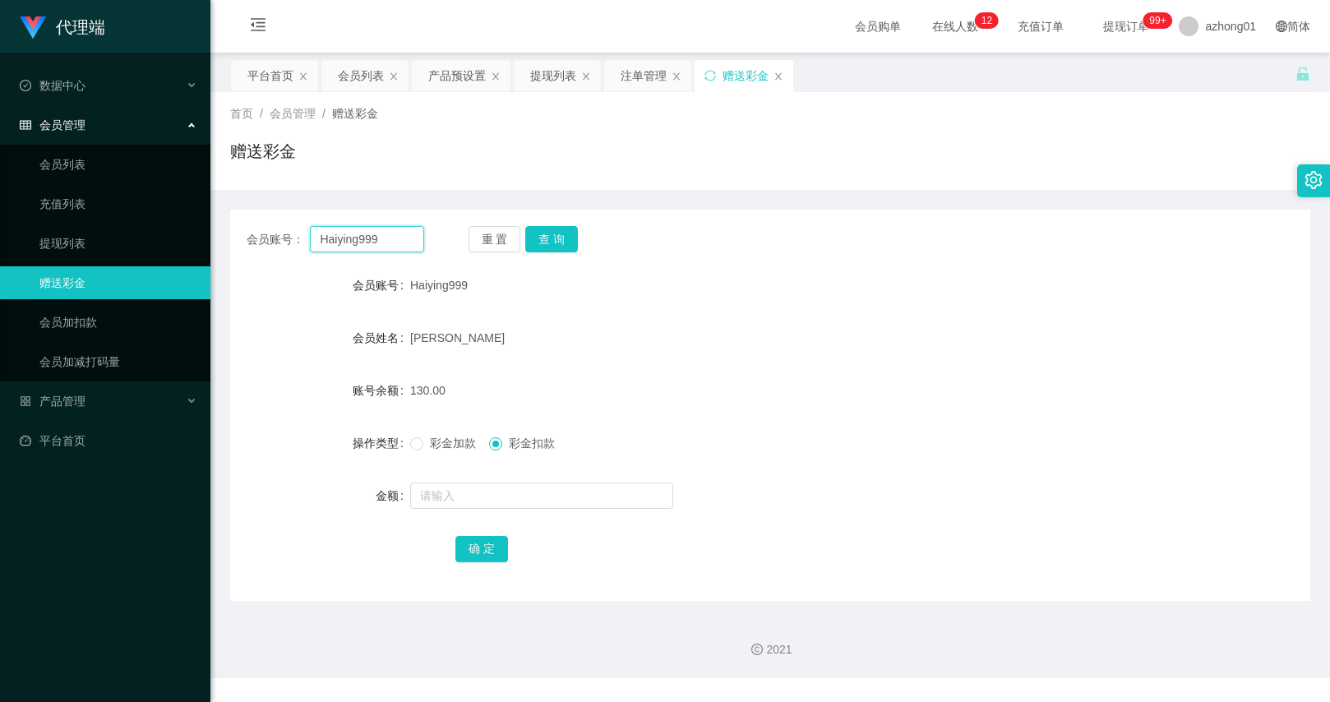
click at [392, 240] on input "Haiying999" at bounding box center [366, 239] width 113 height 26
paste input "text"
click at [562, 238] on button "查 询" at bounding box center [551, 239] width 53 height 26
click at [356, 235] on input "text" at bounding box center [366, 239] width 113 height 26
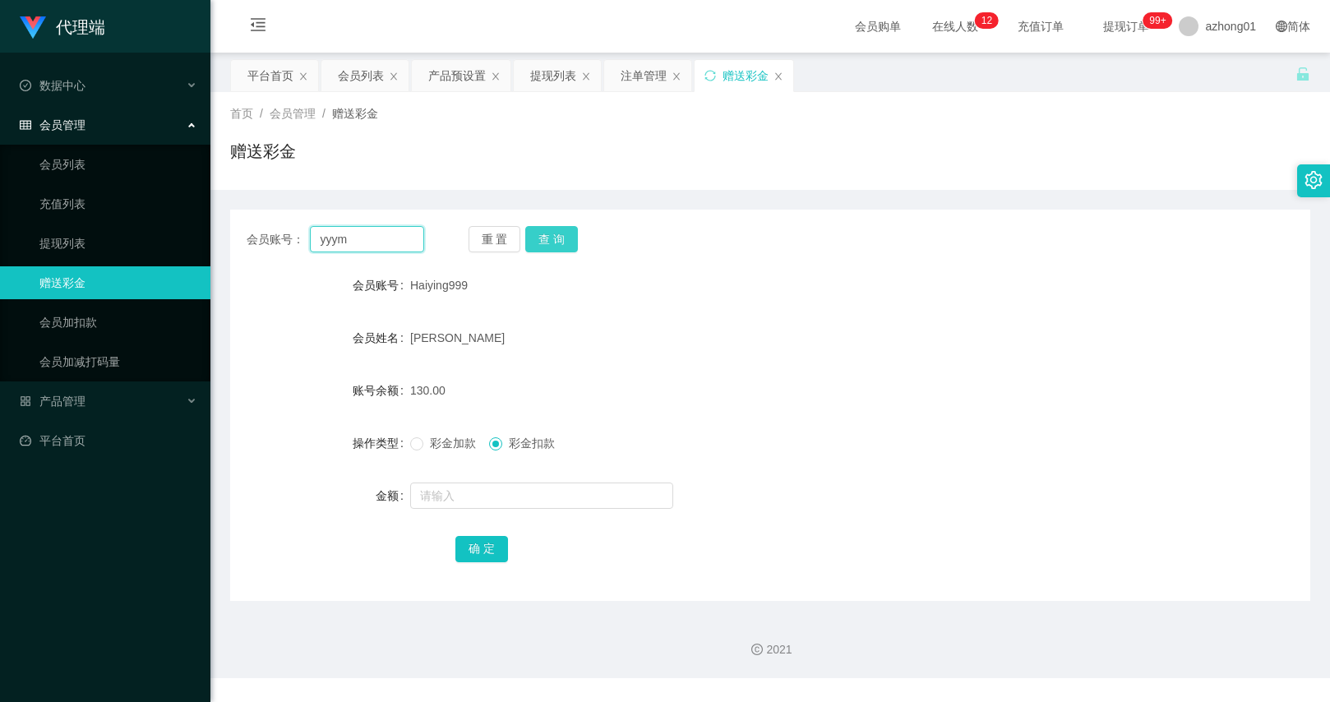
type input "yyym"
click at [534, 240] on button "查 询" at bounding box center [551, 239] width 53 height 26
click at [427, 444] on span "彩金加款" at bounding box center [452, 443] width 59 height 13
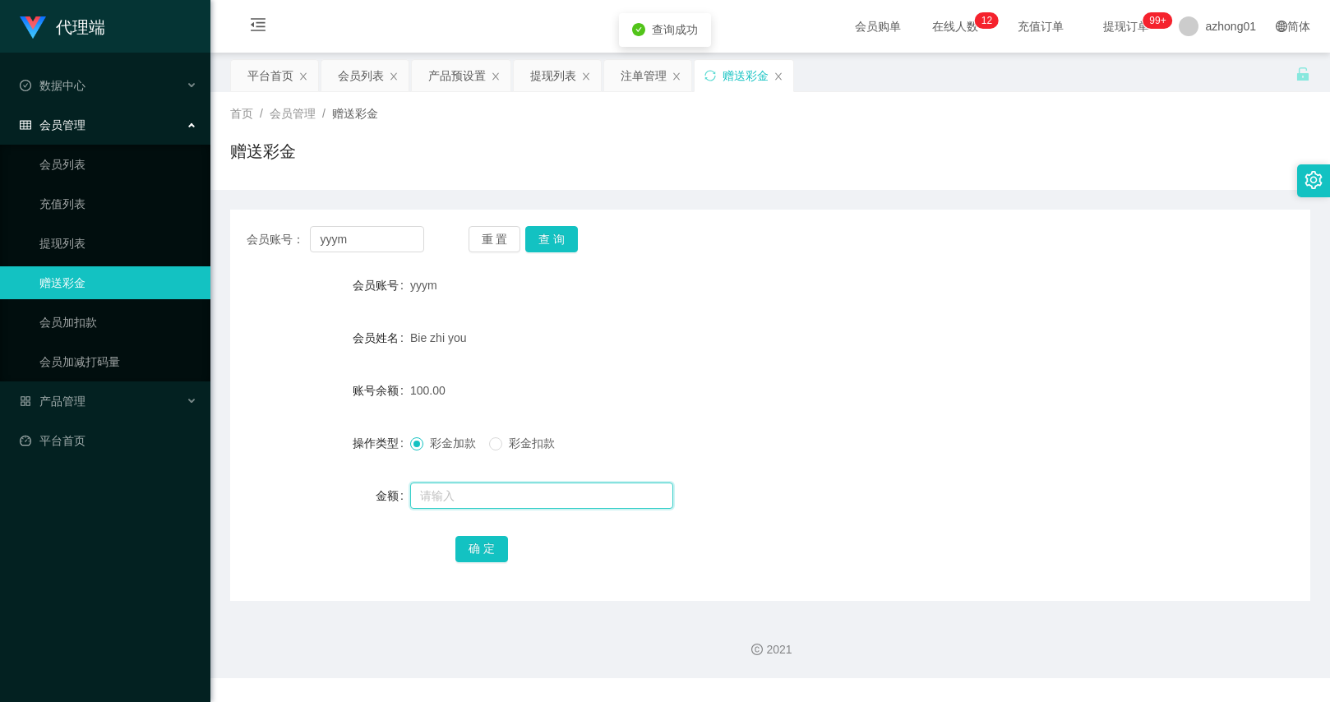
click at [452, 494] on input "text" at bounding box center [541, 496] width 263 height 26
type input "30"
click at [485, 539] on button "确 定" at bounding box center [482, 549] width 53 height 26
click at [633, 87] on div "注单管理" at bounding box center [644, 75] width 46 height 31
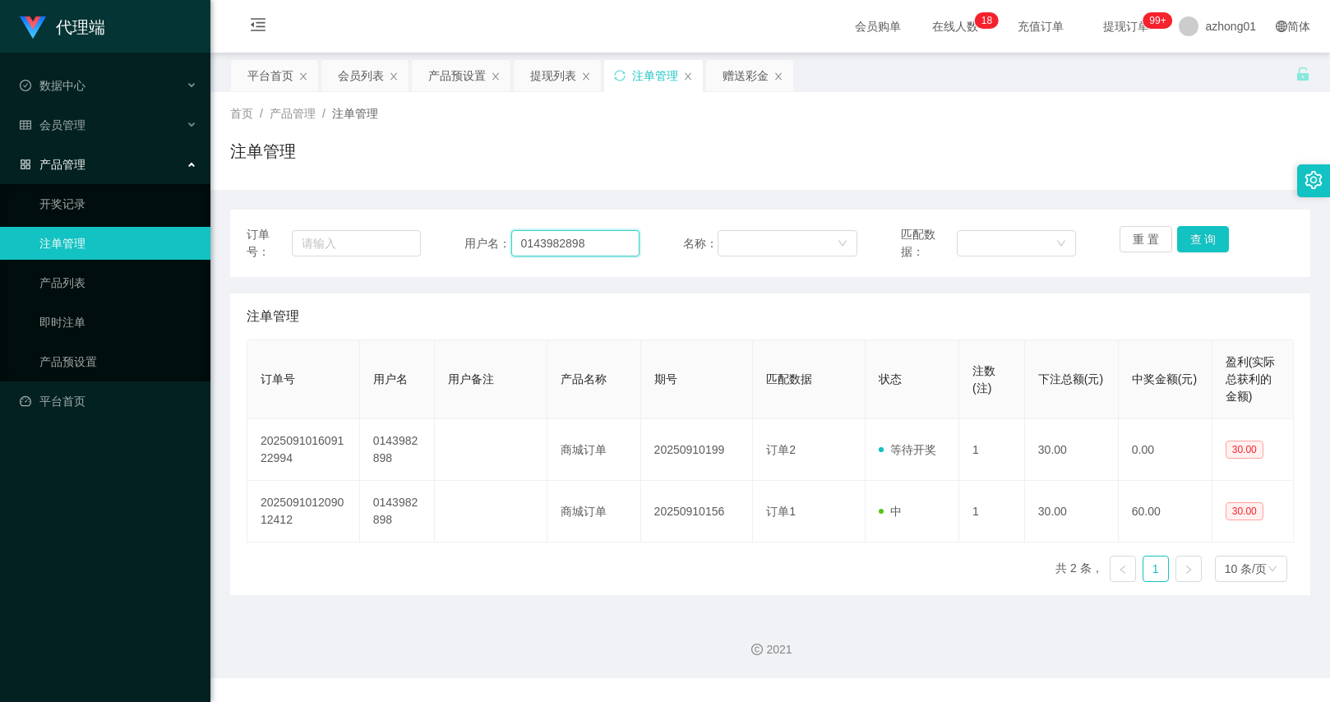
click at [565, 250] on input "0143982898" at bounding box center [575, 243] width 128 height 26
click at [1205, 251] on button "查 询" at bounding box center [1203, 239] width 53 height 26
click at [450, 79] on div "产品预设置" at bounding box center [457, 75] width 58 height 31
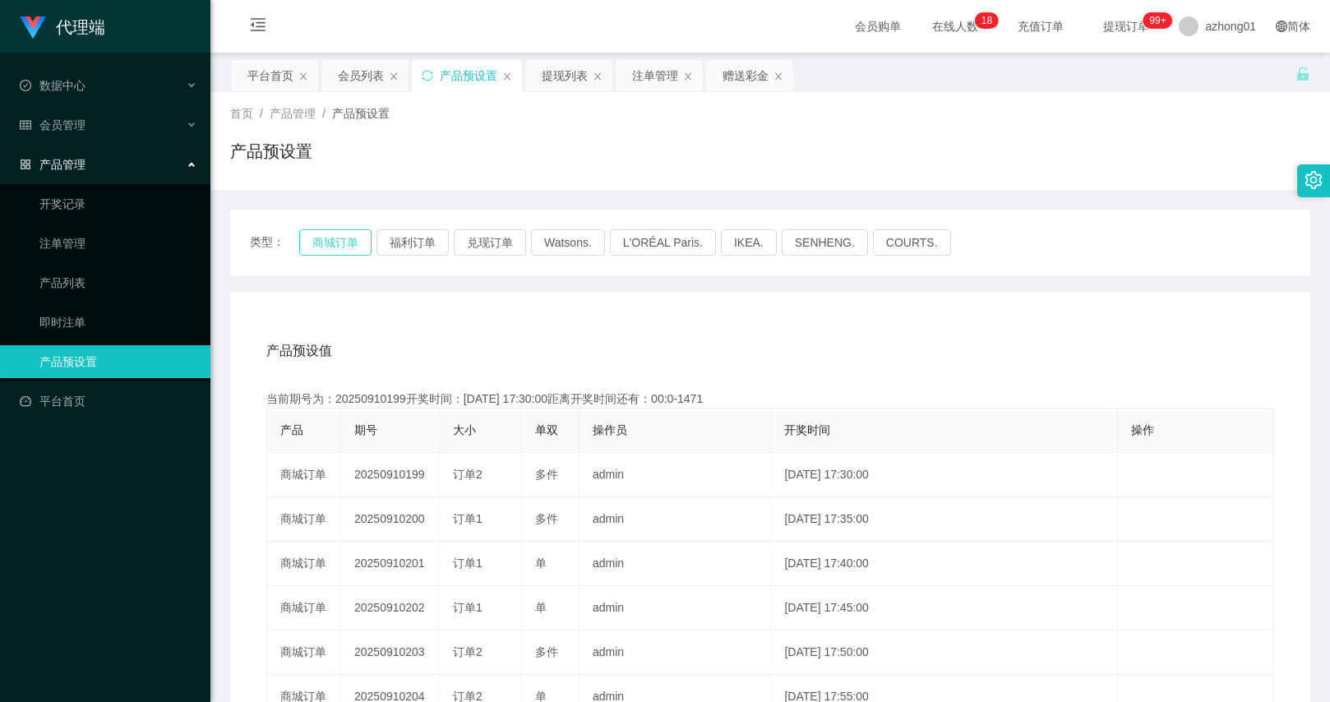
click at [336, 247] on button "商城订单" at bounding box center [335, 242] width 72 height 26
click at [345, 241] on button "商城订单" at bounding box center [335, 242] width 72 height 26
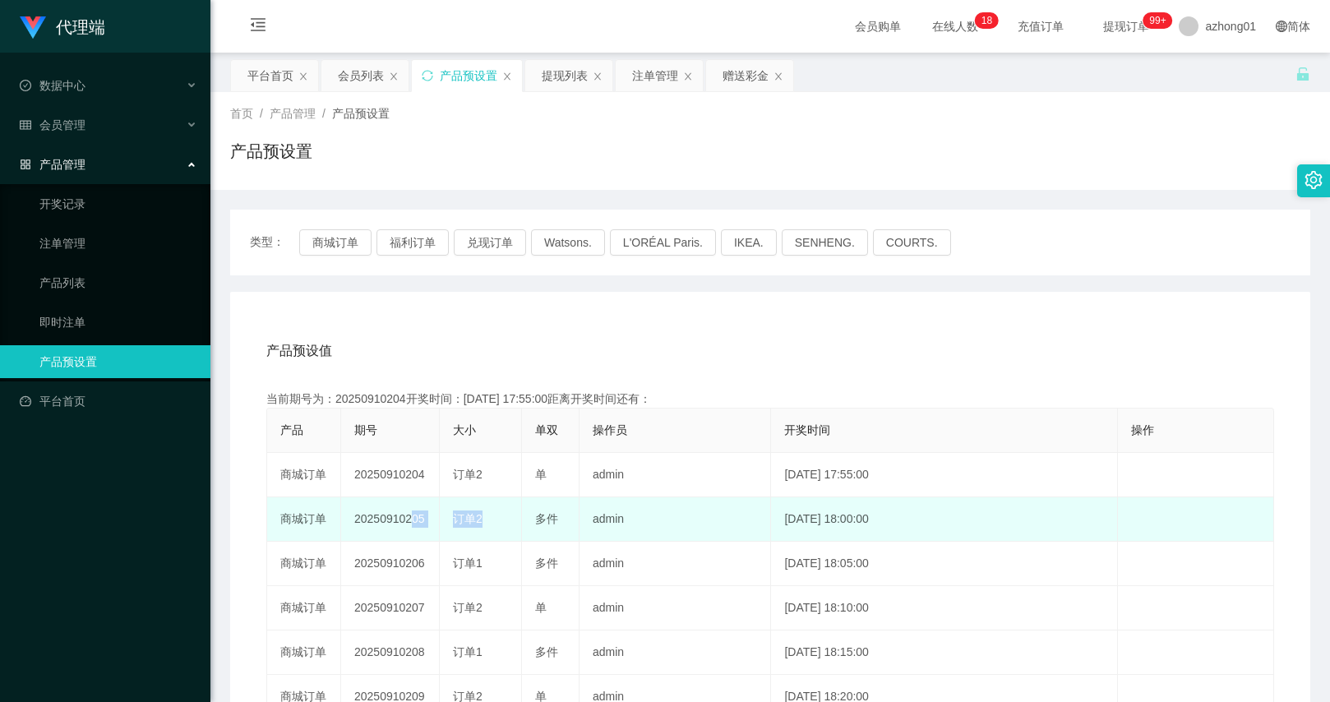
drag, startPoint x: 405, startPoint y: 506, endPoint x: 520, endPoint y: 519, distance: 116.6
click at [520, 519] on tr "商城订单 20250910205 订单2 多件 admin [DATE] 18:00:00 编 辑 限制投注" at bounding box center [770, 519] width 1007 height 44
click at [522, 519] on td "多件" at bounding box center [551, 519] width 58 height 44
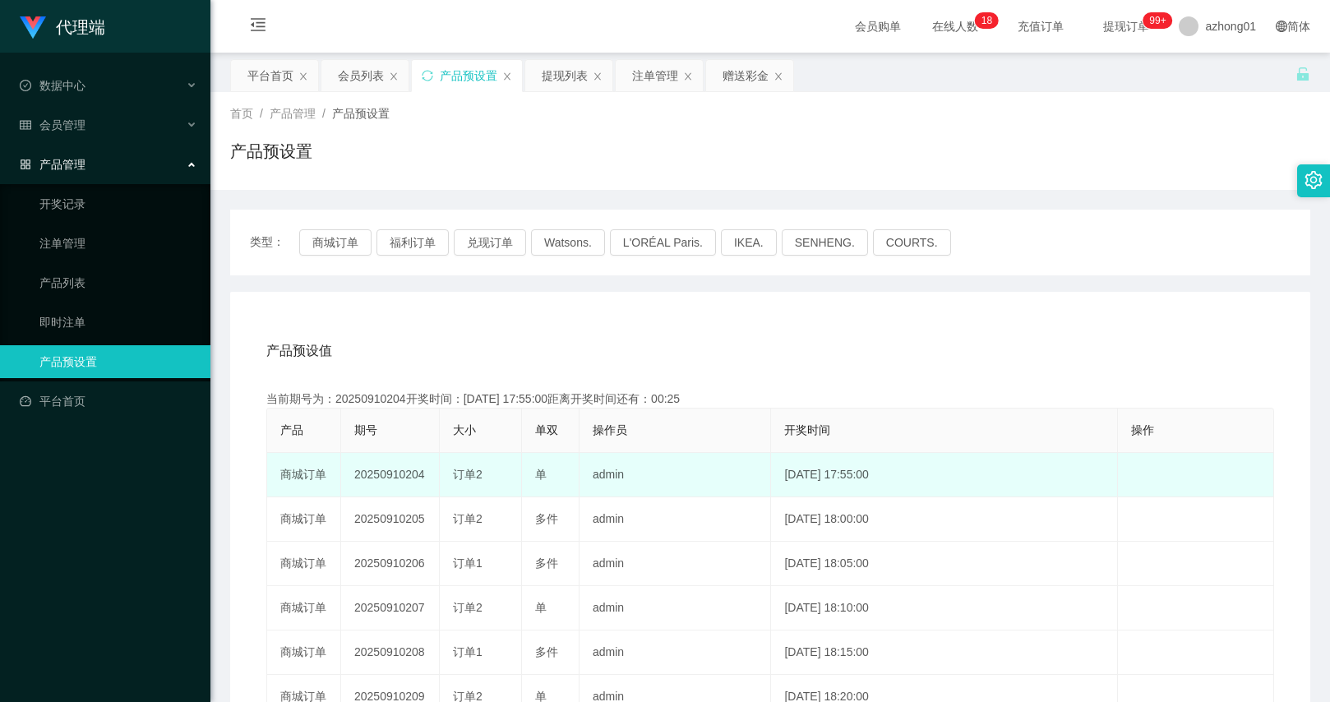
click at [474, 469] on span "订单2" at bounding box center [468, 474] width 30 height 13
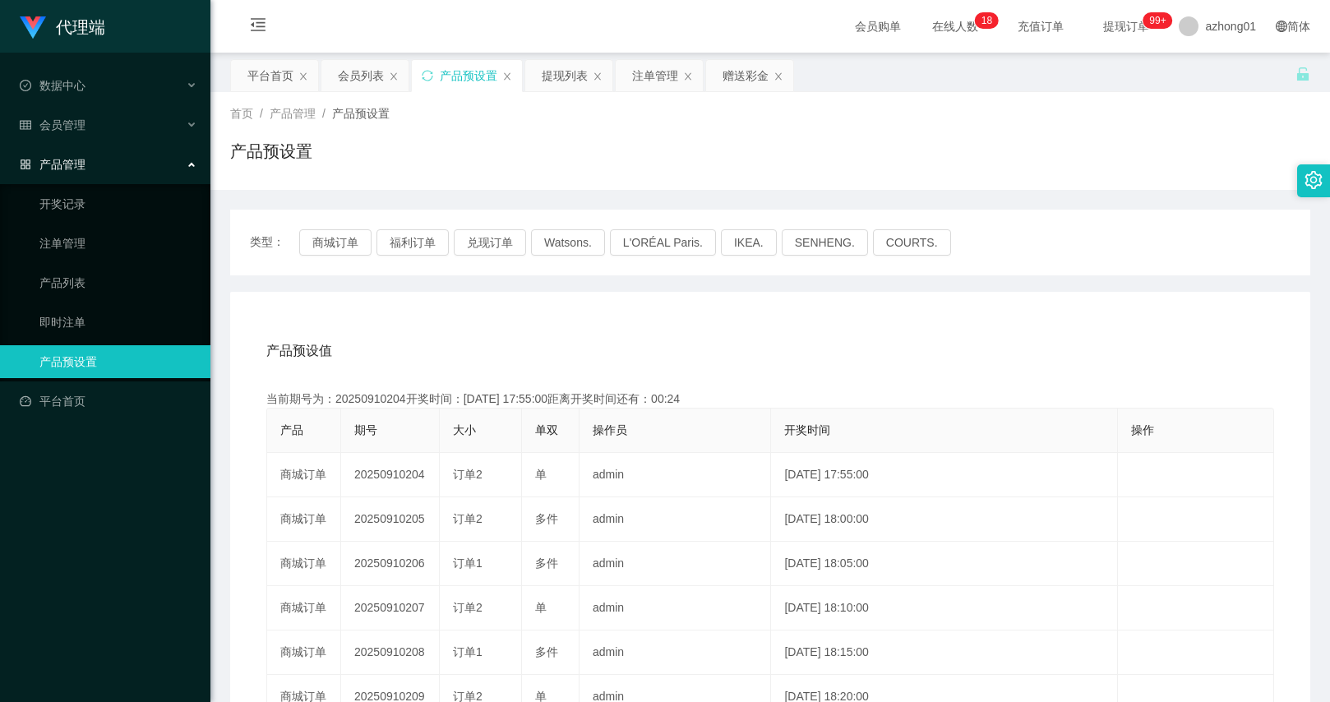
copy span "2"
click at [746, 74] on div "赠送彩金" at bounding box center [746, 75] width 46 height 31
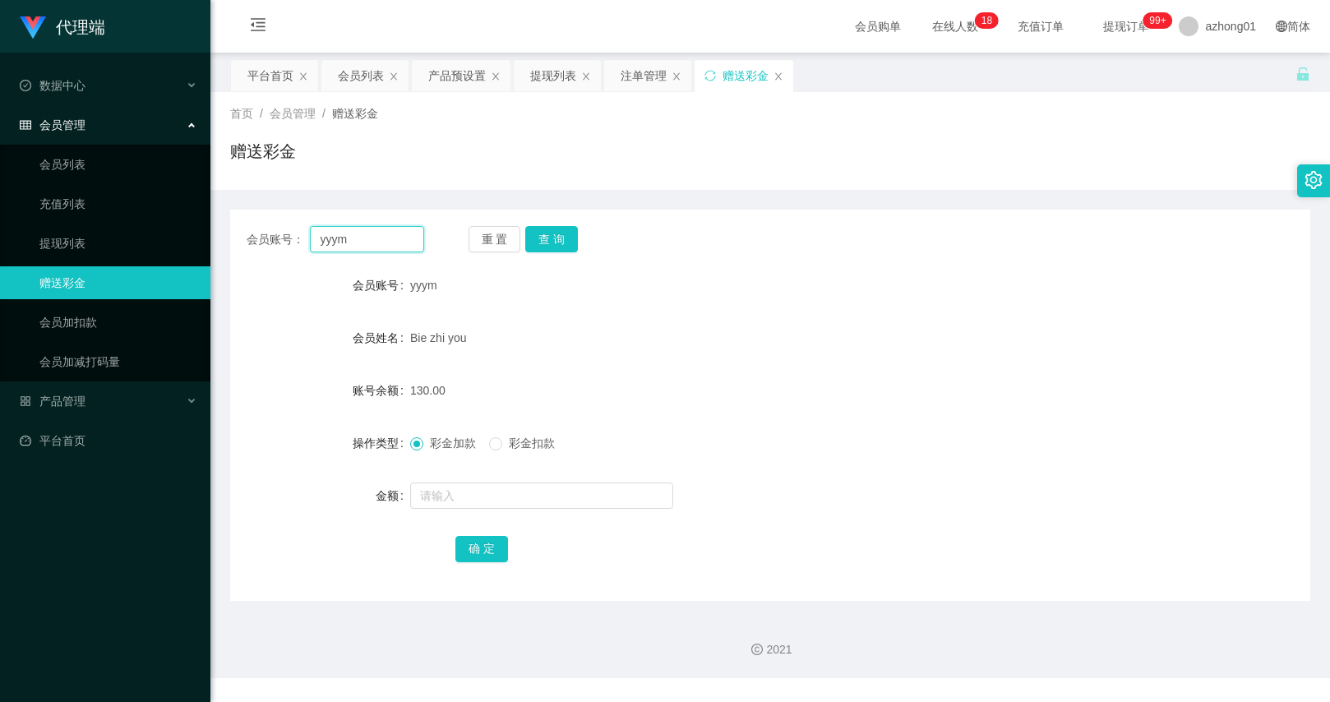
click at [409, 237] on input "yyym" at bounding box center [366, 239] width 113 height 26
paste input "sht"
click at [715, 270] on div "yyym" at bounding box center [725, 285] width 631 height 33
click at [393, 227] on input "sht" at bounding box center [366, 239] width 113 height 26
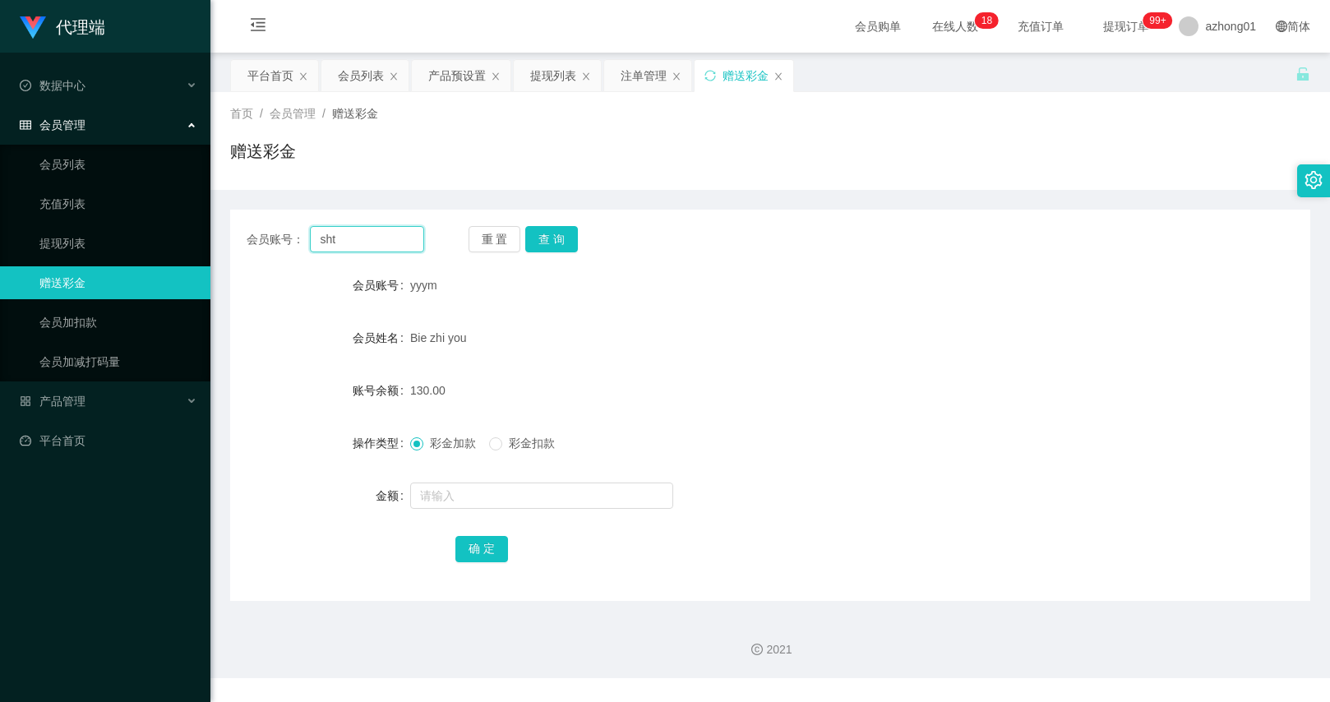
click at [393, 227] on input "sht" at bounding box center [366, 239] width 113 height 26
paste input "unyongsee"
type input "shunyongsee"
click at [587, 234] on div "重 置 查 询" at bounding box center [558, 239] width 178 height 26
click at [559, 243] on button "查 询" at bounding box center [551, 239] width 53 height 26
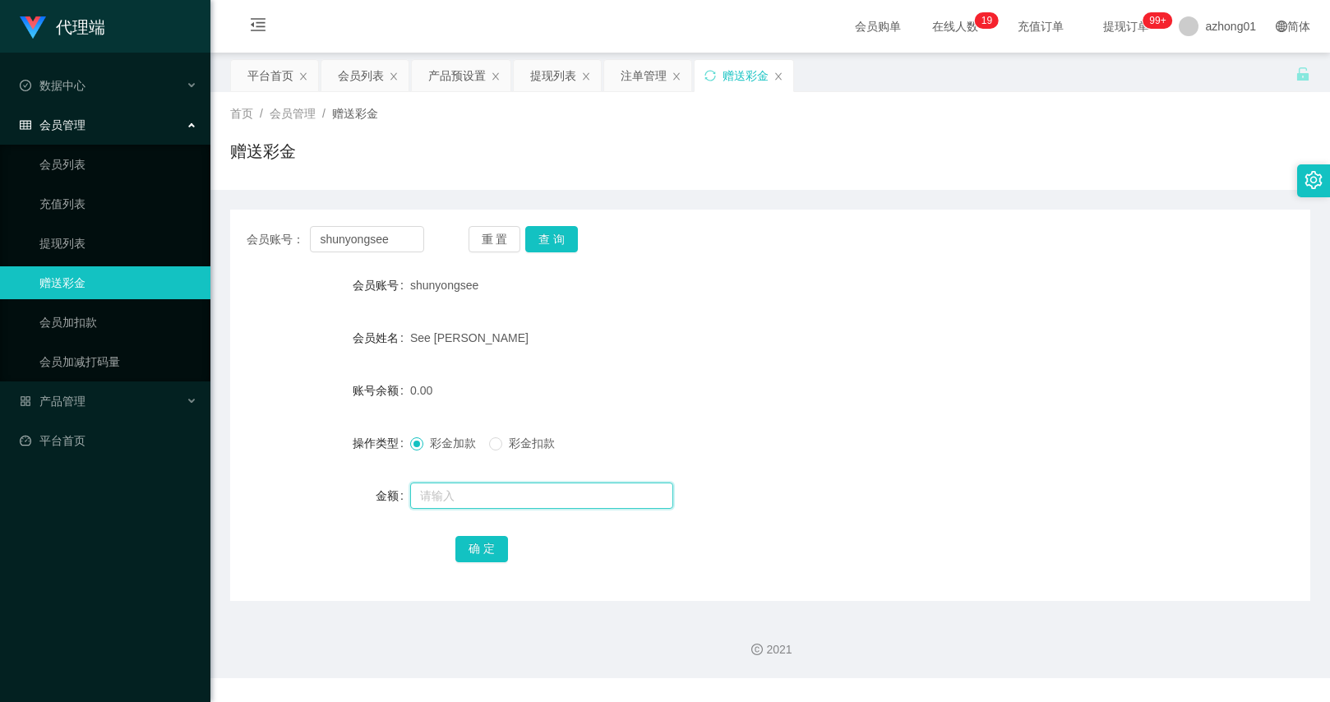
click at [463, 502] on input "text" at bounding box center [541, 496] width 263 height 26
type input "30"
click at [473, 544] on button "确 定" at bounding box center [482, 549] width 53 height 26
click at [557, 249] on button "查 询" at bounding box center [551, 239] width 53 height 26
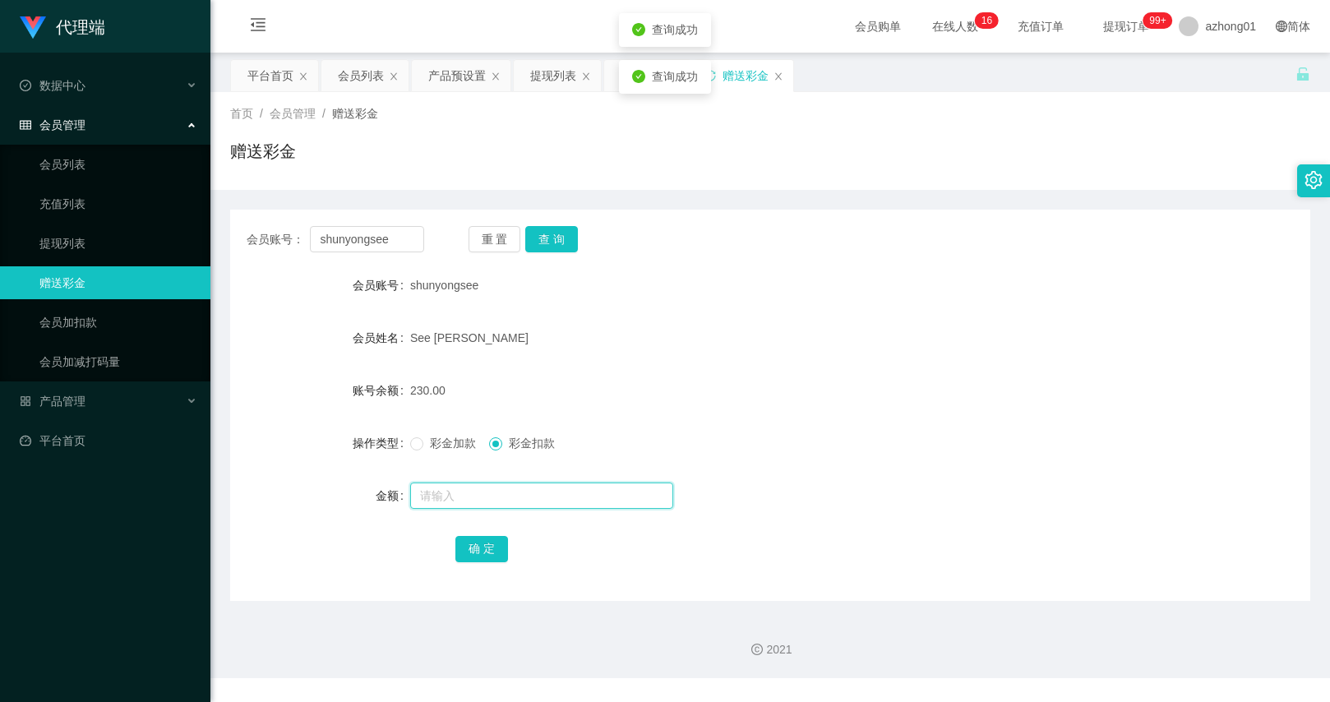
click at [507, 497] on input "text" at bounding box center [541, 496] width 263 height 26
drag, startPoint x: 456, startPoint y: 486, endPoint x: 410, endPoint y: 492, distance: 46.4
click at [410, 492] on input "0" at bounding box center [541, 496] width 263 height 26
type input "100"
click at [469, 549] on button "确 定" at bounding box center [482, 549] width 53 height 26
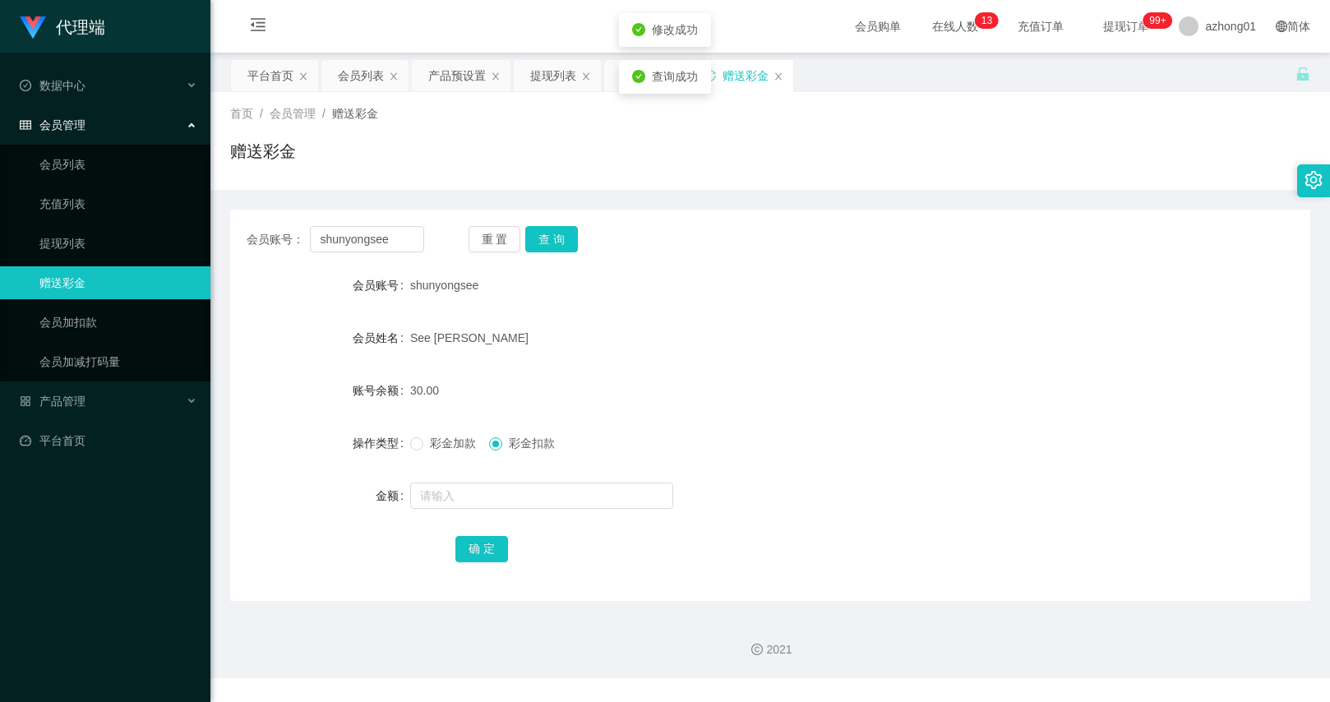
click at [452, 444] on span "彩金加款" at bounding box center [452, 443] width 59 height 13
click at [555, 242] on button "查 询" at bounding box center [551, 239] width 53 height 26
click at [499, 481] on div at bounding box center [725, 495] width 631 height 33
click at [499, 508] on input "text" at bounding box center [541, 496] width 263 height 26
type input "100"
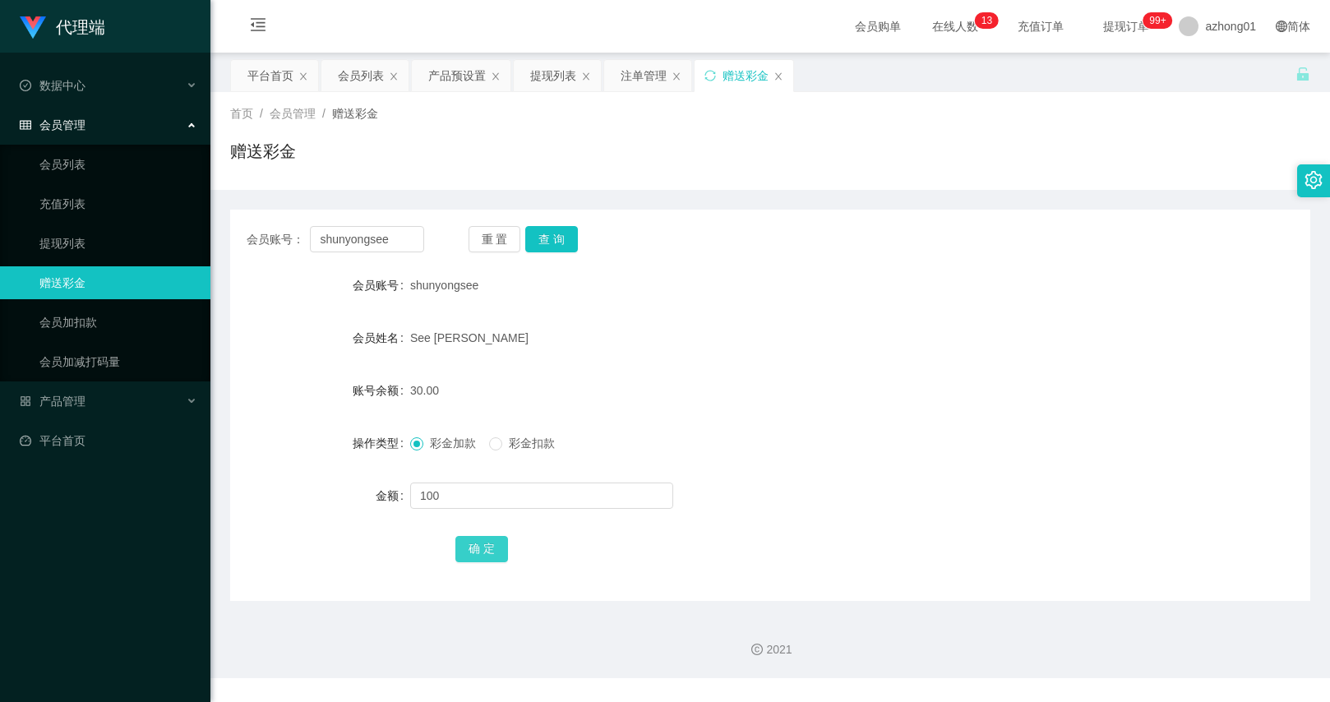
click at [483, 539] on button "确 定" at bounding box center [482, 549] width 53 height 26
click at [559, 240] on button "查 询" at bounding box center [551, 239] width 53 height 26
click at [559, 240] on div "重 置 查 询" at bounding box center [558, 239] width 178 height 26
click at [615, 295] on div "shunyongsee" at bounding box center [725, 285] width 631 height 33
click at [549, 231] on button "查 询" at bounding box center [551, 239] width 53 height 26
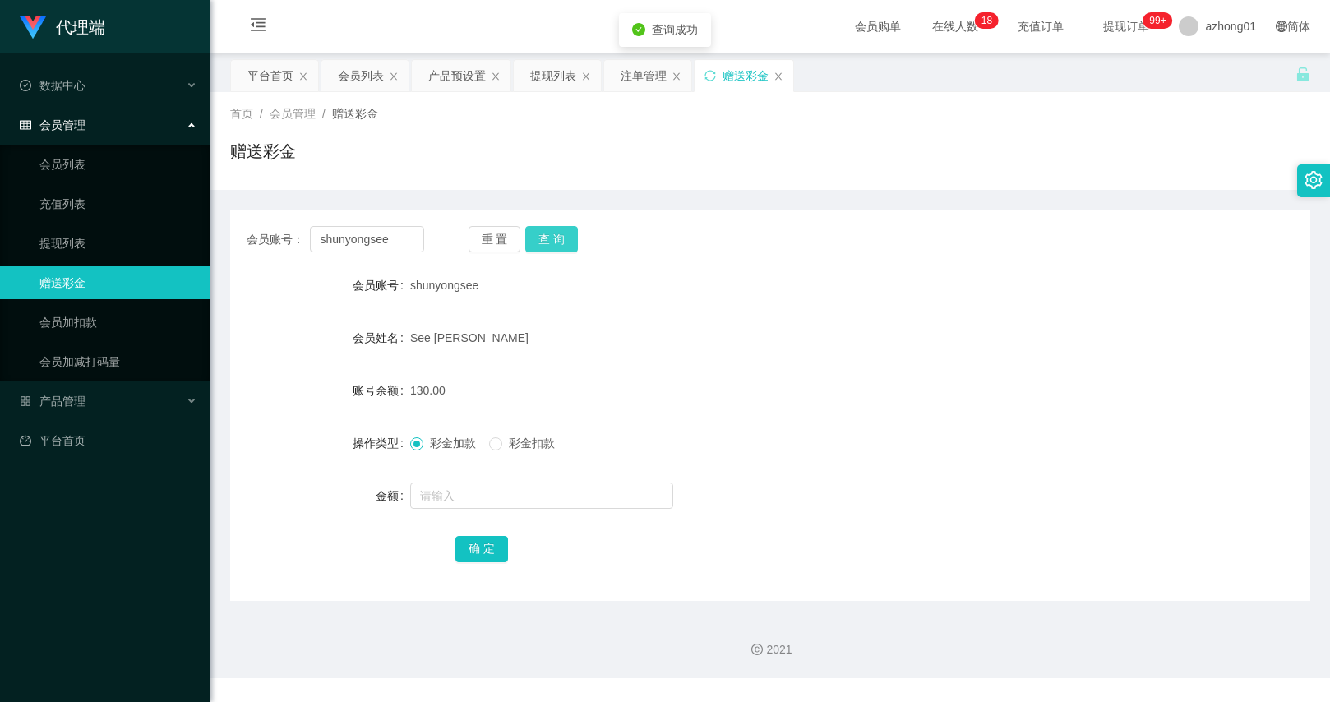
click at [549, 231] on button "查 询" at bounding box center [551, 239] width 53 height 26
click at [549, 231] on div "重 置 查 询" at bounding box center [558, 239] width 178 height 26
click at [553, 241] on button "查 询" at bounding box center [551, 239] width 53 height 26
click at [541, 239] on button "查 询" at bounding box center [551, 239] width 53 height 26
click at [650, 344] on div "See [PERSON_NAME]" at bounding box center [725, 337] width 631 height 33
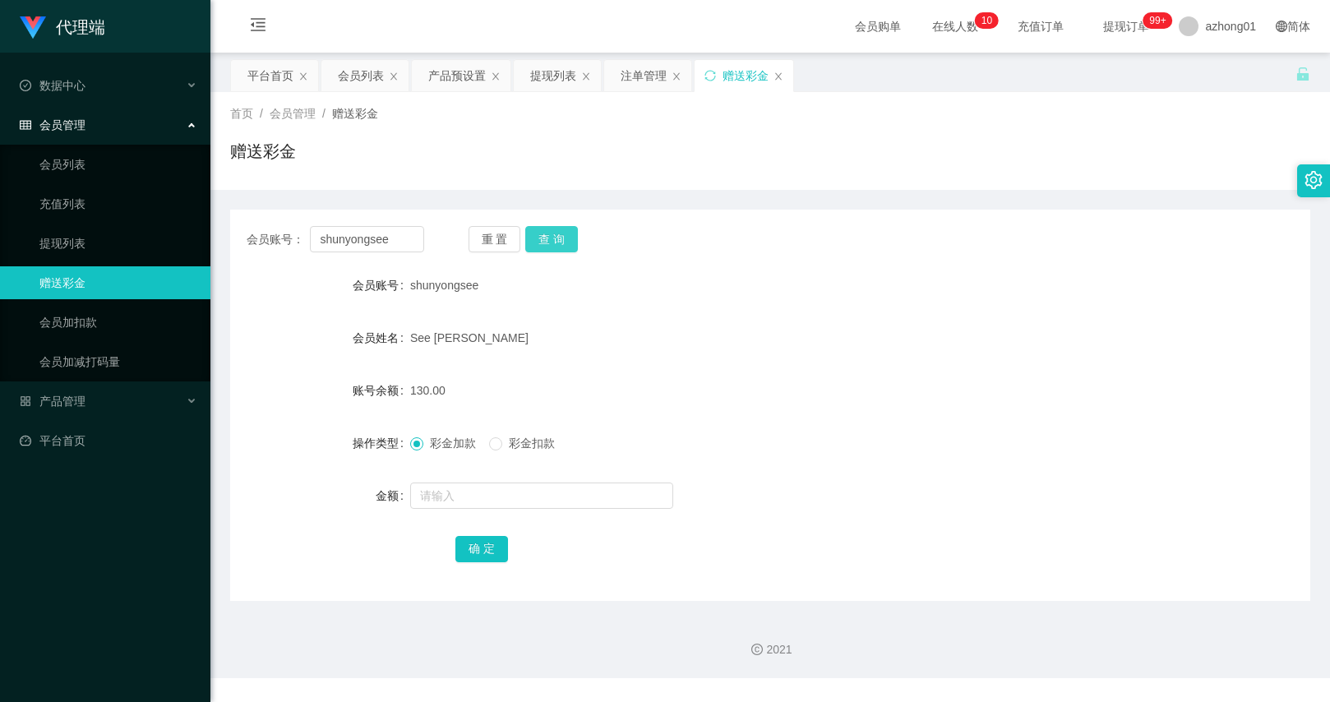
click at [563, 247] on button "查 询" at bounding box center [551, 239] width 53 height 26
click at [364, 86] on div "会员列表" at bounding box center [361, 75] width 46 height 31
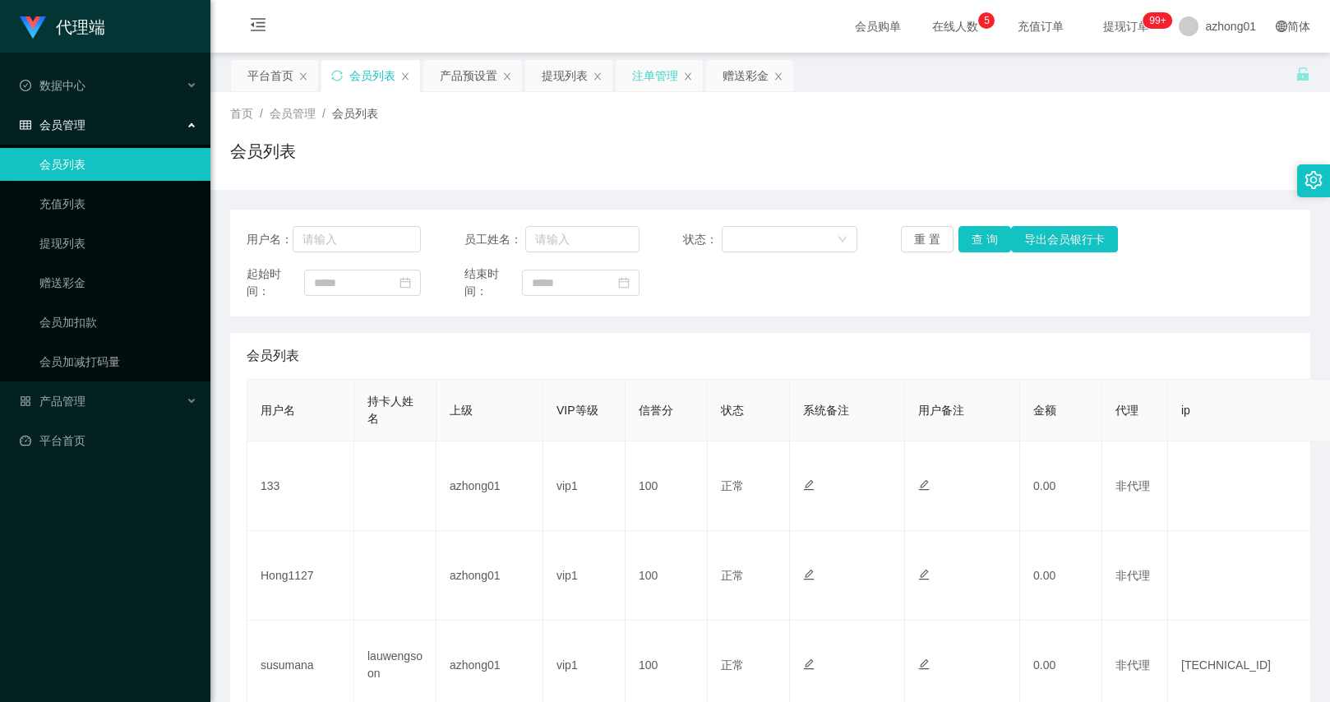
click at [638, 78] on div "注单管理" at bounding box center [655, 75] width 46 height 31
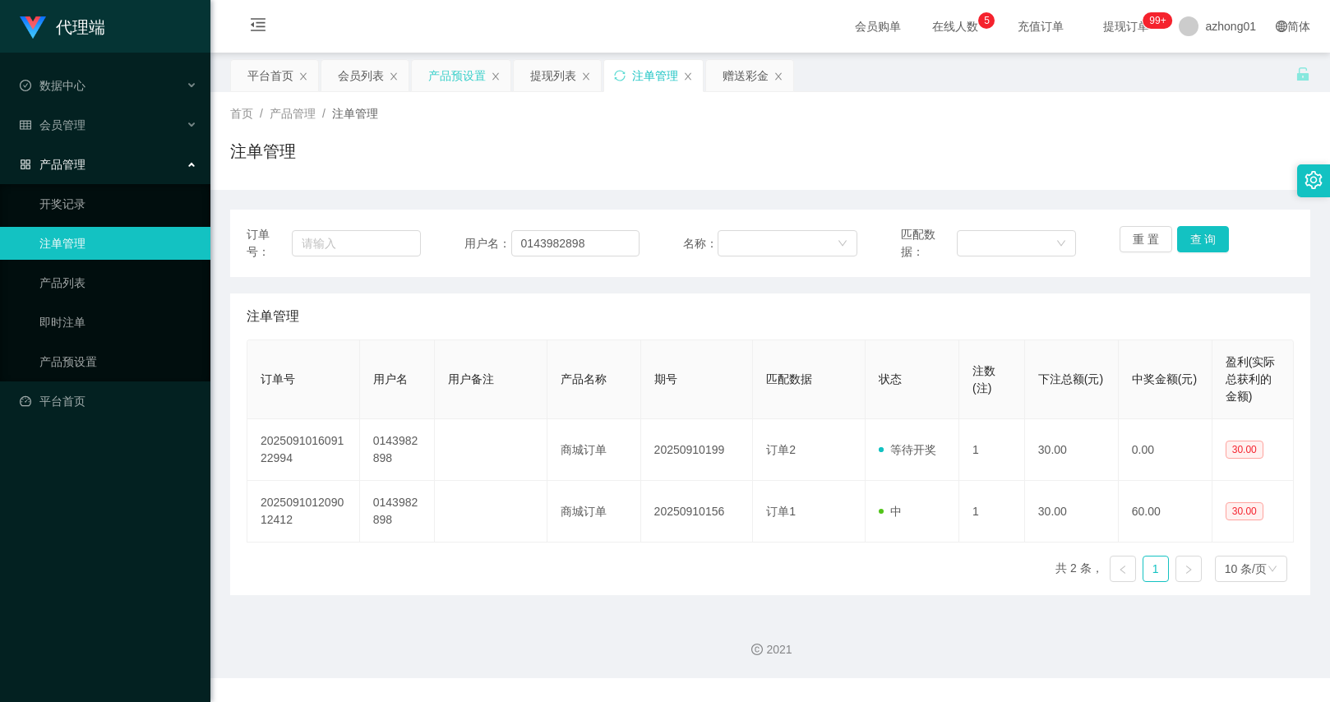
click at [470, 75] on div "产品预设置" at bounding box center [457, 75] width 58 height 31
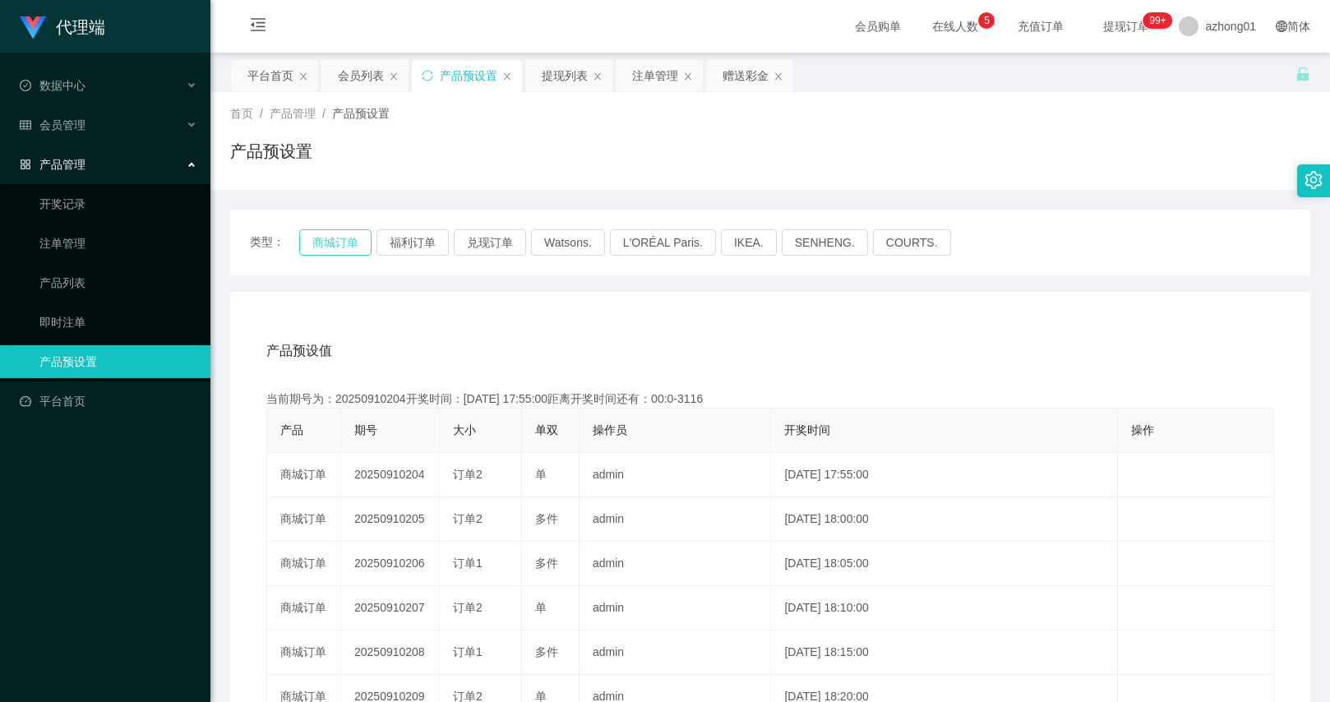
click at [363, 238] on button "商城订单" at bounding box center [335, 242] width 72 height 26
click at [737, 84] on div "赠送彩金" at bounding box center [746, 75] width 46 height 31
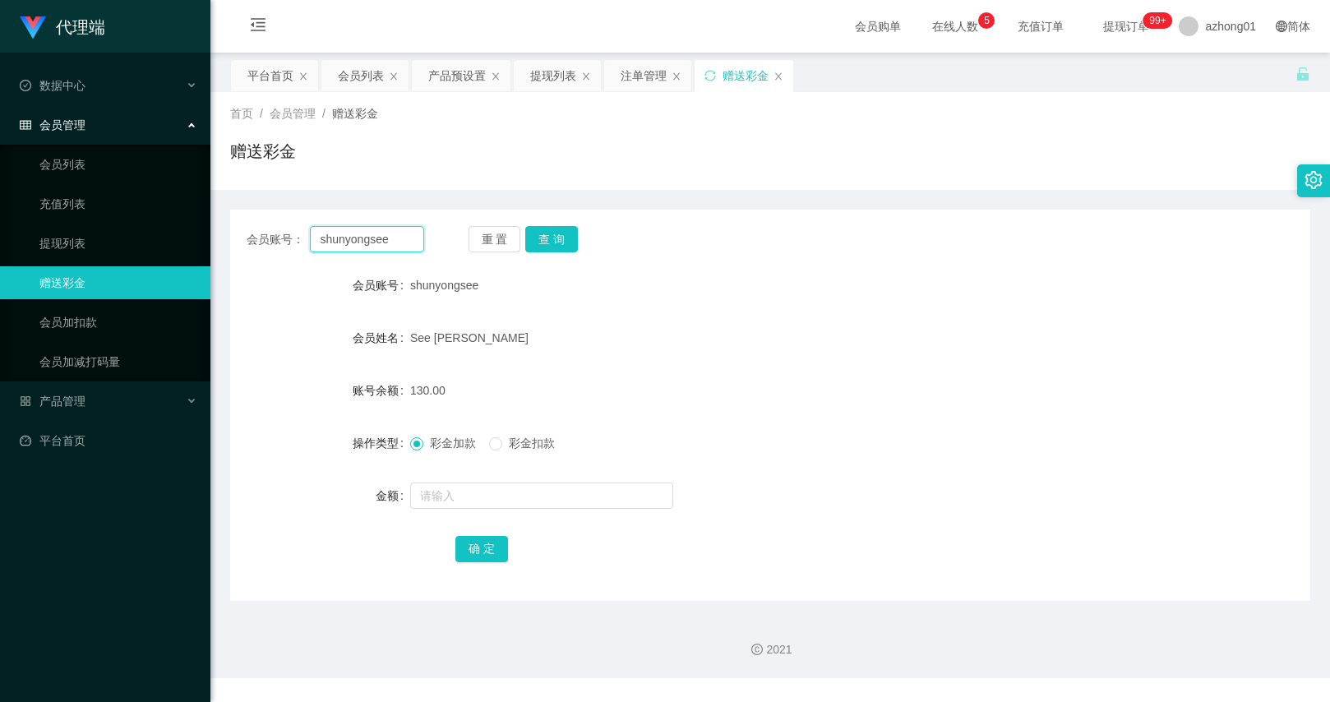
click at [357, 239] on input "shunyongsee" at bounding box center [366, 239] width 113 height 26
click at [363, 238] on input "shunyongsee" at bounding box center [366, 239] width 113 height 26
paste input "CLZ8899"
type input "CLZ8899"
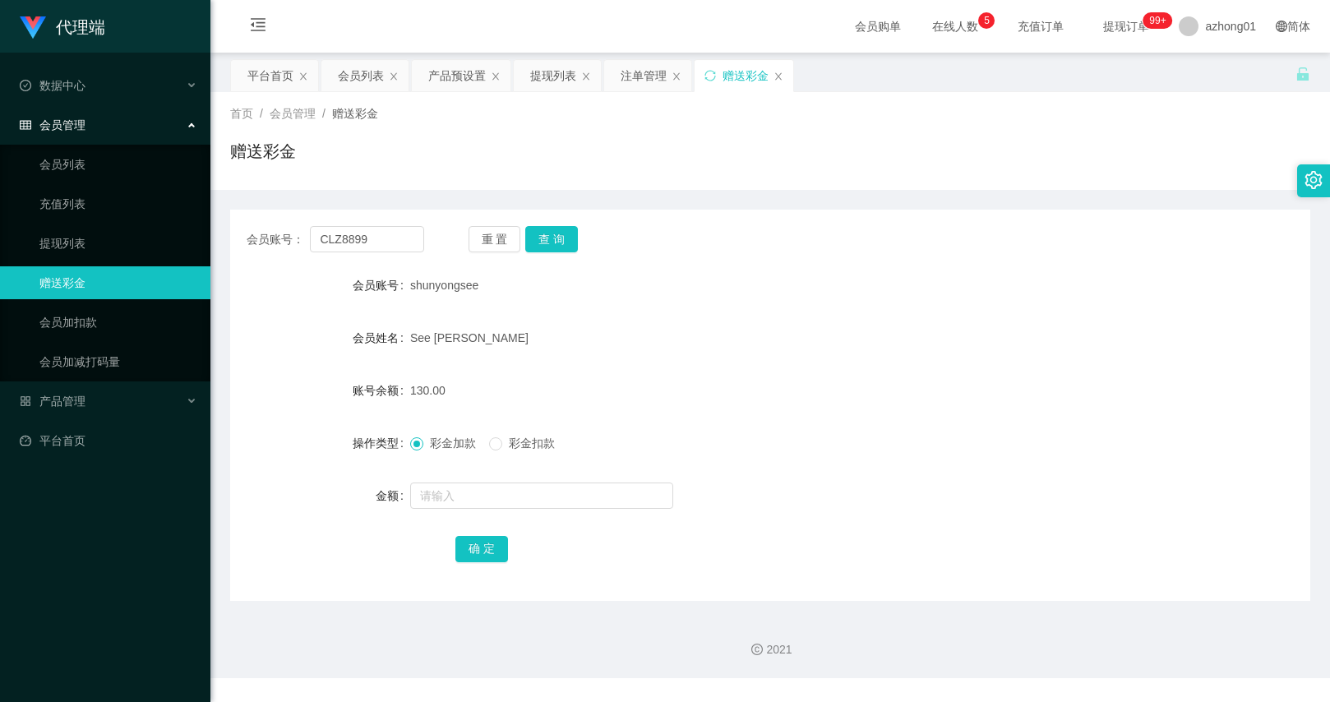
click at [565, 256] on div "会员账号： CLZ8899 重 置 查 询 会员账号 shunyongsee 会员姓名 See [PERSON_NAME] 账号余额 130.00 操作类型 …" at bounding box center [770, 405] width 1080 height 391
click at [573, 240] on button "查 询" at bounding box center [551, 239] width 53 height 26
click at [501, 483] on input "text" at bounding box center [541, 496] width 263 height 26
type input "30"
click at [479, 553] on button "确 定" at bounding box center [482, 549] width 53 height 26
